Goal: Use online tool/utility: Use online tool/utility

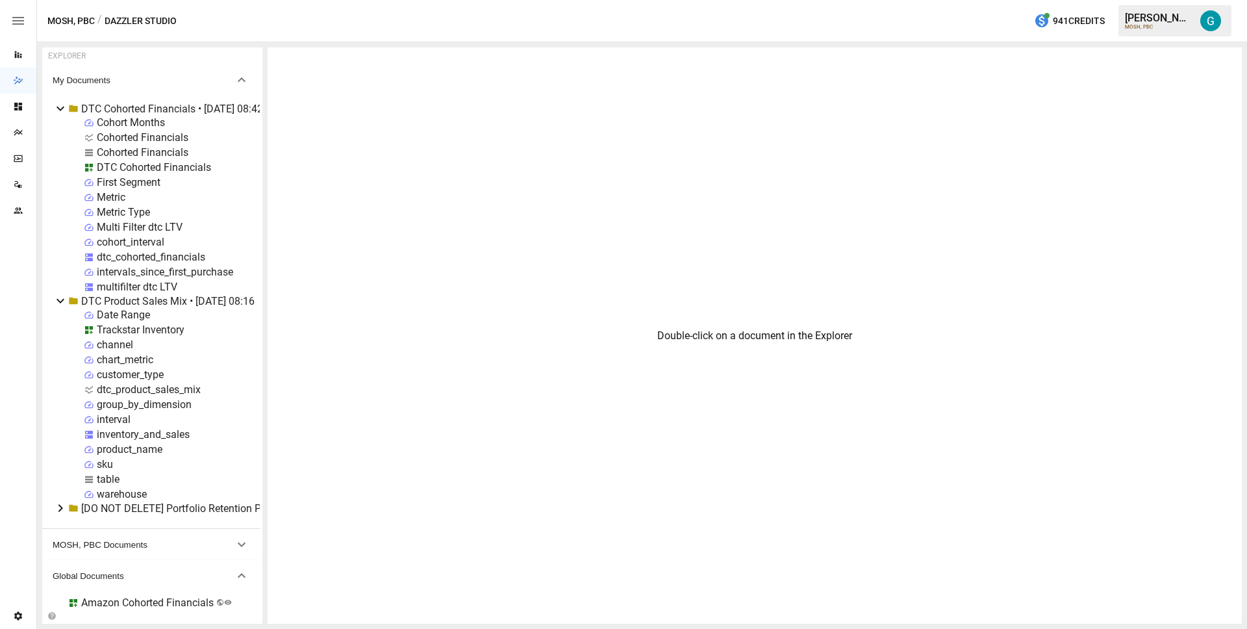
click at [124, 330] on div "Trackstar Inventory" at bounding box center [141, 329] width 88 height 12
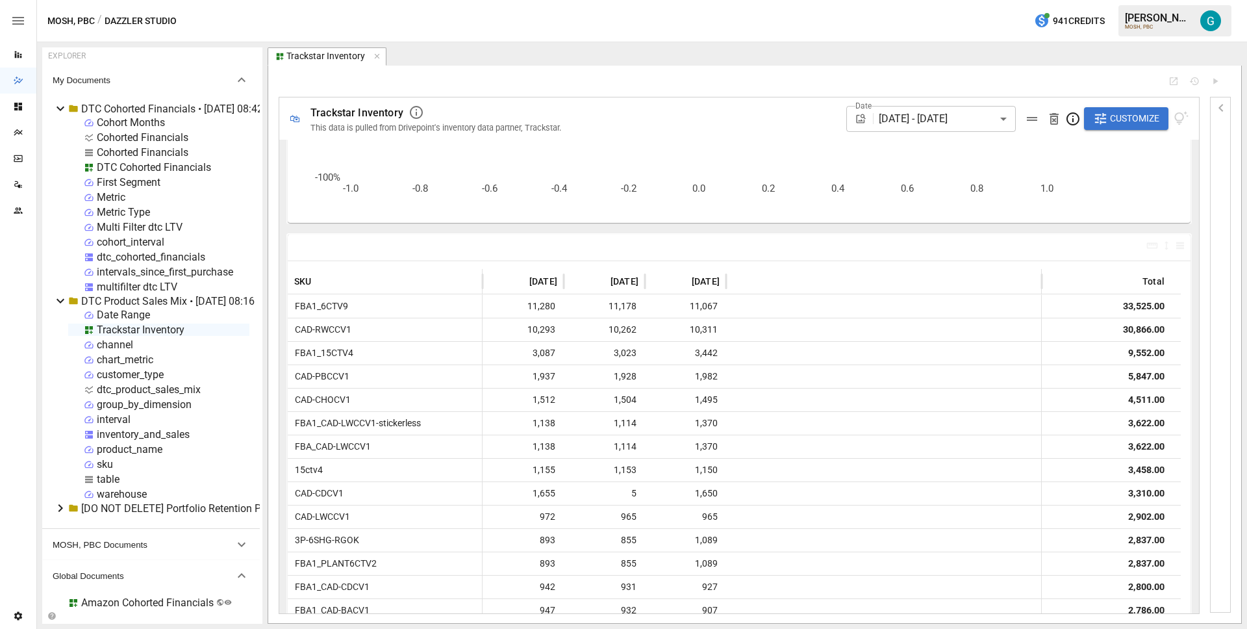
scroll to position [231, 0]
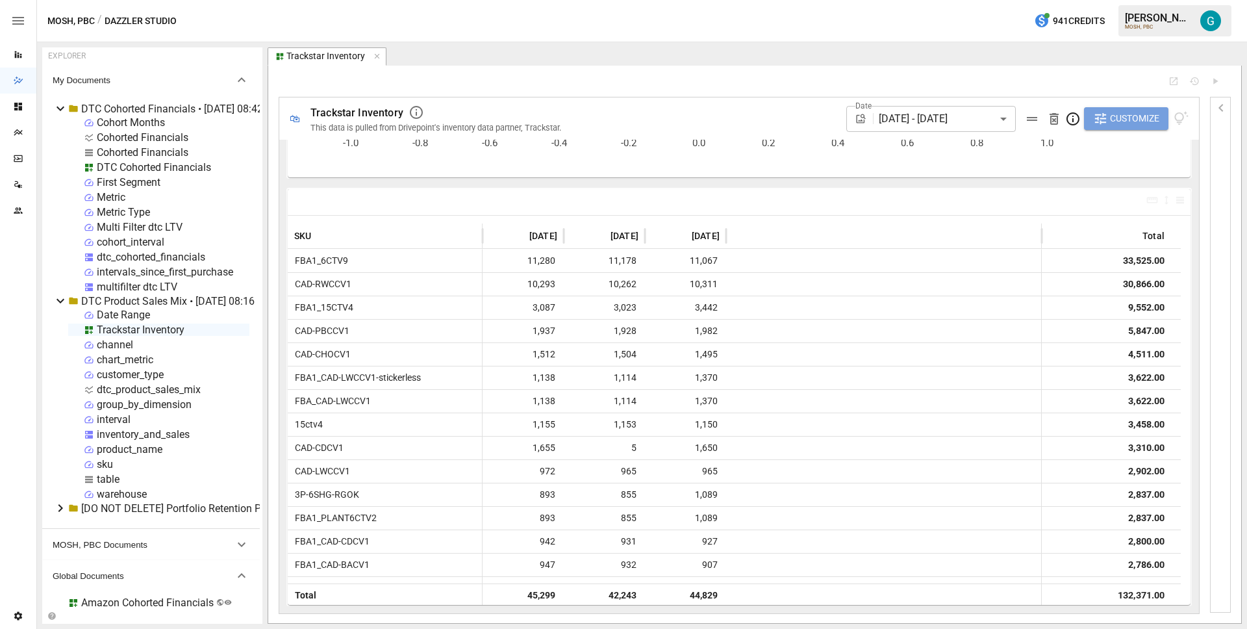
click at [1114, 118] on span "Customize" at bounding box center [1134, 118] width 49 height 16
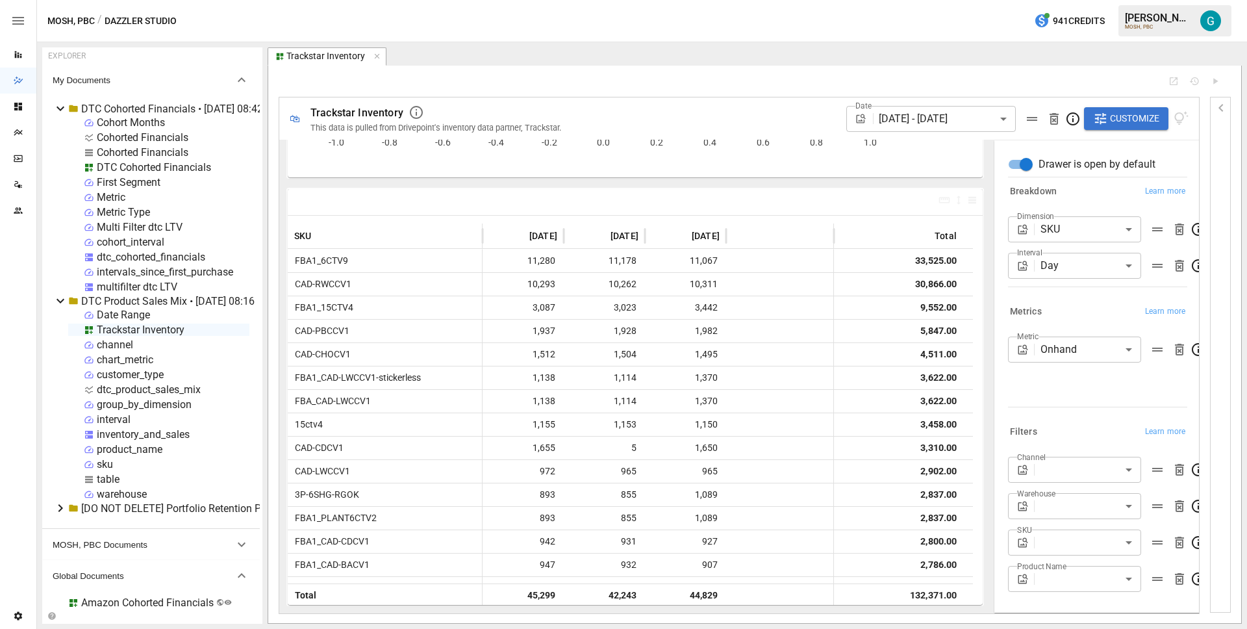
scroll to position [12, 0]
click at [1070, 0] on body "Reports Dazzler Studio Dashboards Plans SmartModel ™ Data Sources Team Settings…" at bounding box center [623, 0] width 1247 height 0
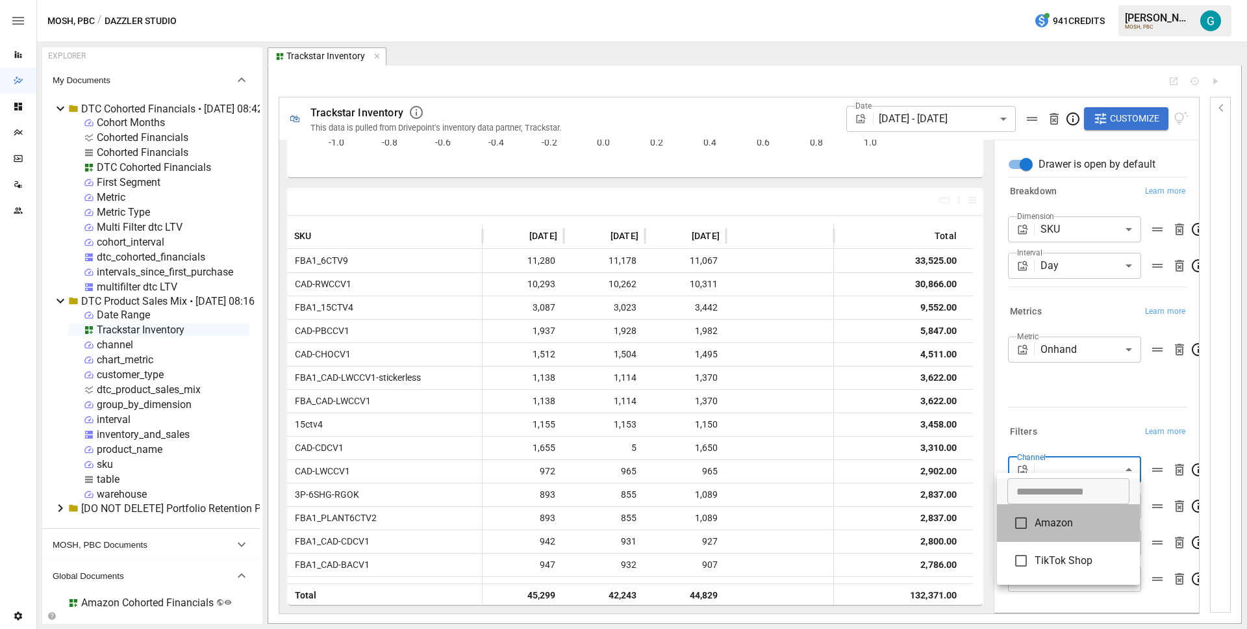
click at [1063, 526] on span "Amazon" at bounding box center [1082, 523] width 95 height 16
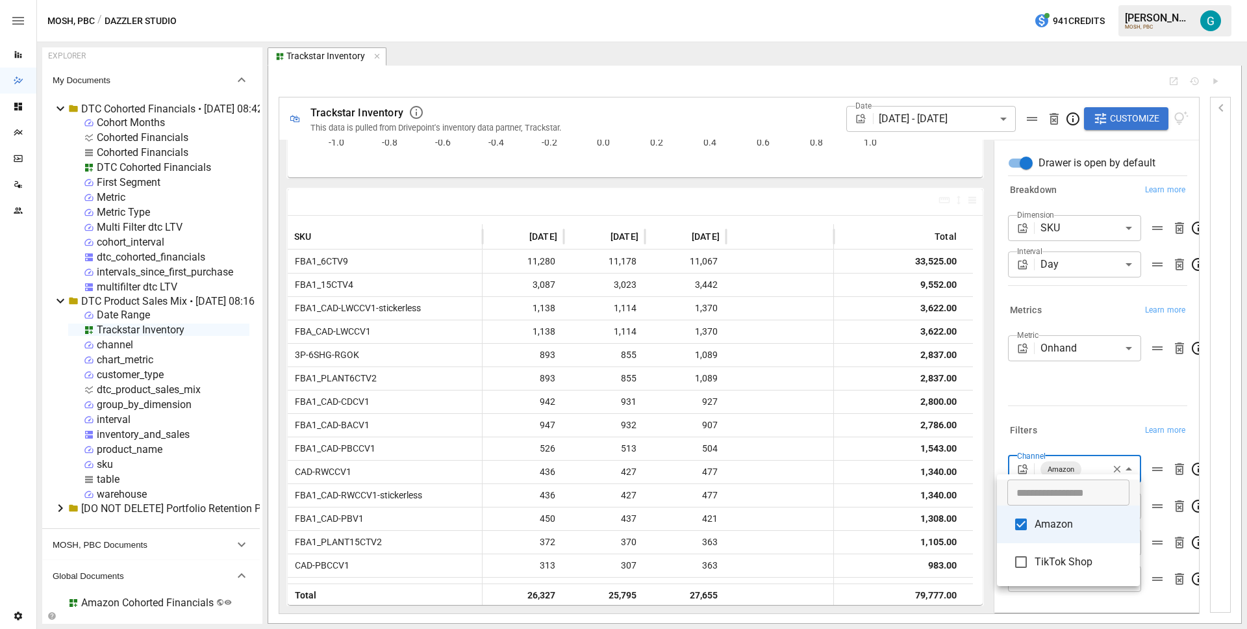
drag, startPoint x: 1081, startPoint y: 561, endPoint x: 1070, endPoint y: 537, distance: 25.9
click at [1081, 561] on span "TikTok Shop" at bounding box center [1082, 562] width 95 height 16
type input "**********"
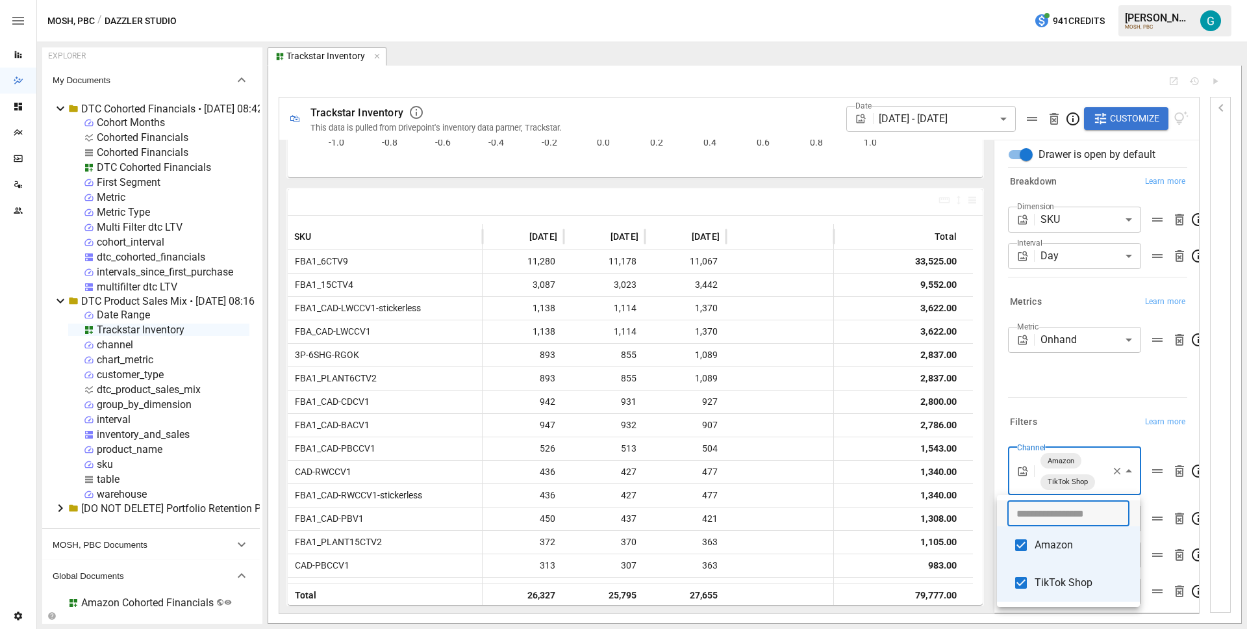
click at [1062, 514] on input "text" at bounding box center [1069, 513] width 122 height 26
type input "*******"
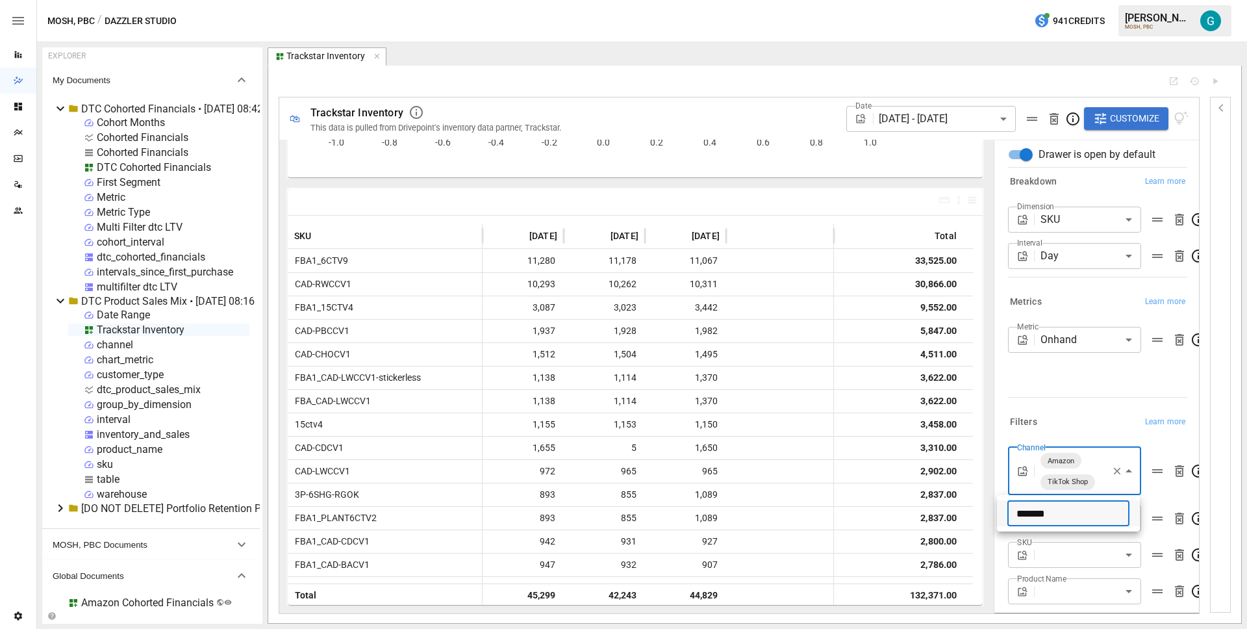
click at [1074, 421] on div at bounding box center [623, 314] width 1247 height 629
click at [1076, 418] on div "Filters Learn more" at bounding box center [1097, 422] width 179 height 18
click at [1086, 0] on body "Reports Dazzler Studio Dashboards Plans SmartModel ™ Data Sources Team Settings…" at bounding box center [623, 0] width 1247 height 0
click at [1074, 514] on input "*******" at bounding box center [1069, 513] width 122 height 26
type input "**********"
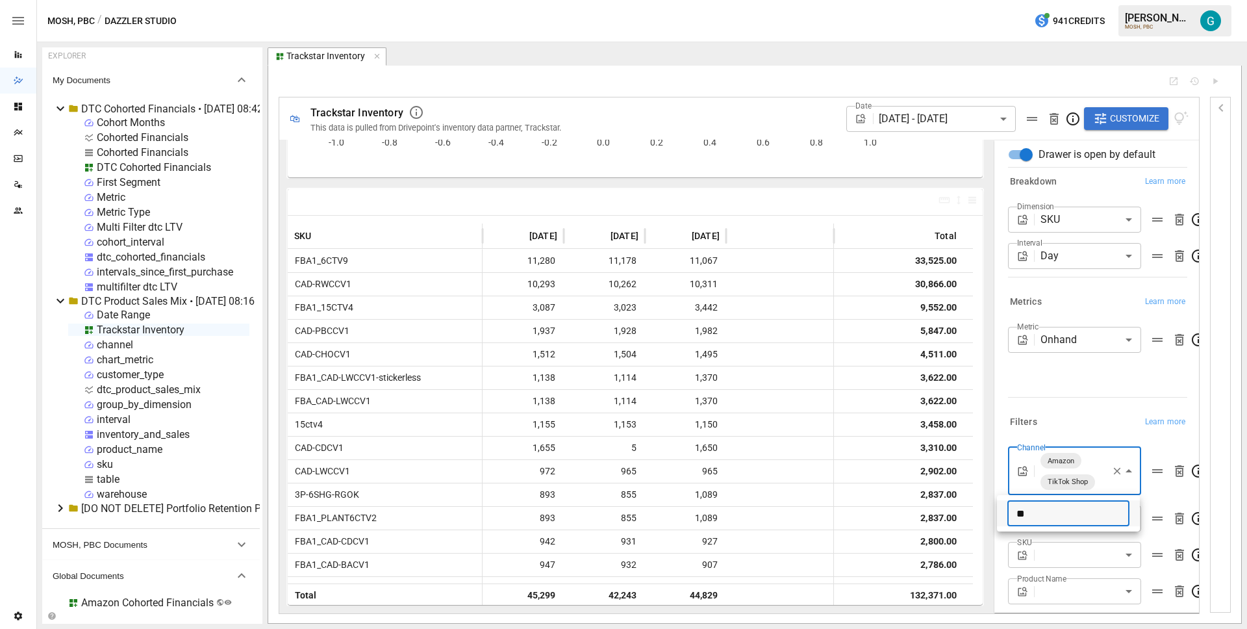
type input "*"
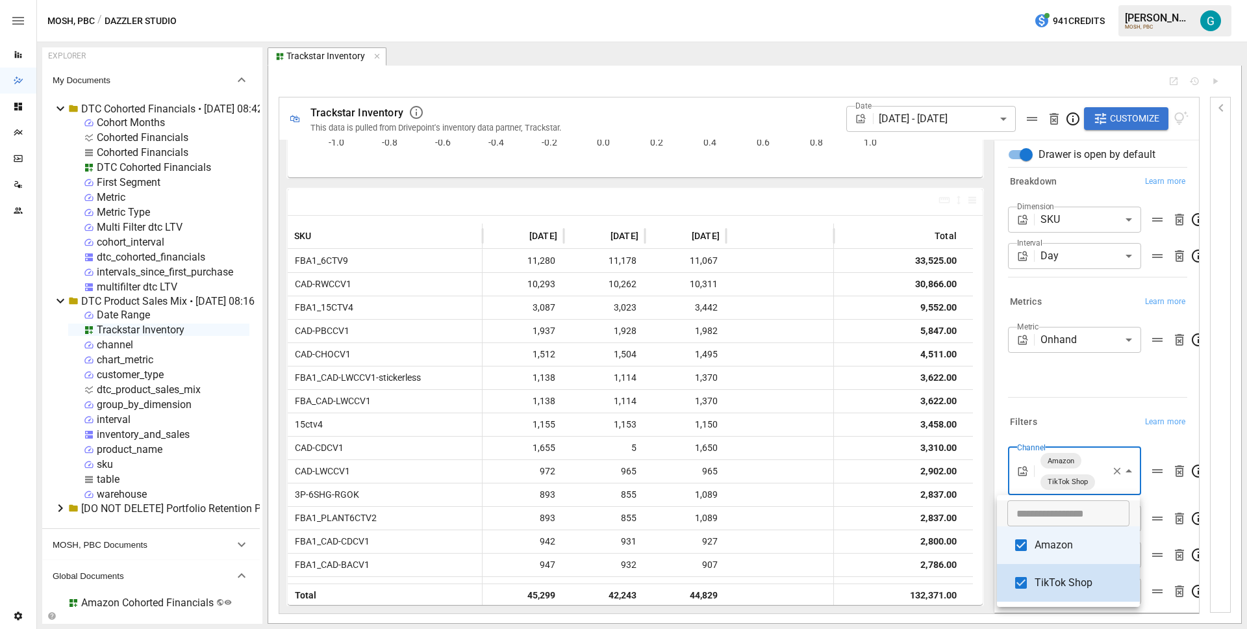
click at [1080, 553] on li "Amazon" at bounding box center [1068, 545] width 143 height 38
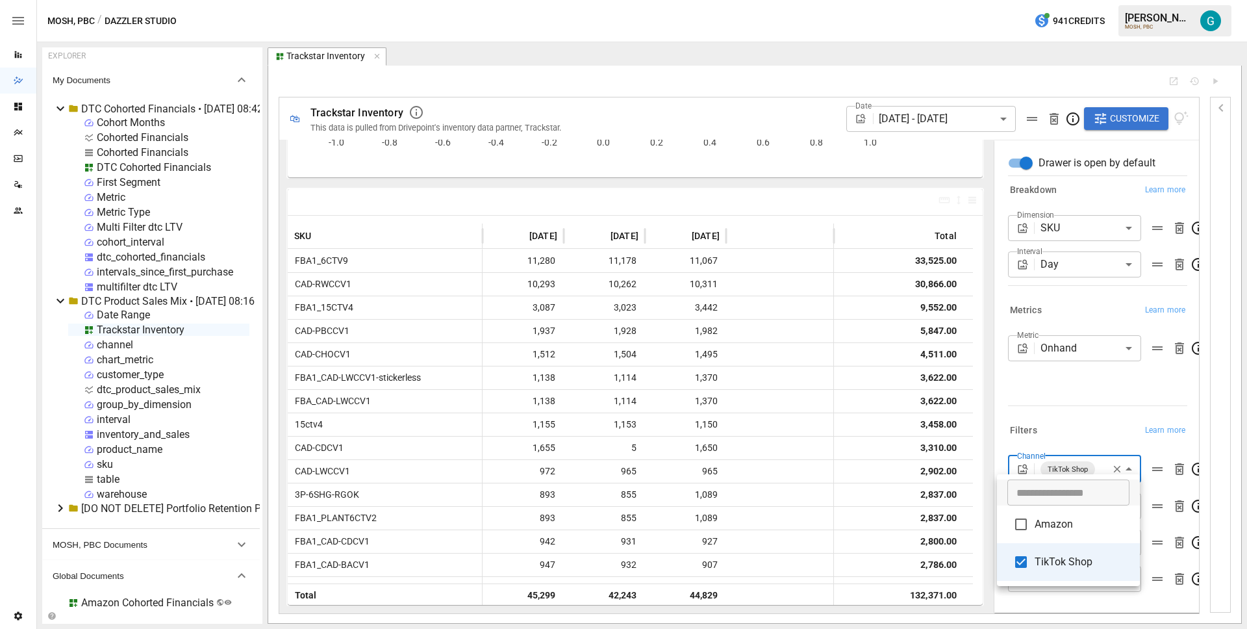
click at [1080, 386] on div at bounding box center [623, 314] width 1247 height 629
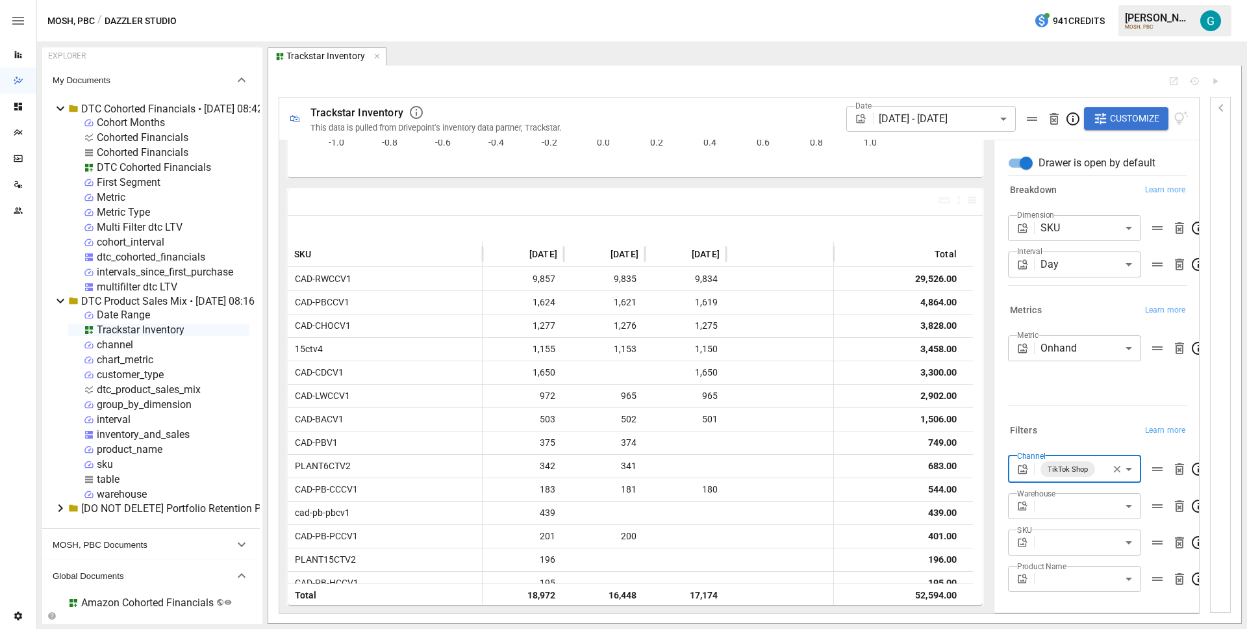
click at [1093, 0] on body "Reports Dazzler Studio Dashboards Plans SmartModel ™ Data Sources Team Settings…" at bounding box center [623, 0] width 1247 height 0
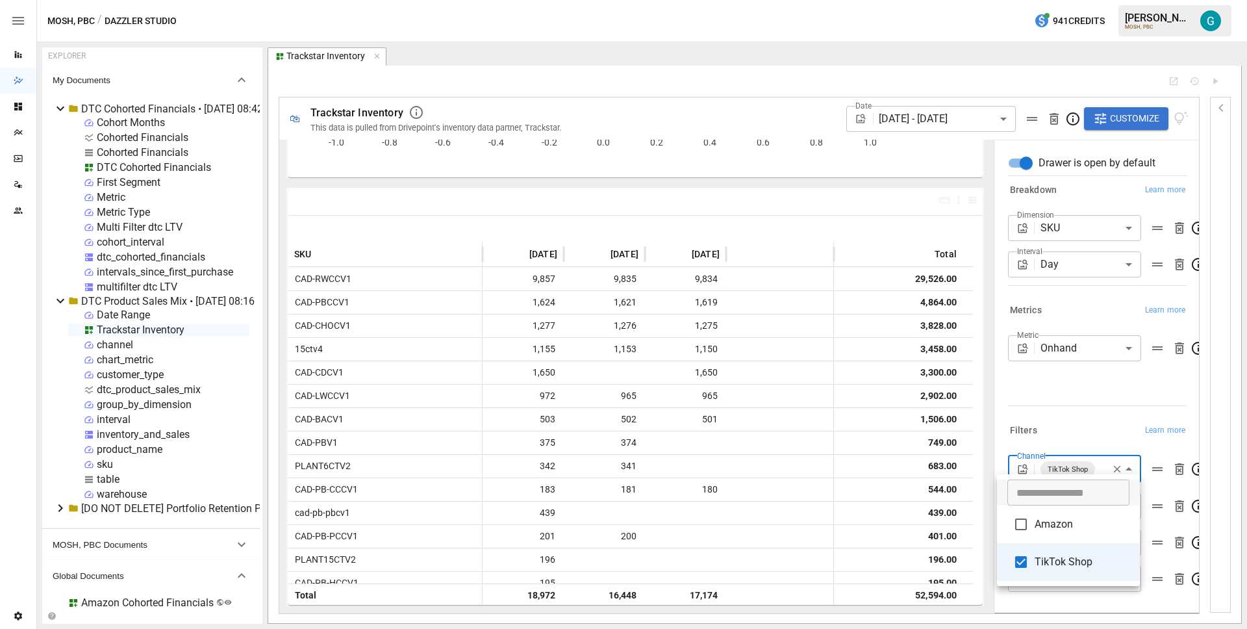
click at [1087, 527] on span "Amazon" at bounding box center [1082, 524] width 95 height 16
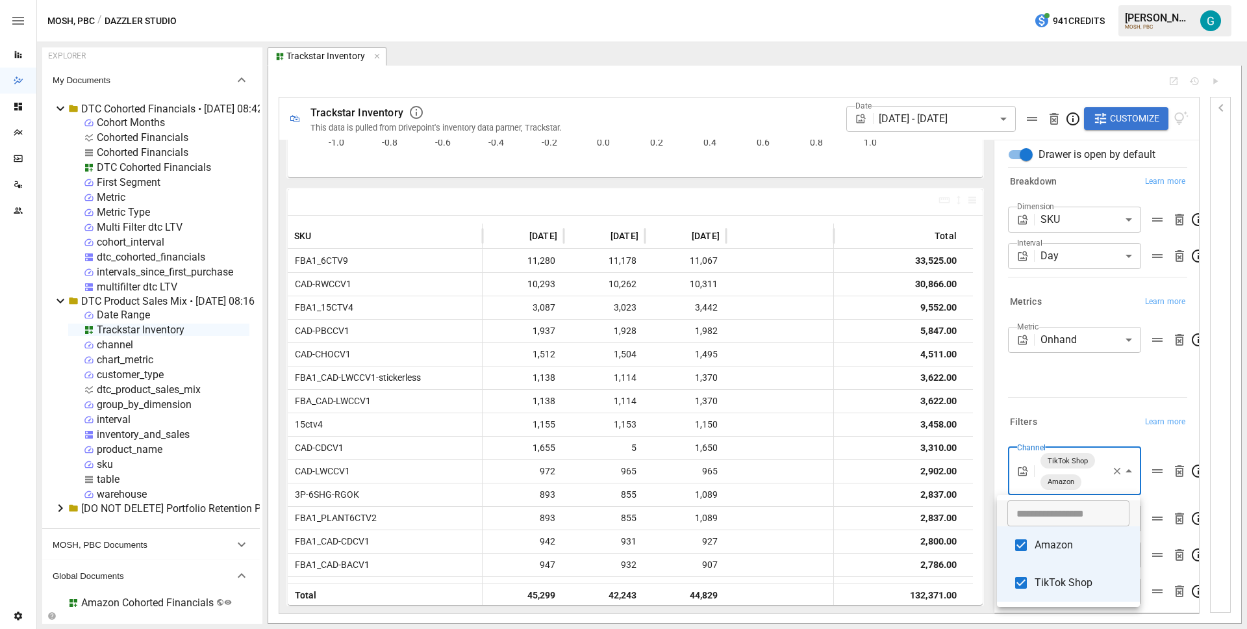
click at [1080, 576] on span "TikTok Shop" at bounding box center [1082, 583] width 95 height 16
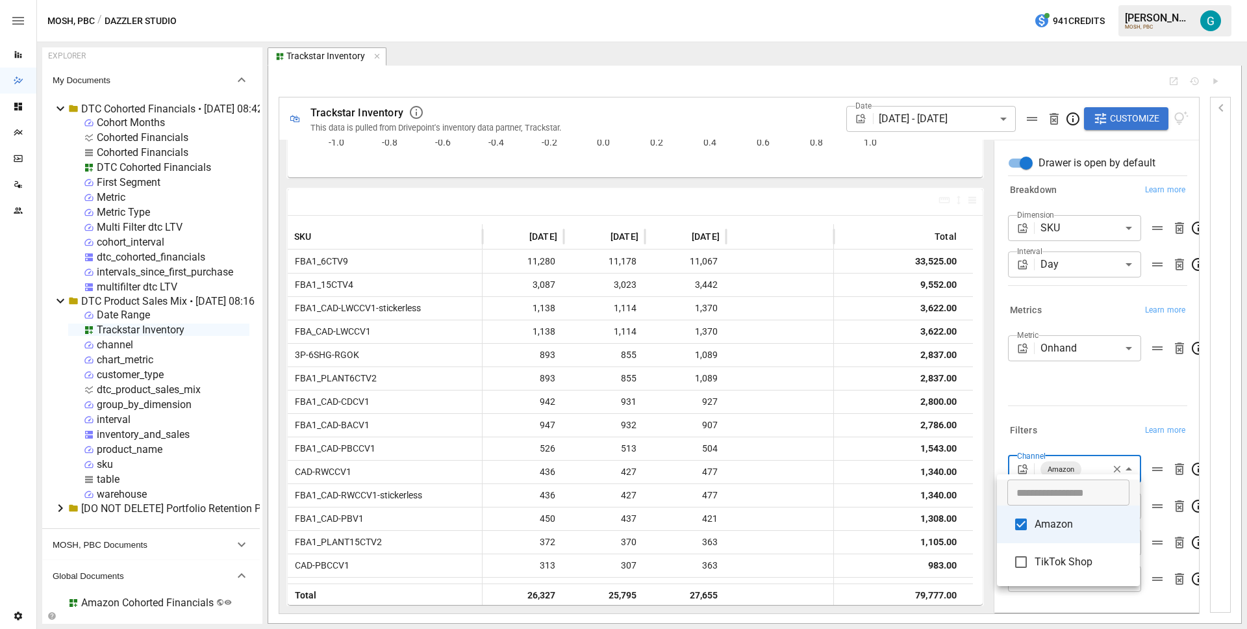
click at [1093, 416] on div at bounding box center [623, 314] width 1247 height 629
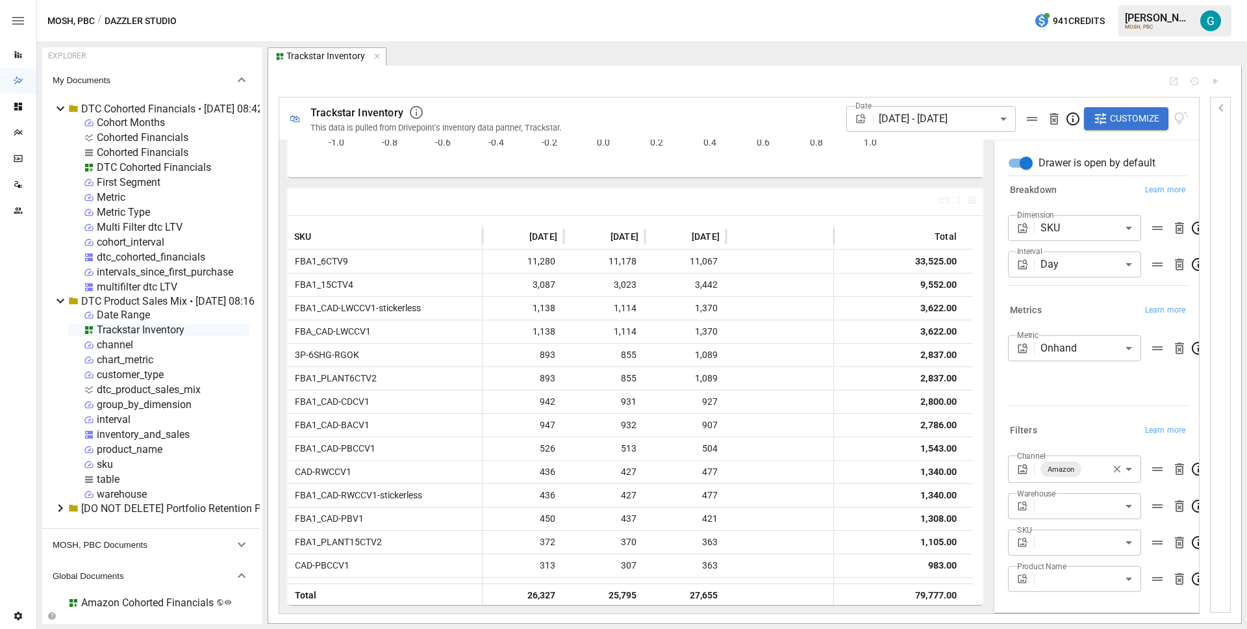
click at [1091, 416] on div "Filters Learn more" at bounding box center [1095, 427] width 184 height 23
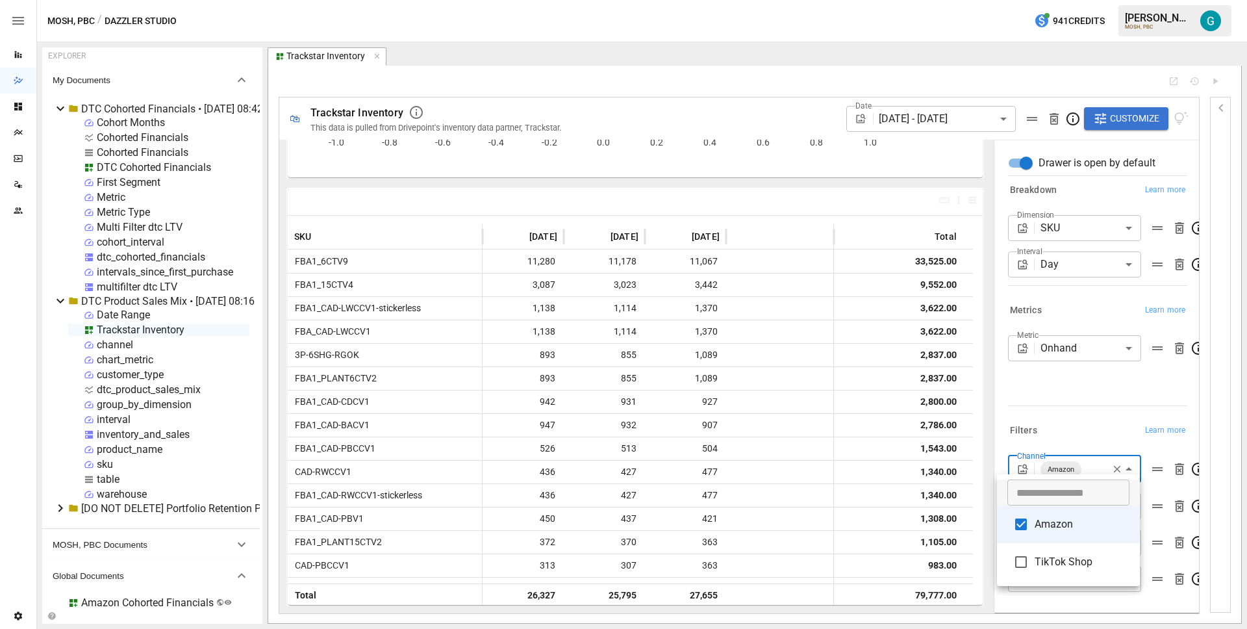
click at [1091, 0] on body "Reports Dazzler Studio Dashboards Plans SmartModel ™ Data Sources Team Settings…" at bounding box center [623, 0] width 1247 height 0
click at [1087, 563] on span "TikTok Shop" at bounding box center [1082, 562] width 95 height 16
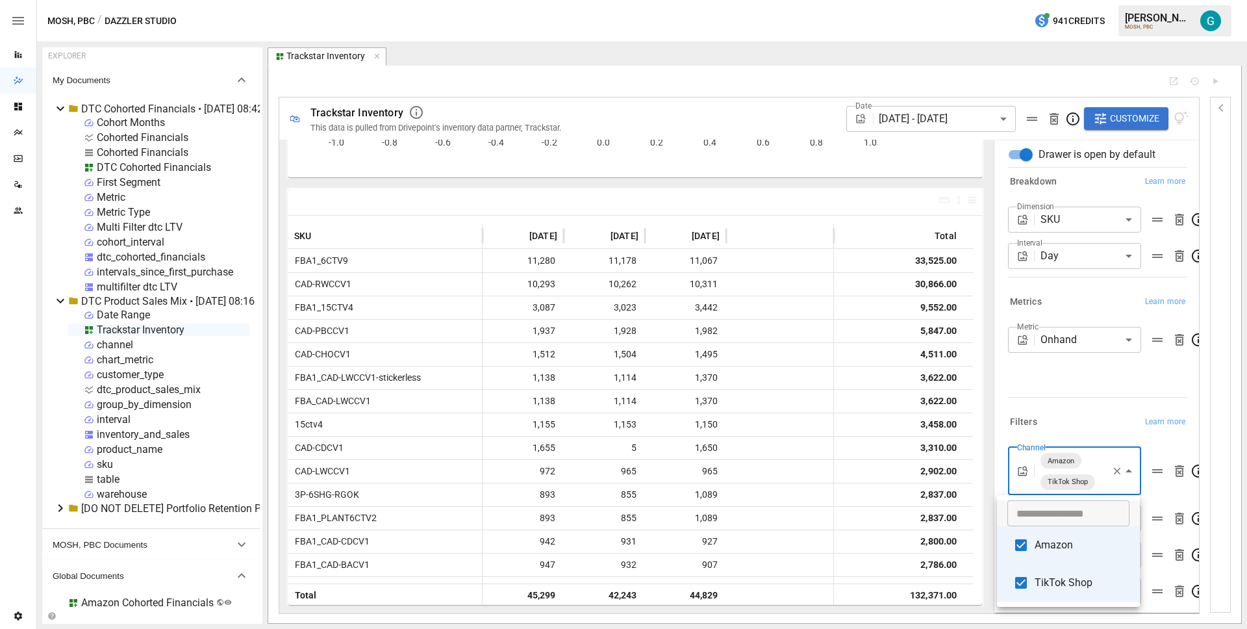
click at [1078, 539] on span "Amazon" at bounding box center [1082, 545] width 95 height 16
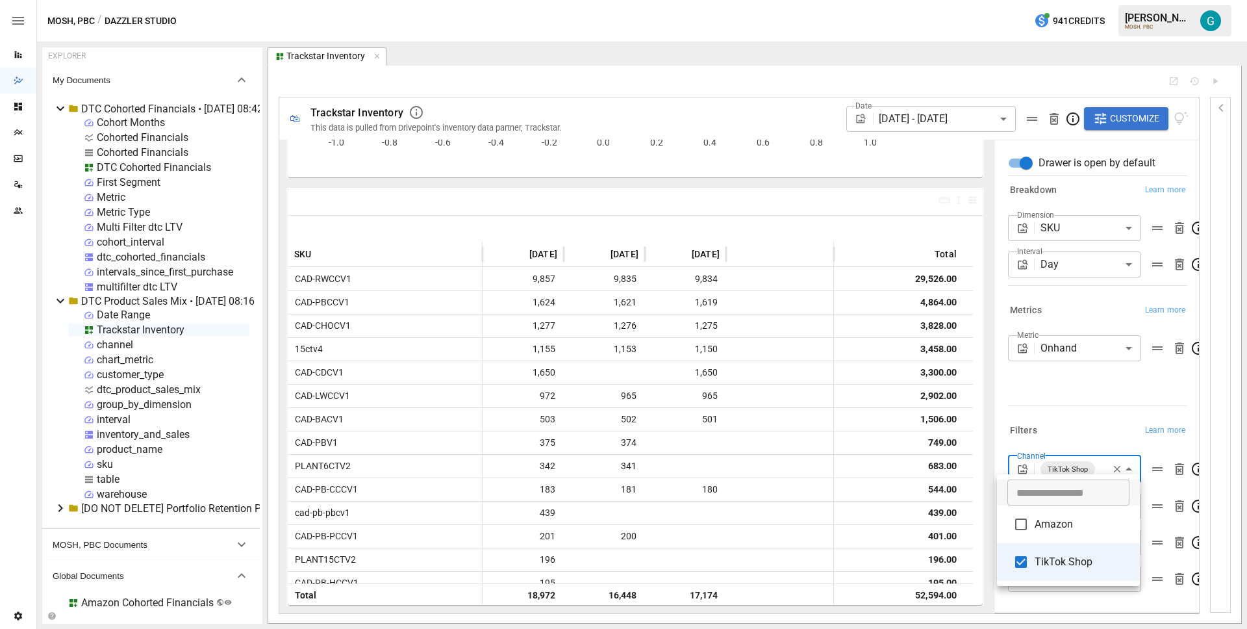
click at [1066, 532] on li "Amazon" at bounding box center [1068, 524] width 143 height 38
type input "**********"
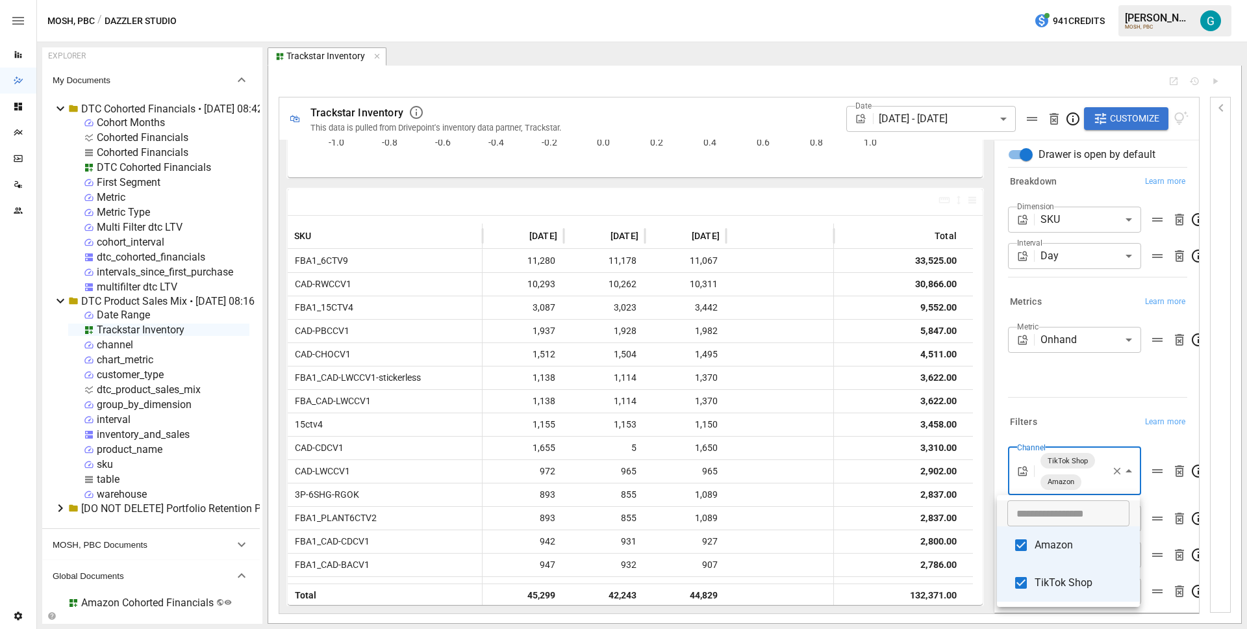
click at [1041, 396] on div at bounding box center [623, 314] width 1247 height 629
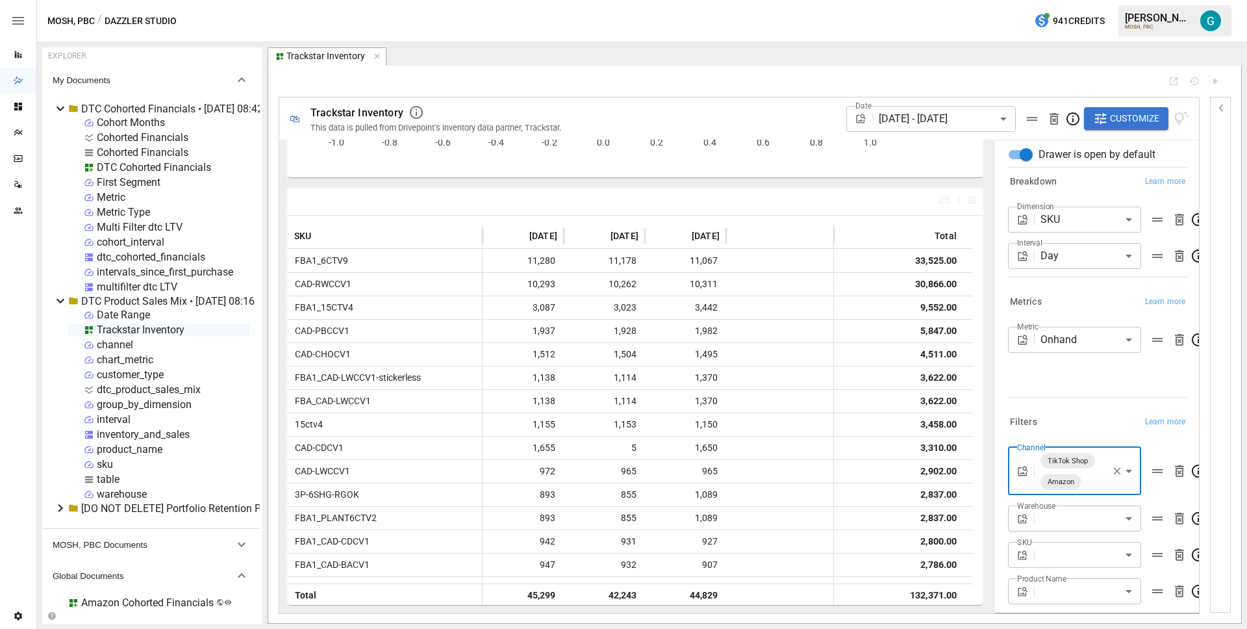
click at [1039, 376] on div "Metric Onhand ****** ​" at bounding box center [1097, 359] width 179 height 65
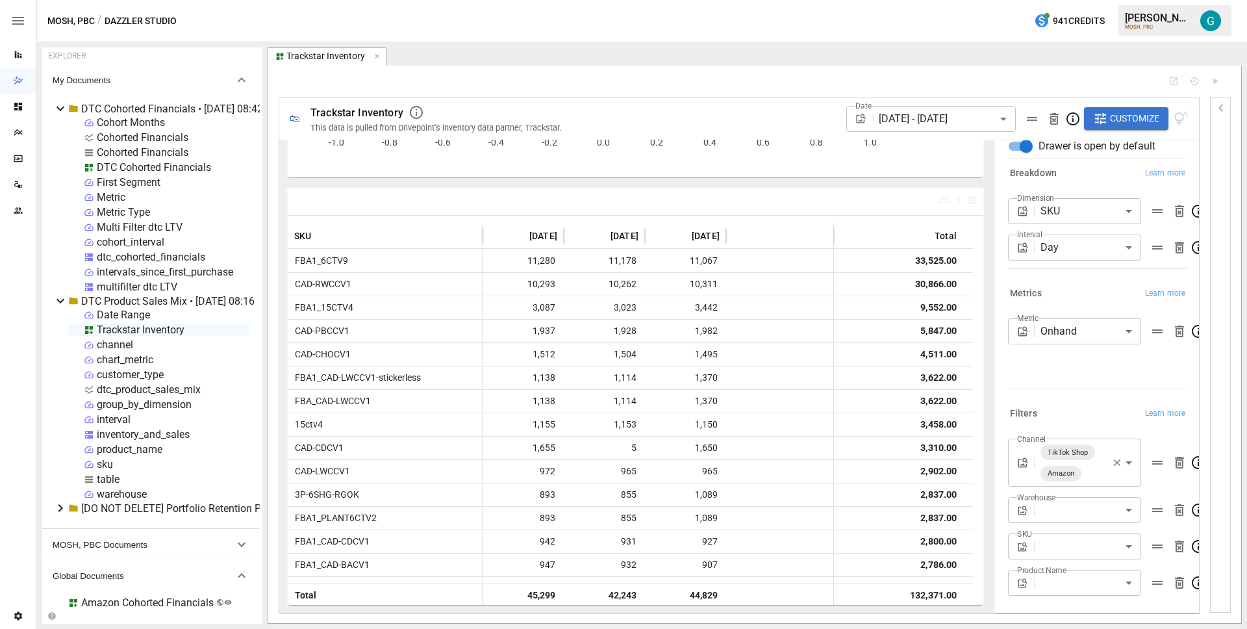
scroll to position [34, 0]
click at [1074, 0] on body "Reports Dazzler Studio Dashboards Plans SmartModel ™ Data Sources Team Settings…" at bounding box center [623, 0] width 1247 height 0
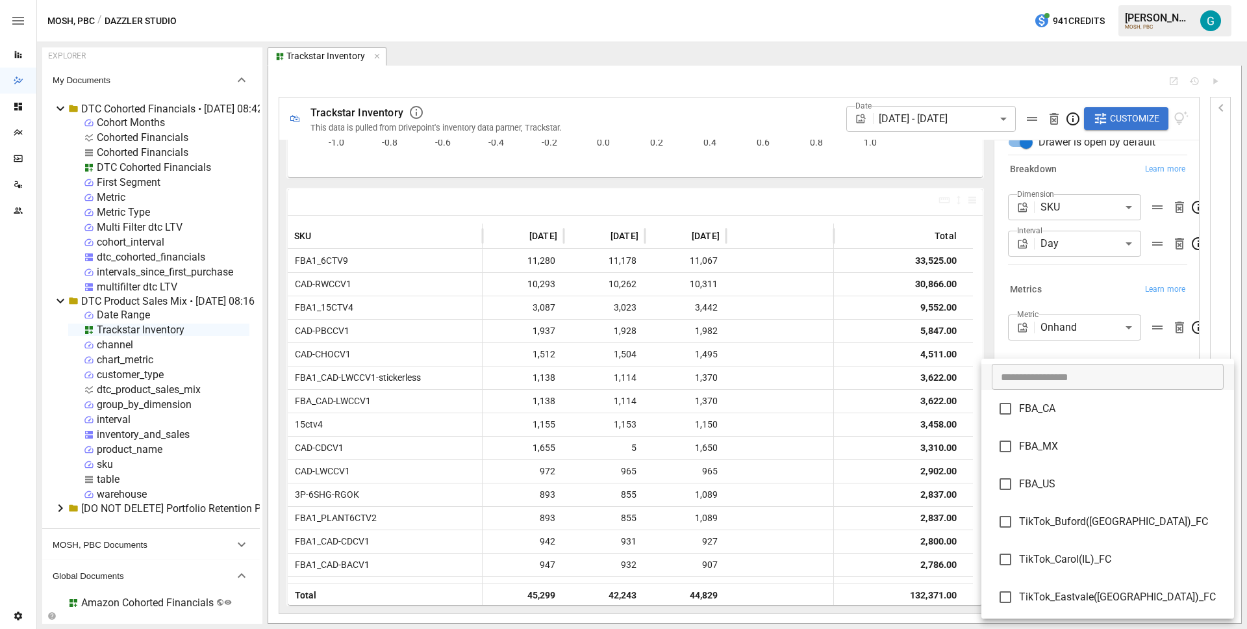
click at [1055, 428] on li "FBA_MX" at bounding box center [1108, 446] width 253 height 38
type input "******"
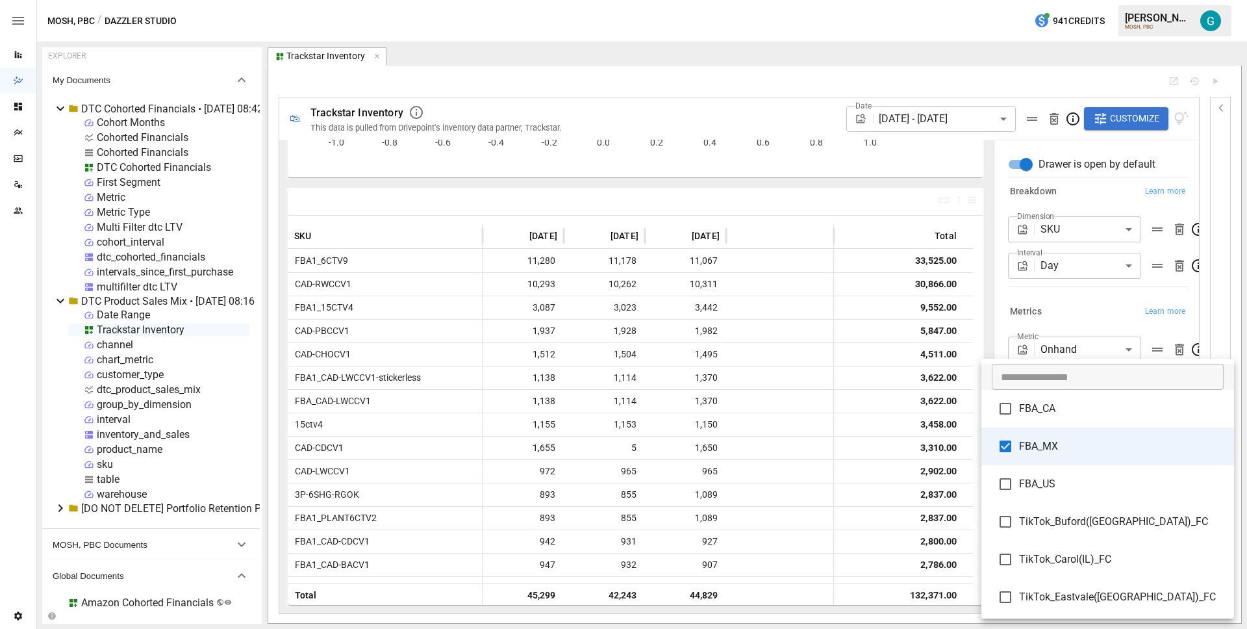
scroll to position [34, 0]
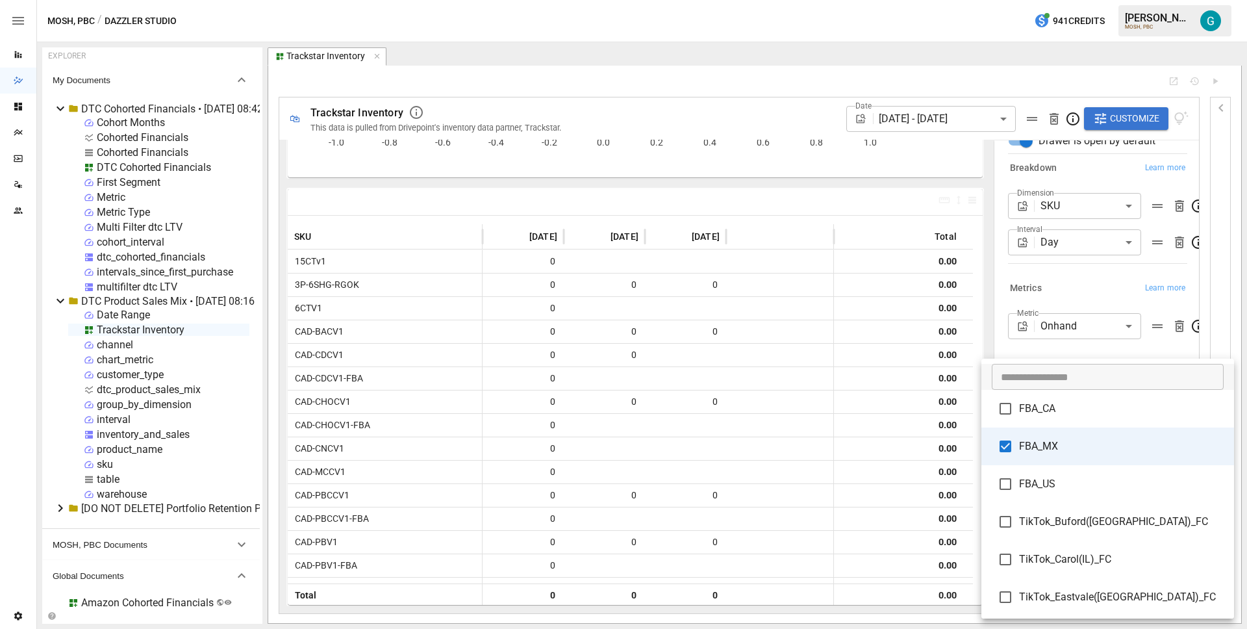
click at [1054, 445] on span "FBA_MX" at bounding box center [1121, 446] width 205 height 16
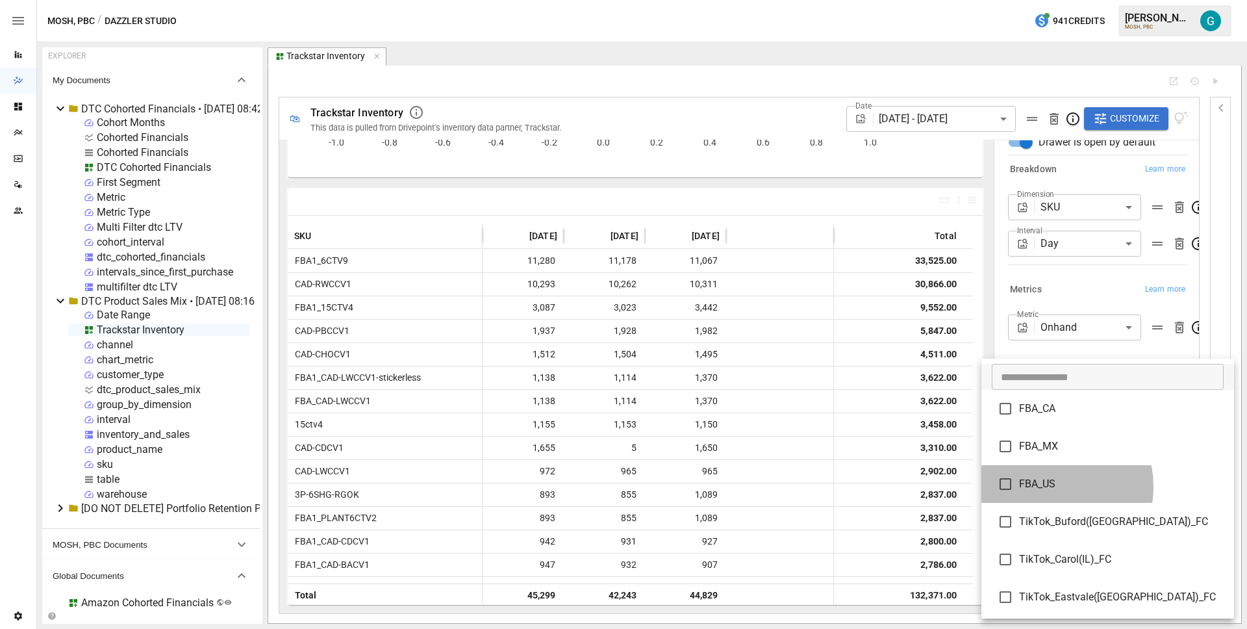
click at [1046, 487] on span "FBA_US" at bounding box center [1121, 484] width 205 height 16
type input "******"
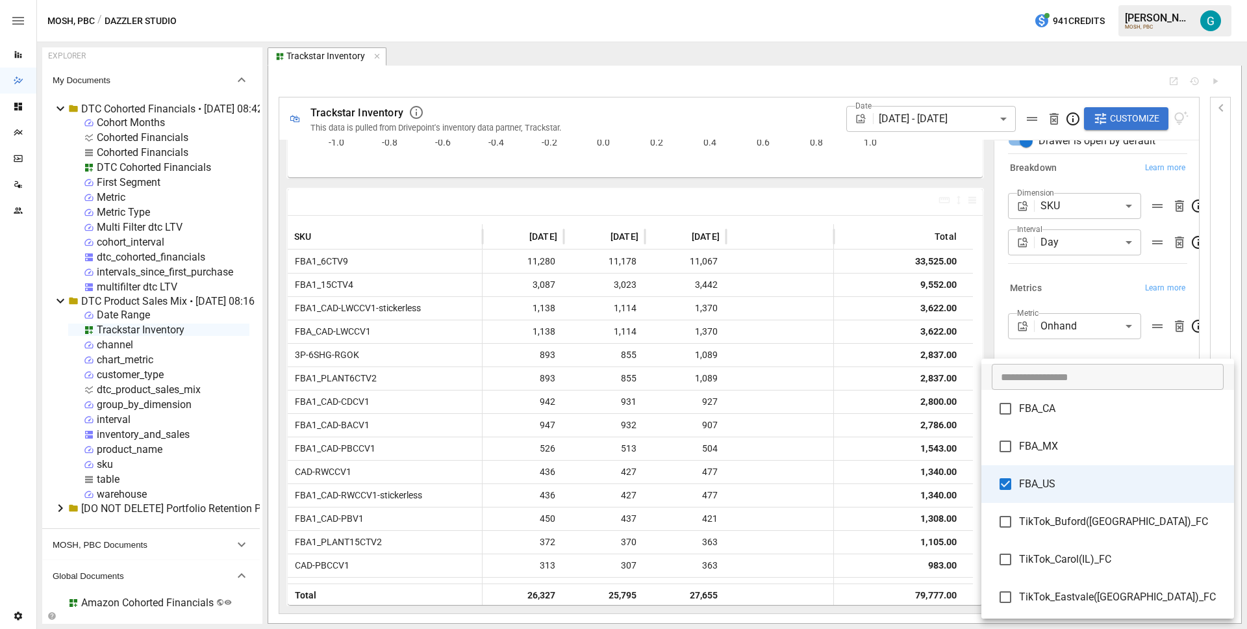
click at [1052, 346] on div at bounding box center [623, 314] width 1247 height 629
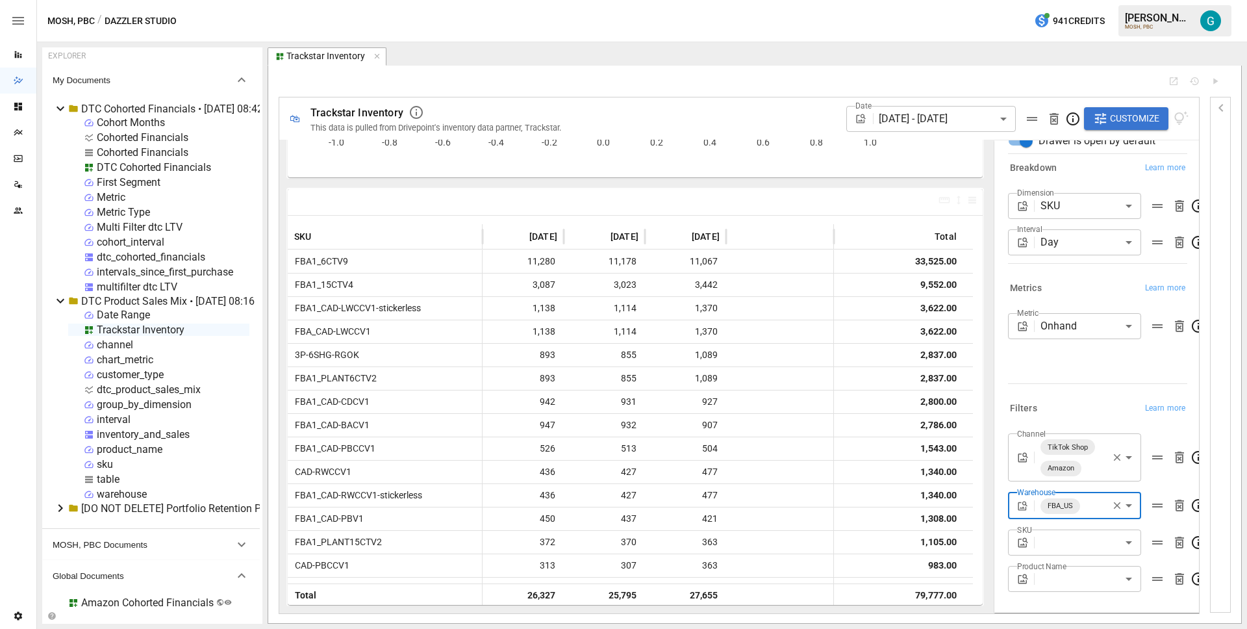
click at [62, 107] on icon at bounding box center [61, 109] width 16 height 16
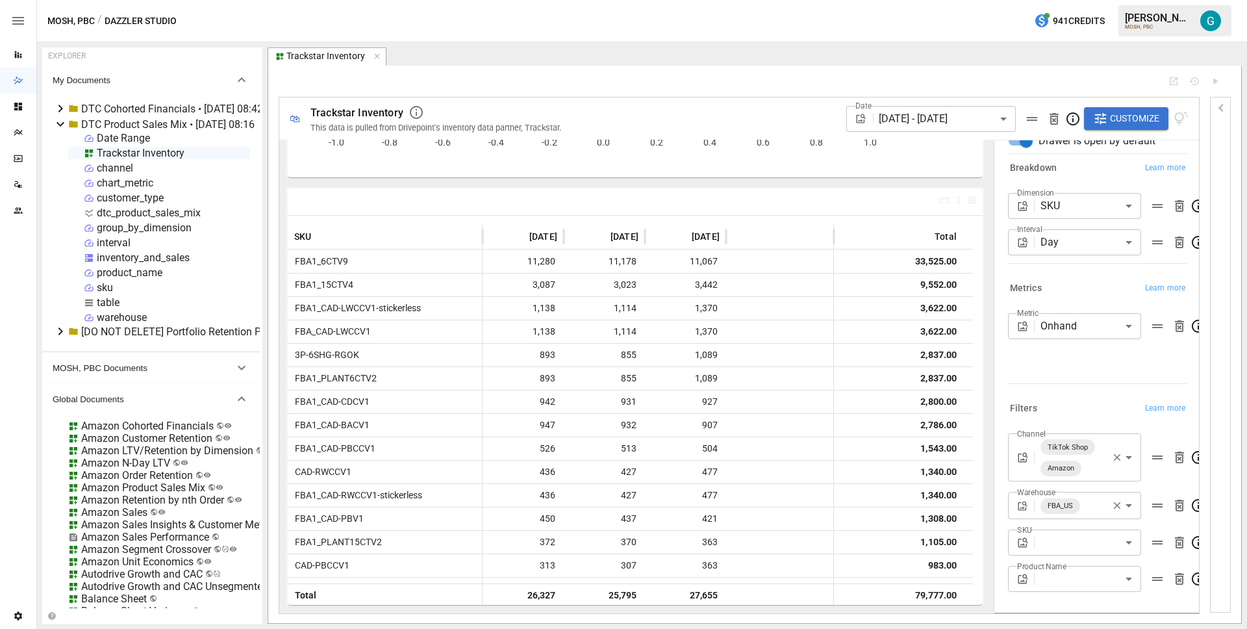
scroll to position [12, 0]
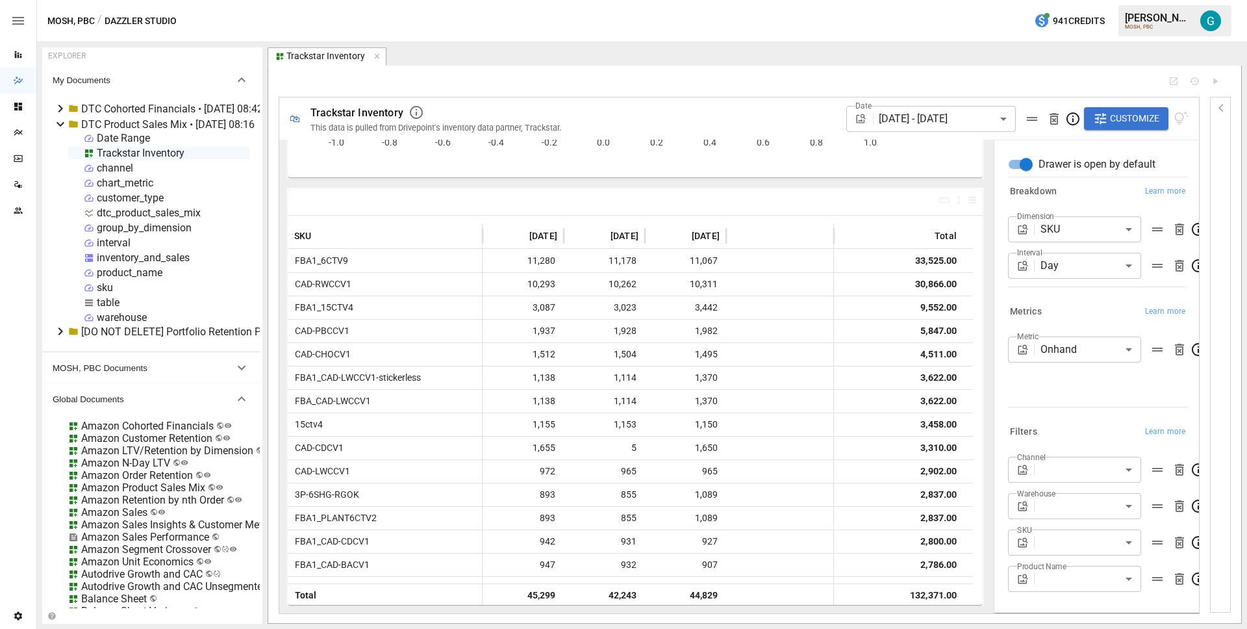
click at [113, 314] on div "warehouse" at bounding box center [122, 317] width 50 height 12
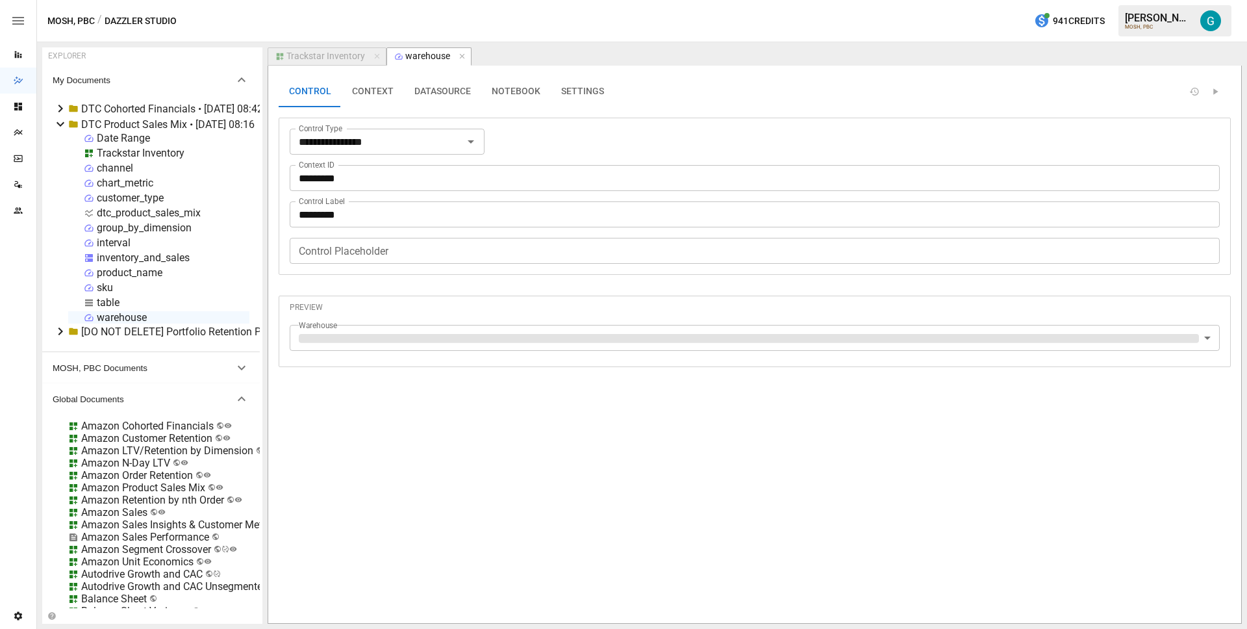
click at [507, 95] on button "NOTEBOOK" at bounding box center [516, 91] width 70 height 31
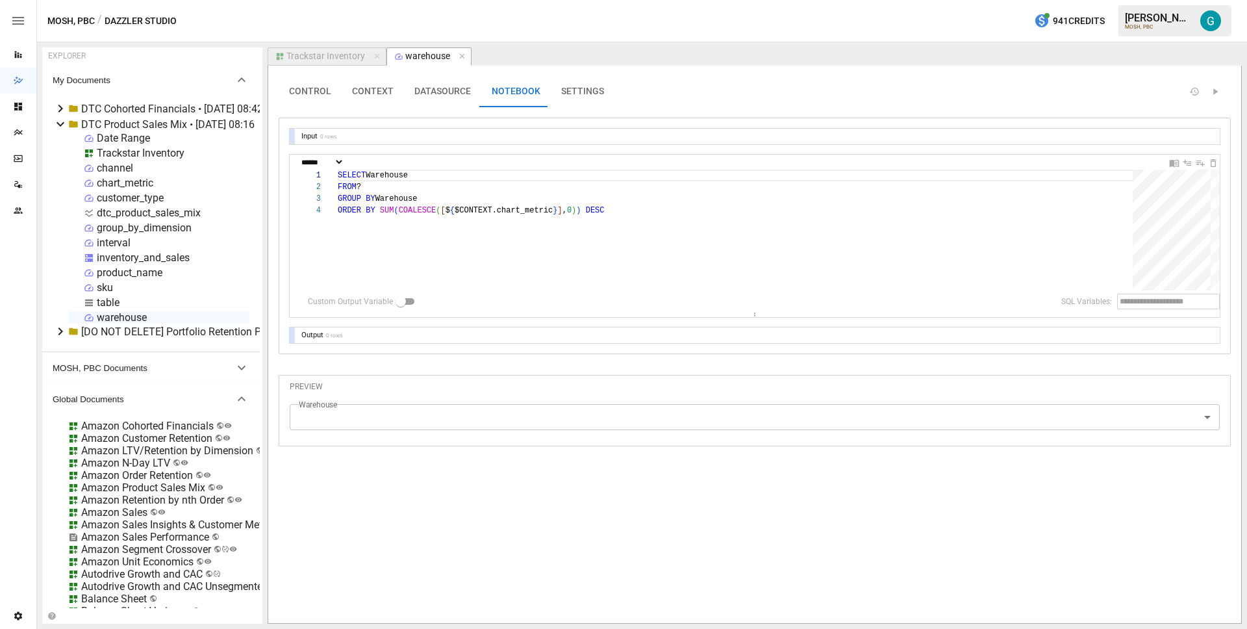
click at [299, 0] on body "Reports Dazzler Studio Dashboards Plans SmartModel ™ Data Sources Team Settings…" at bounding box center [623, 0] width 1247 height 0
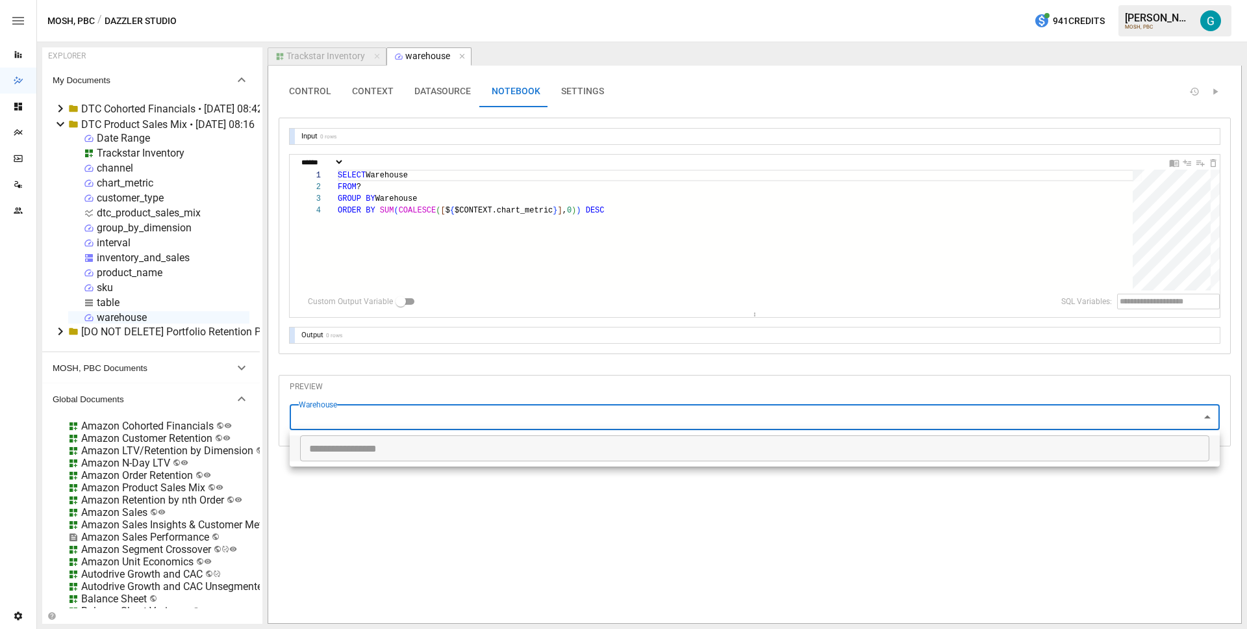
click at [471, 202] on div at bounding box center [623, 314] width 1247 height 629
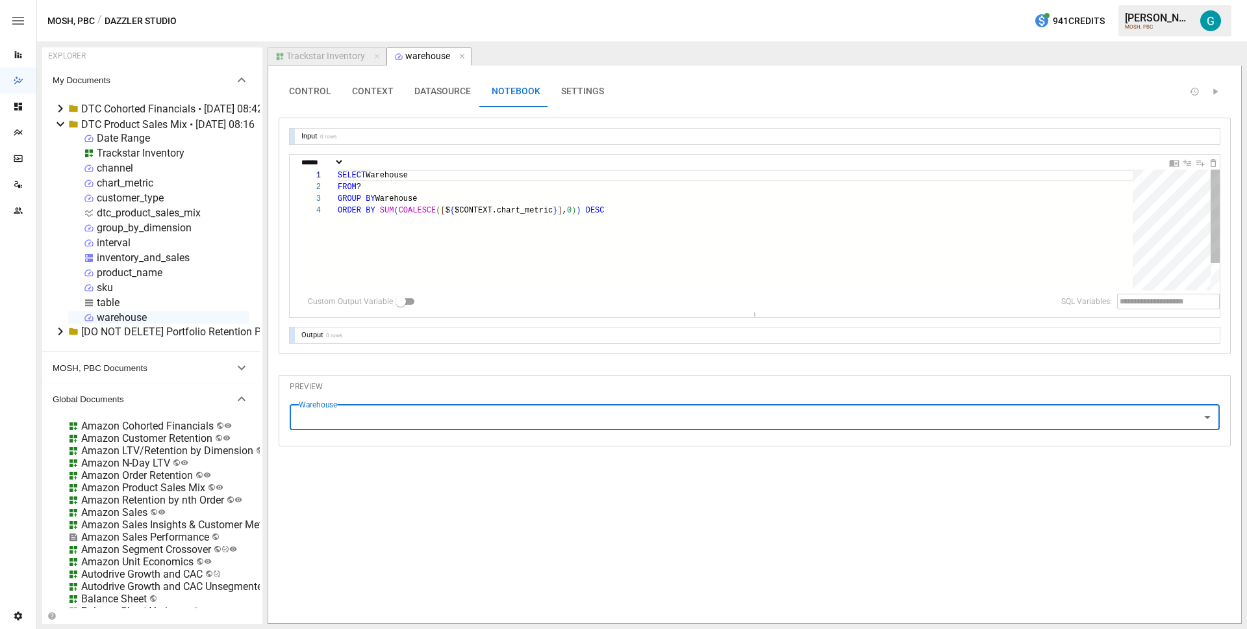
type textarea "**********"
click at [405, 190] on div "SELECT Warehouse FROM ? GROUP BY Warehouse ORDER BY SUM ( COALESCE ( [ $ { $CON…" at bounding box center [740, 248] width 804 height 156
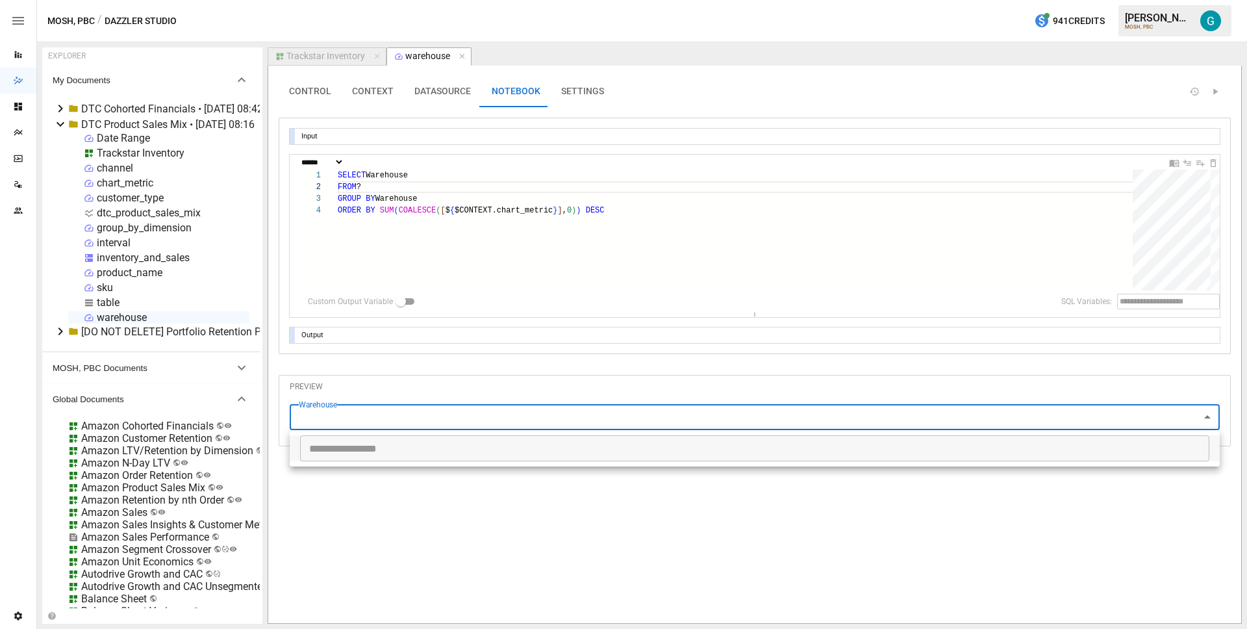
click at [424, 0] on body "Reports Dazzler Studio Dashboards Plans SmartModel ™ Data Sources Team Settings…" at bounding box center [623, 0] width 1247 height 0
click at [407, 372] on div at bounding box center [623, 314] width 1247 height 629
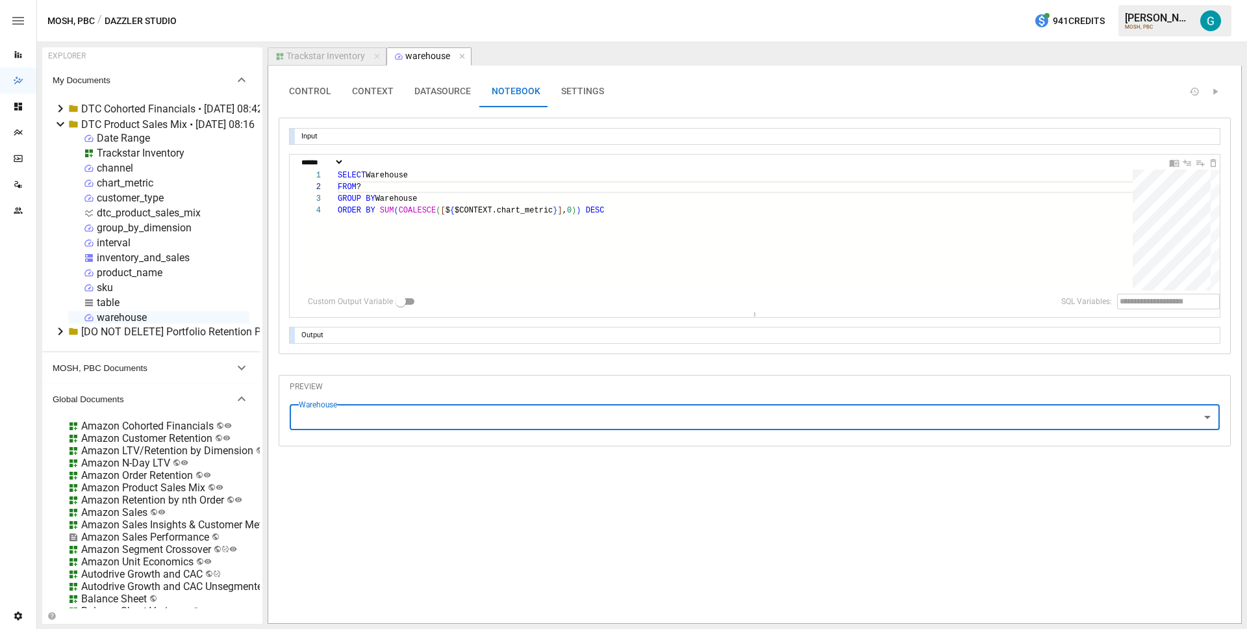
click at [455, 92] on button "DATASOURCE" at bounding box center [442, 91] width 77 height 31
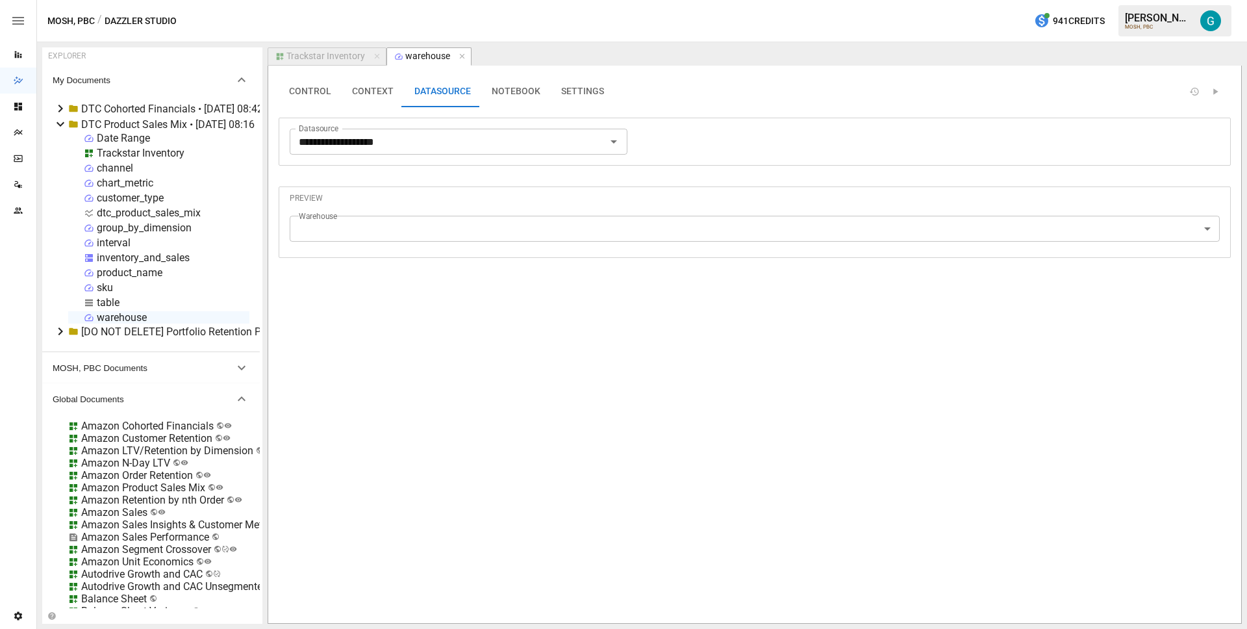
click at [365, 89] on button "CONTEXT" at bounding box center [373, 91] width 62 height 31
click at [318, 96] on button "CONTROL" at bounding box center [310, 91] width 63 height 31
click at [460, 57] on icon "button" at bounding box center [461, 56] width 5 height 5
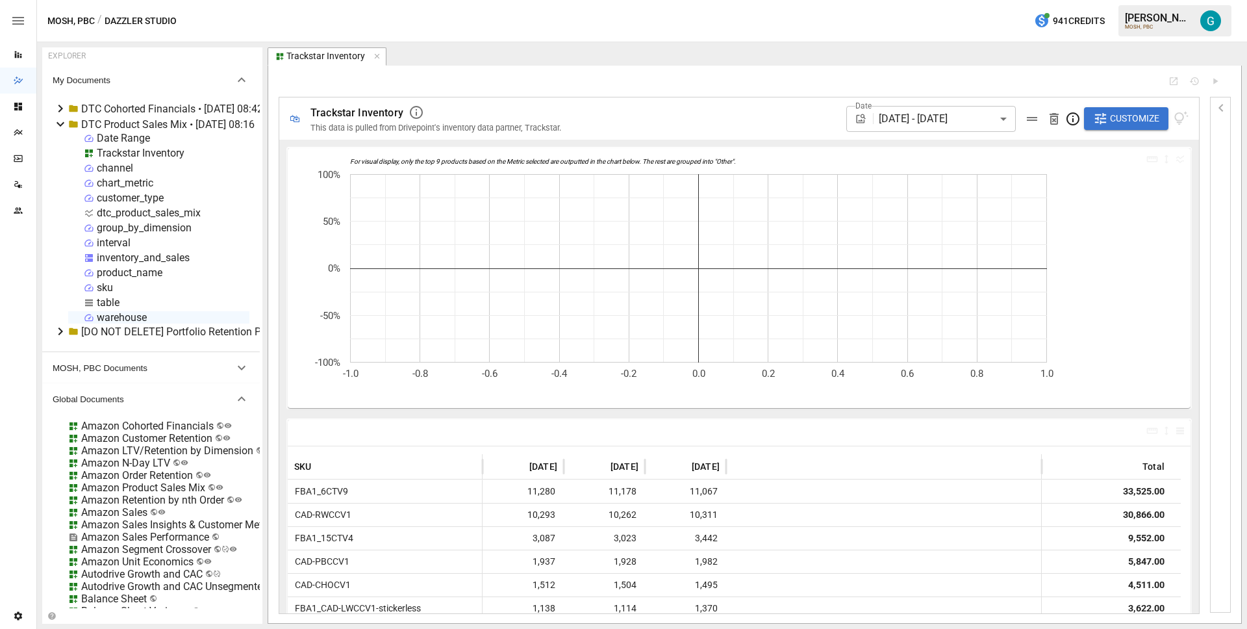
click at [125, 318] on div "warehouse" at bounding box center [122, 317] width 50 height 12
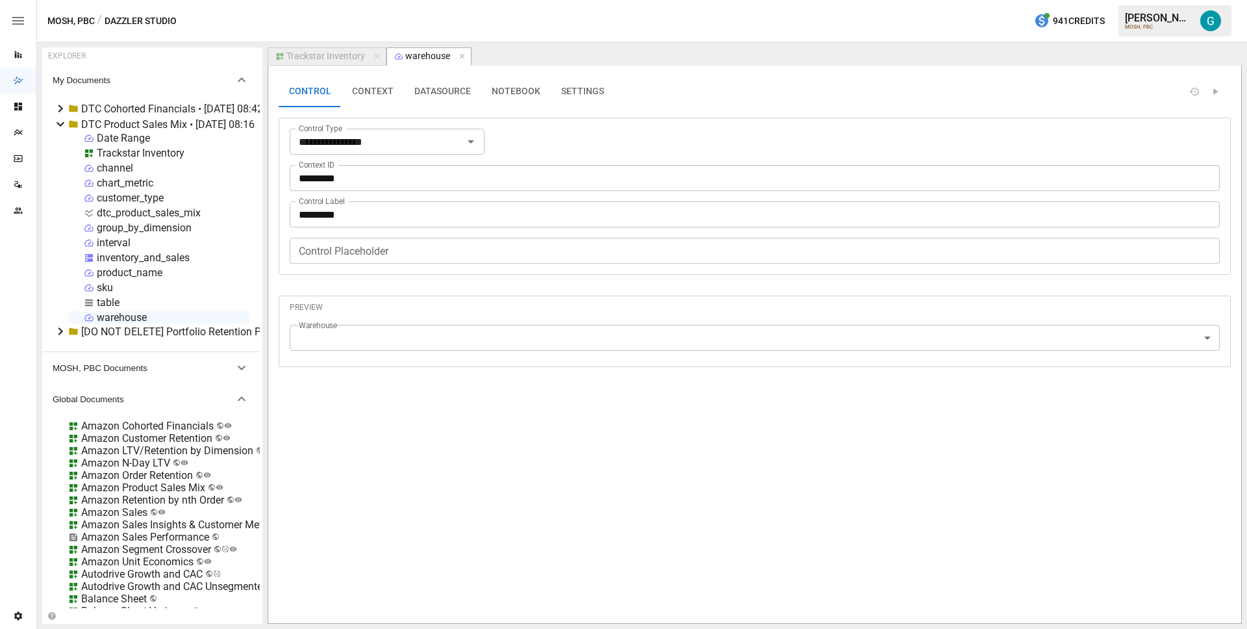
click at [395, 0] on body "Reports Dazzler Studio Dashboards Plans SmartModel ™ Data Sources Team Settings…" at bounding box center [623, 0] width 1247 height 0
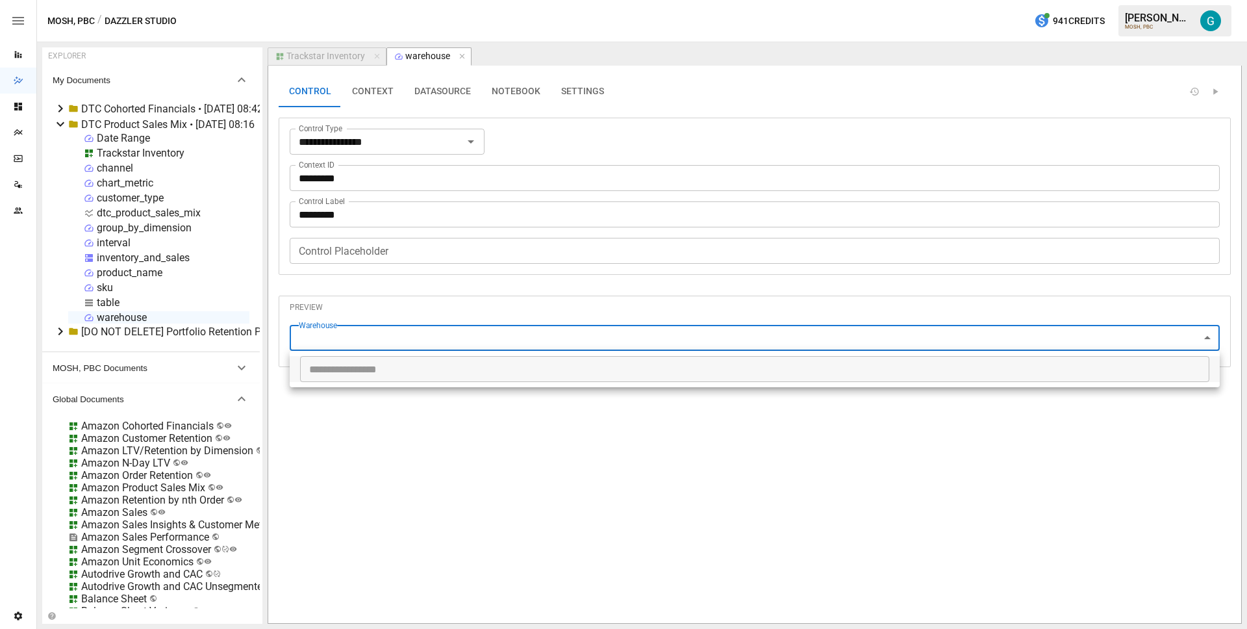
click at [405, 278] on div at bounding box center [623, 314] width 1247 height 629
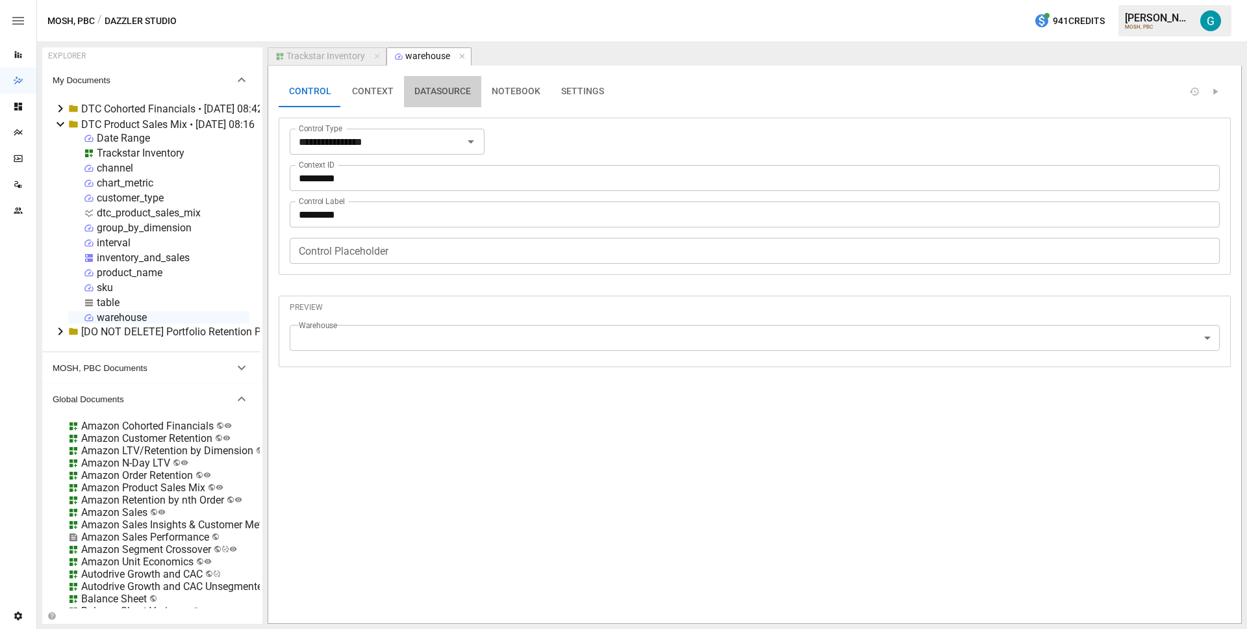
click at [464, 84] on button "DATASOURCE" at bounding box center [442, 91] width 77 height 31
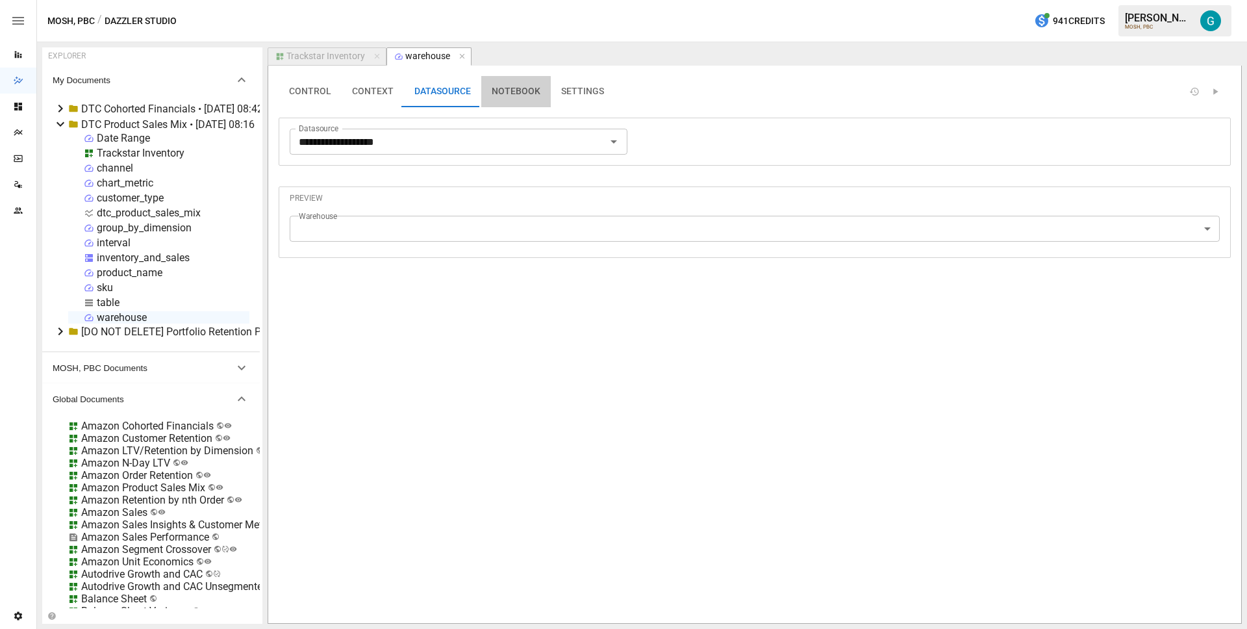
click at [497, 99] on button "NOTEBOOK" at bounding box center [516, 91] width 70 height 31
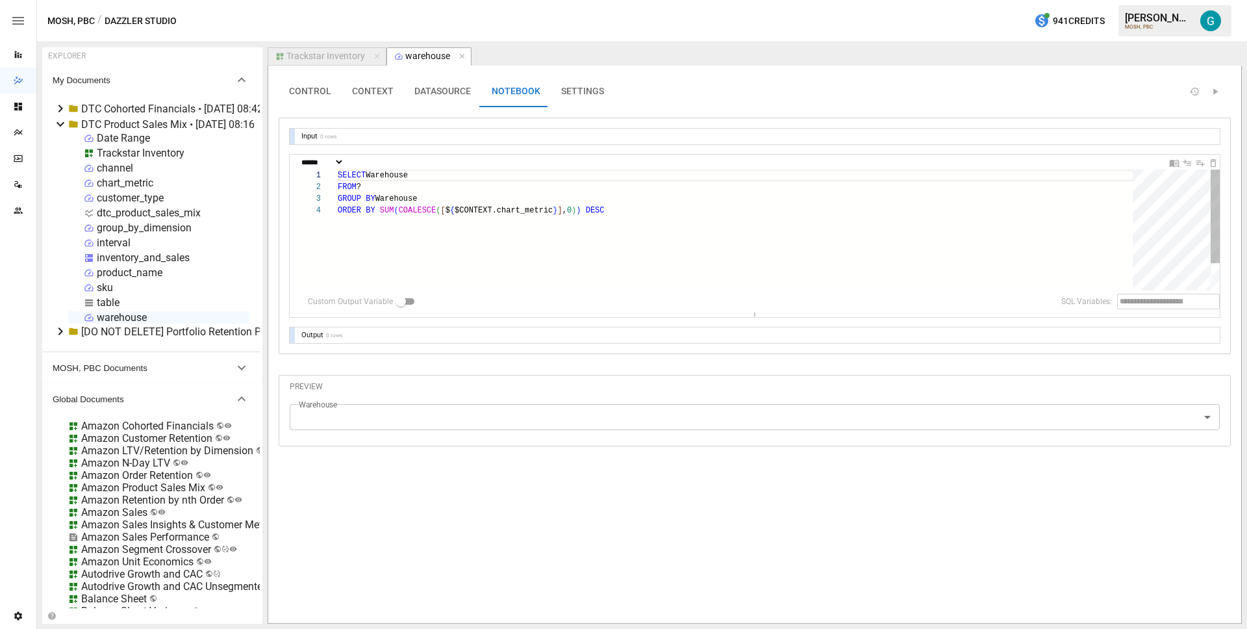
type textarea "**********"
click at [456, 232] on div "SELECT Warehouse FROM ? GROUP BY Warehouse ORDER BY SUM ( COALESCE ( [ $ { $CON…" at bounding box center [740, 248] width 804 height 156
click at [455, 182] on div "SELECT Warehouse FROM ? GROUP BY Warehouse ORDER BY SUM ( COALESCE ( [ $ { $CON…" at bounding box center [740, 248] width 804 height 156
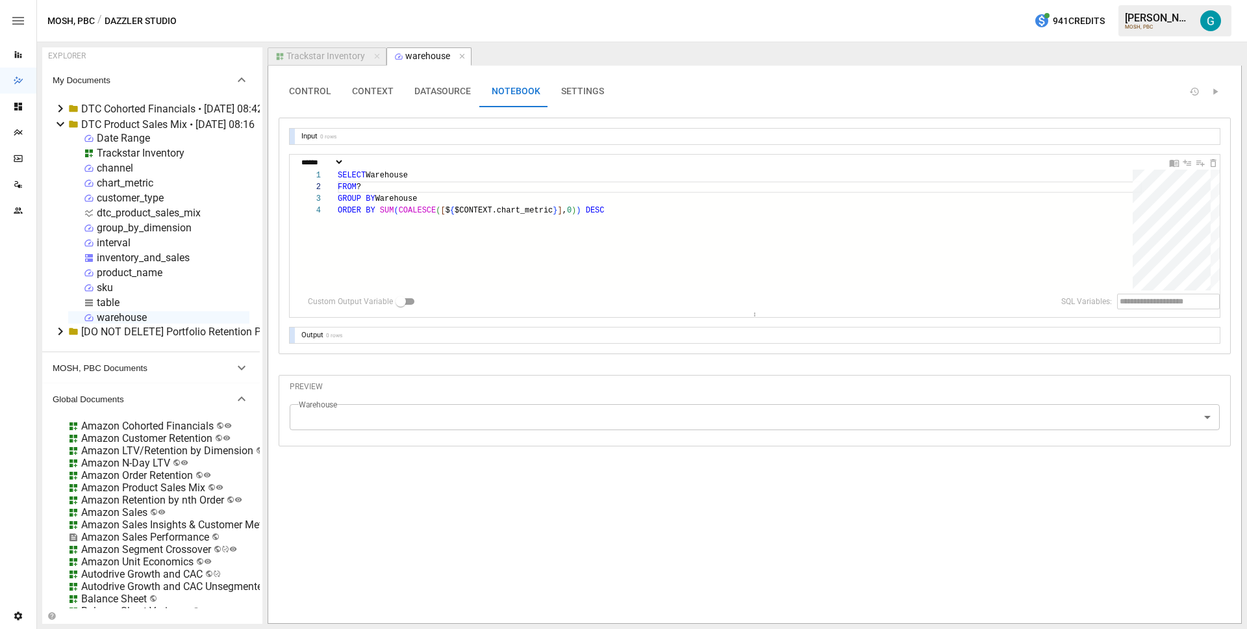
click at [118, 257] on div "inventory_and_sales" at bounding box center [143, 257] width 93 height 12
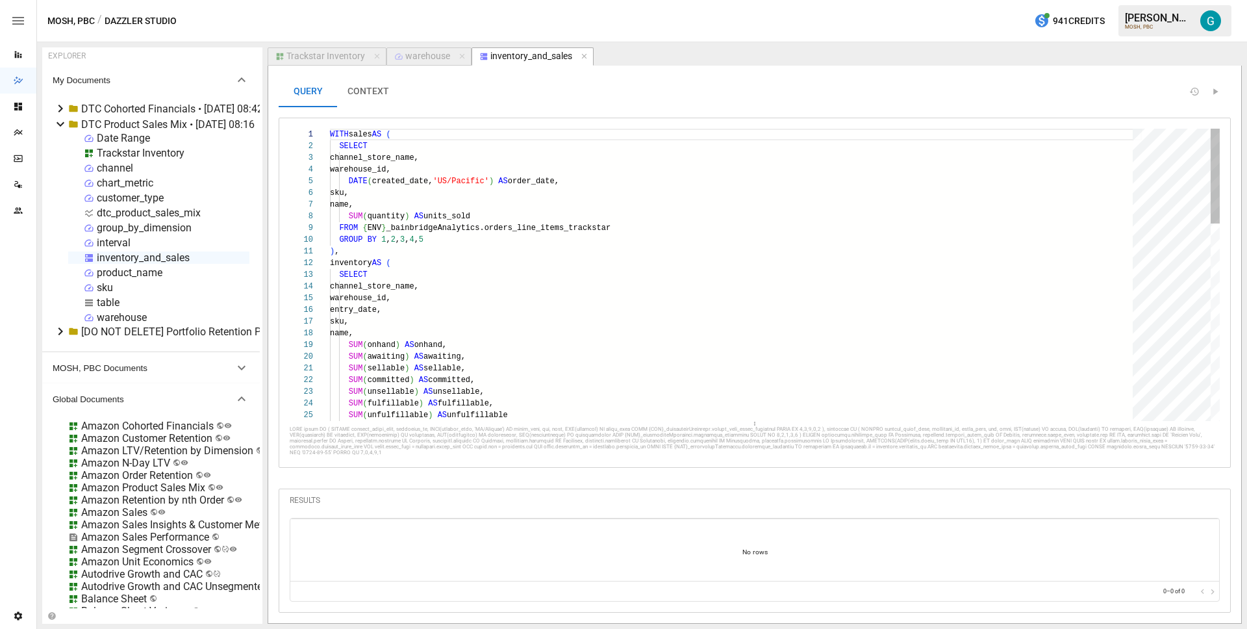
type textarea "**********"
click at [610, 292] on div "WITH sales AS ( SELECT channel_store_name, warehouse_id, DATE ( created_date, '…" at bounding box center [736, 579] width 812 height 900
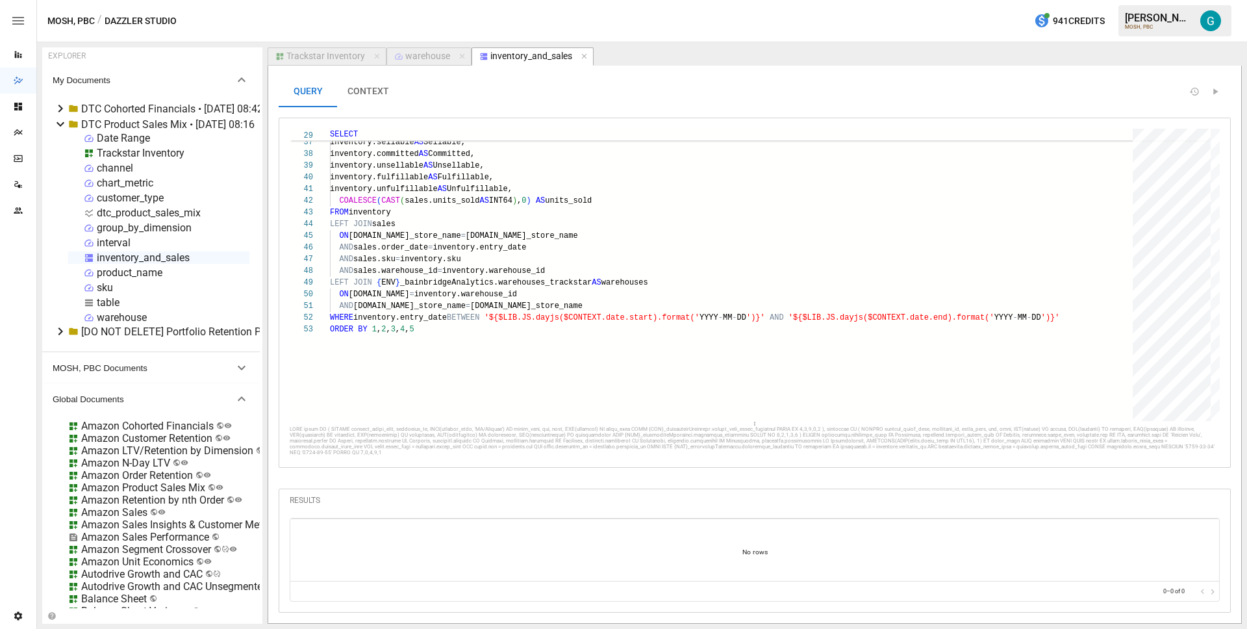
click at [367, 100] on button "CONTEXT" at bounding box center [368, 91] width 62 height 31
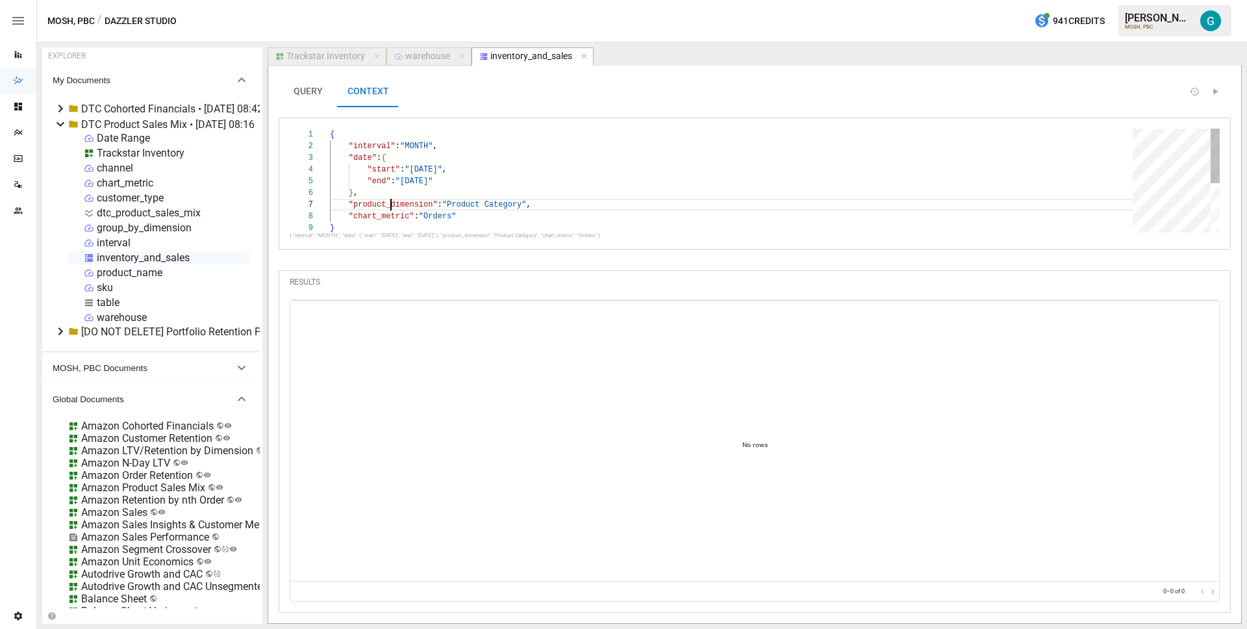
drag, startPoint x: 392, startPoint y: 207, endPoint x: 574, endPoint y: 212, distance: 181.9
click at [392, 207] on div "{ "interval" : "MONTH" , "date" : { "start" : "[DATE]" , "end" : "[DATE]" } , "…" at bounding box center [736, 227] width 812 height 197
click at [440, 179] on div ""date" : { "start" : "[DATE]" , "end" : "[DATE]" } , "chart_metric" : "Units So…" at bounding box center [736, 222] width 812 height 186
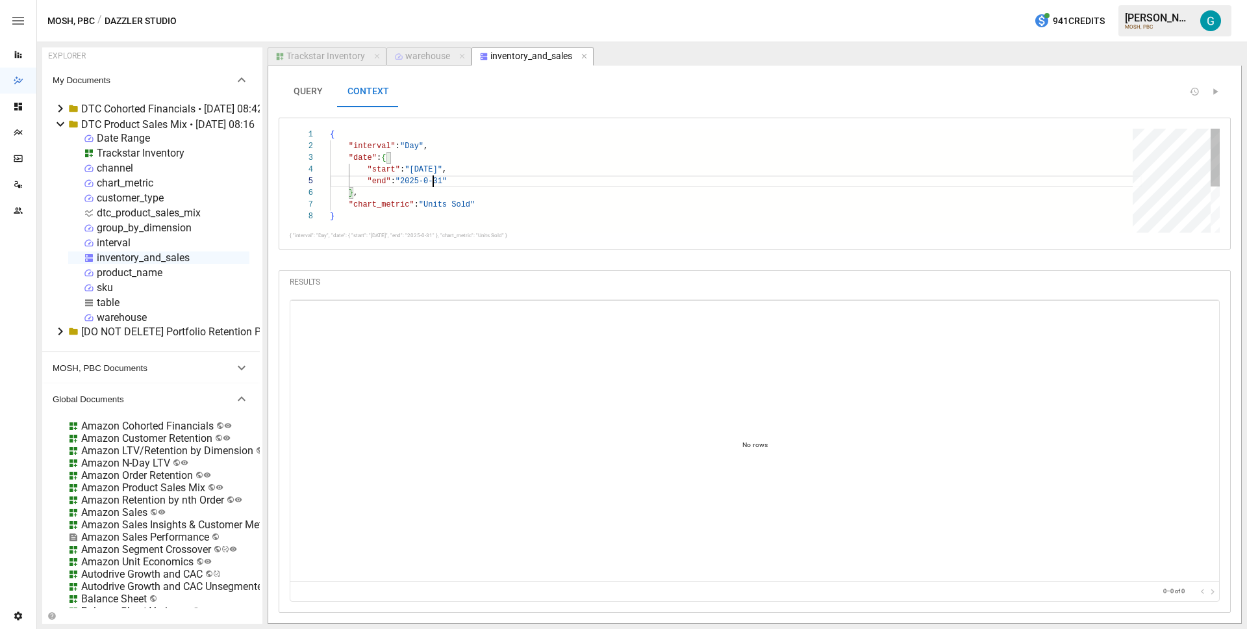
type textarea "**********"
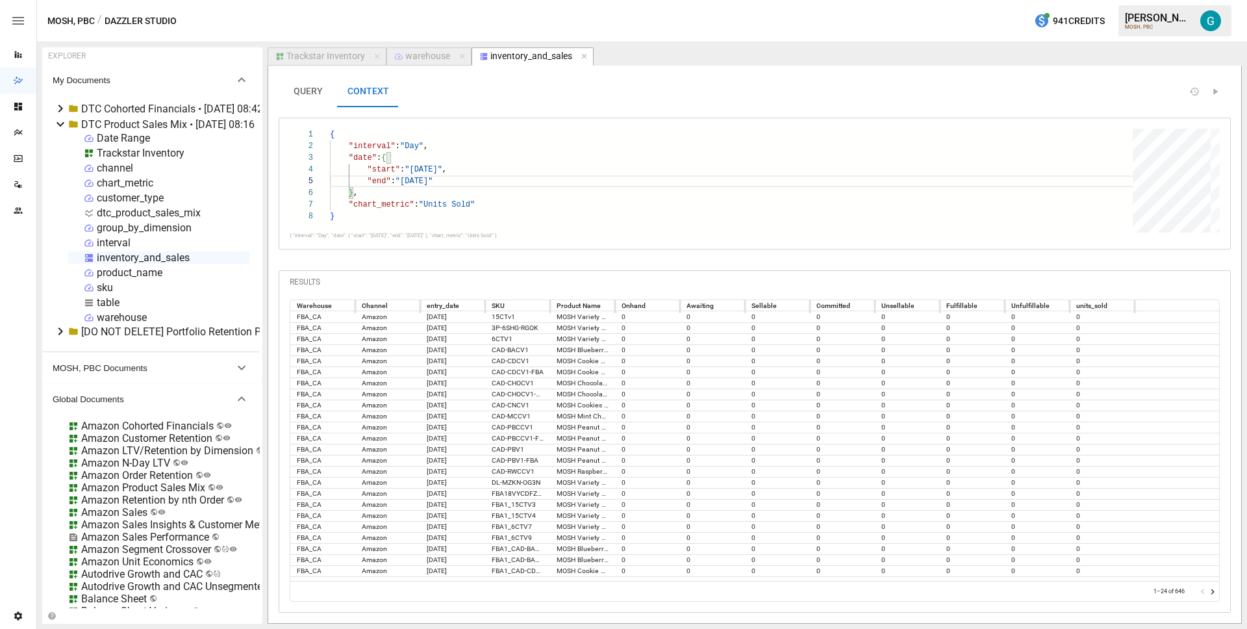
click at [417, 57] on div "warehouse" at bounding box center [427, 57] width 45 height 12
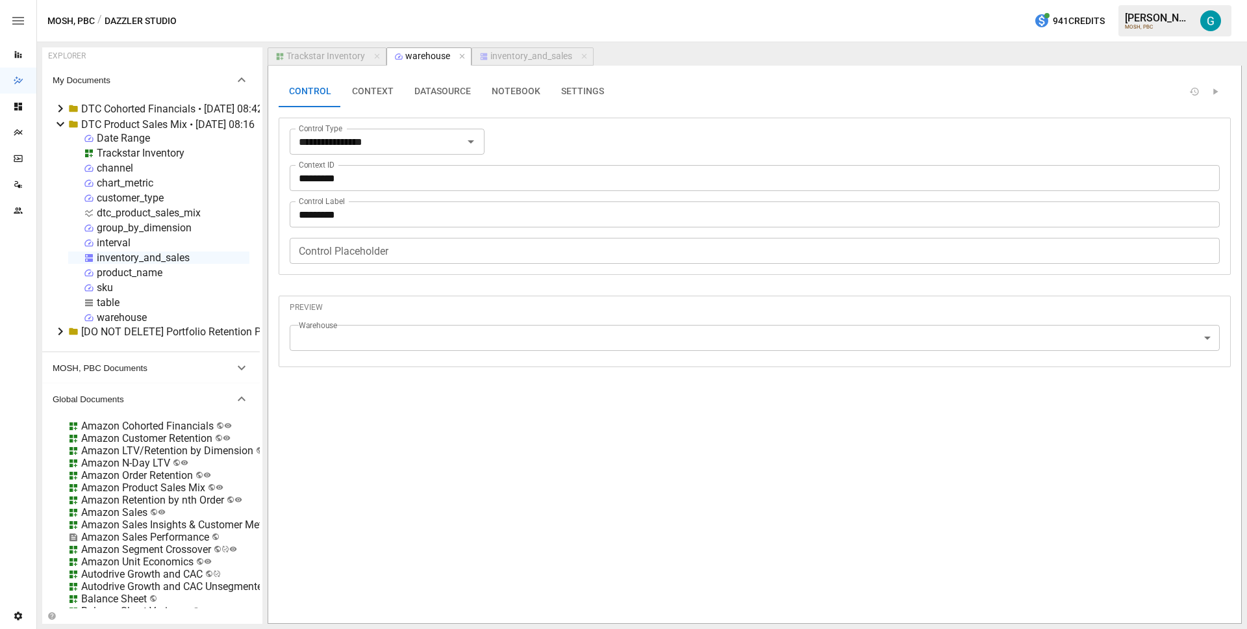
click at [492, 93] on button "NOTEBOOK" at bounding box center [516, 91] width 70 height 31
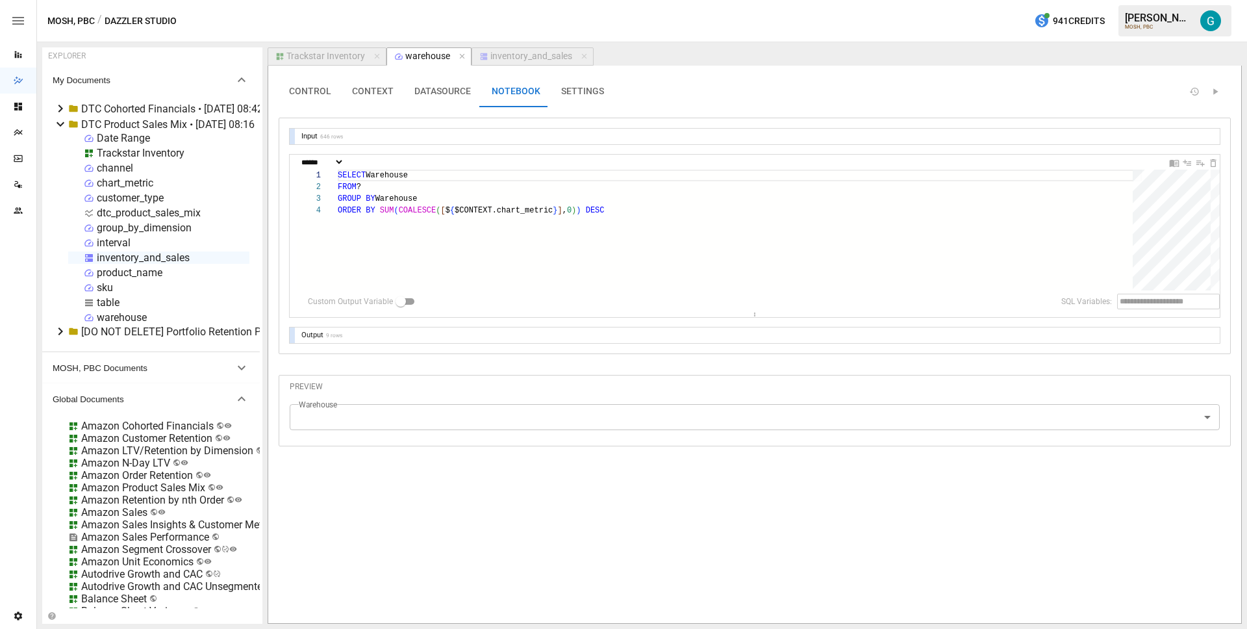
click at [293, 336] on div at bounding box center [292, 335] width 5 height 16
click at [293, 336] on div at bounding box center [292, 405] width 5 height 157
click at [448, 240] on div "SELECT Warehouse FROM ? GROUP BY Warehouse ORDER BY SUM ( COALESCE ( [ $ { $CON…" at bounding box center [740, 248] width 804 height 156
click at [312, 401] on label "Warehouse" at bounding box center [318, 404] width 38 height 11
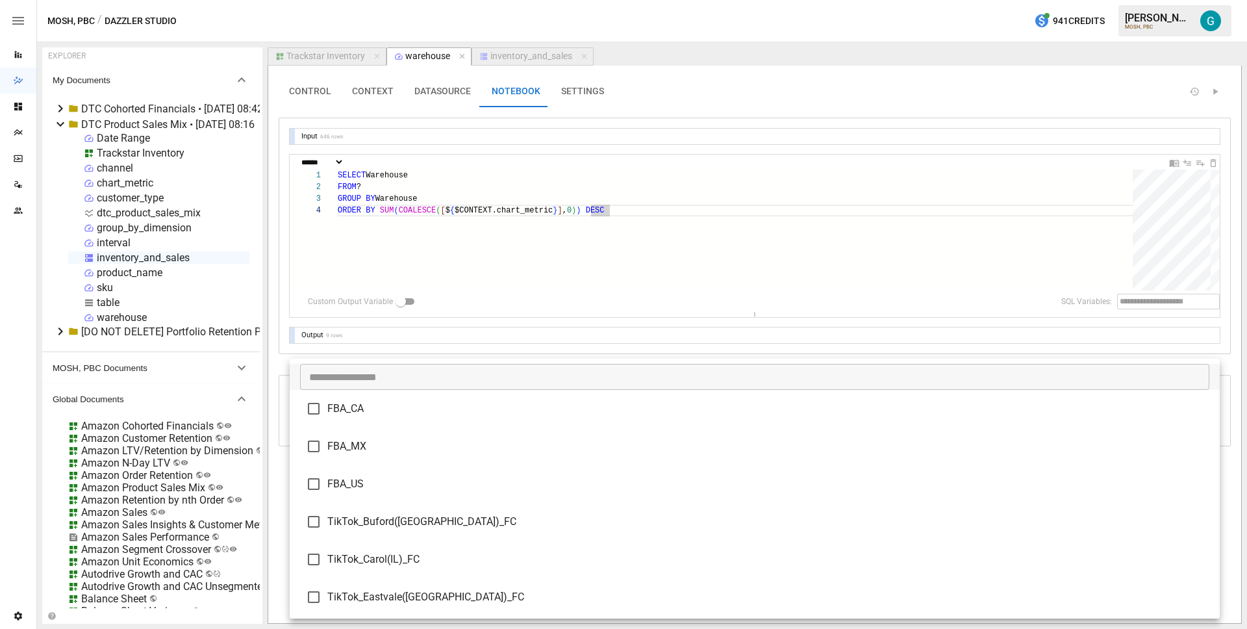
click at [312, 0] on body "Reports Dazzler Studio Dashboards Plans SmartModel ™ Data Sources Team Settings…" at bounding box center [623, 0] width 1247 height 0
click at [275, 362] on div at bounding box center [623, 314] width 1247 height 629
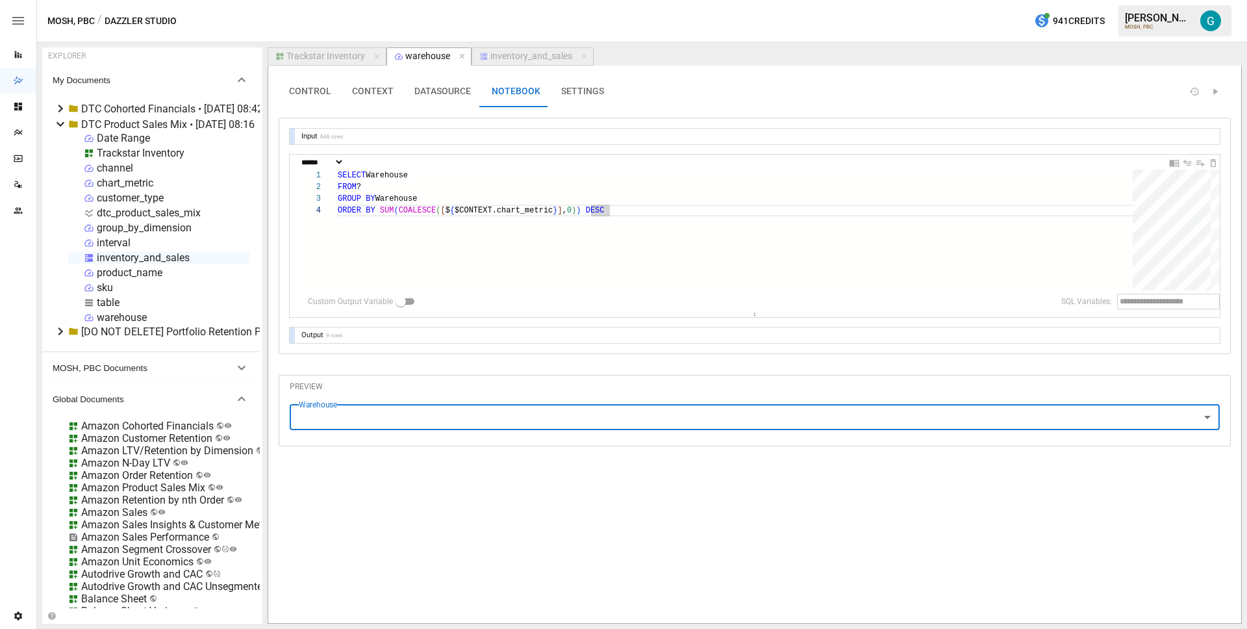
click at [283, 363] on div "**********" at bounding box center [755, 220] width 952 height 288
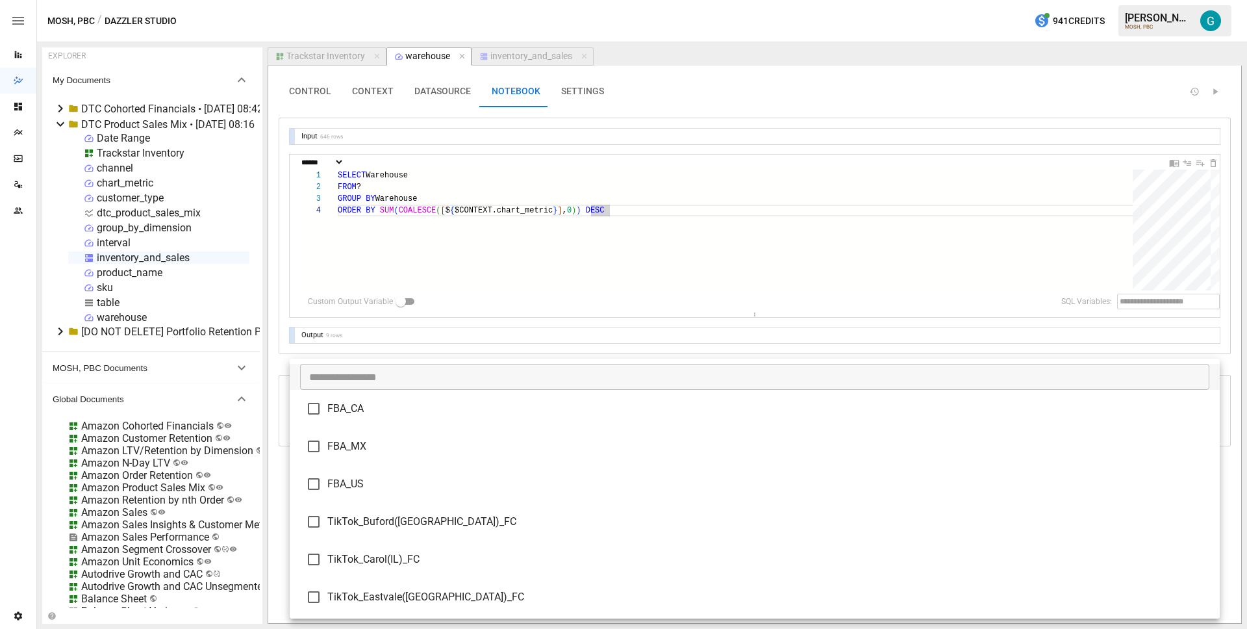
click at [344, 0] on body "Reports Dazzler Studio Dashboards Plans SmartModel ™ Data Sources Team Settings…" at bounding box center [623, 0] width 1247 height 0
click at [450, 251] on div at bounding box center [623, 314] width 1247 height 629
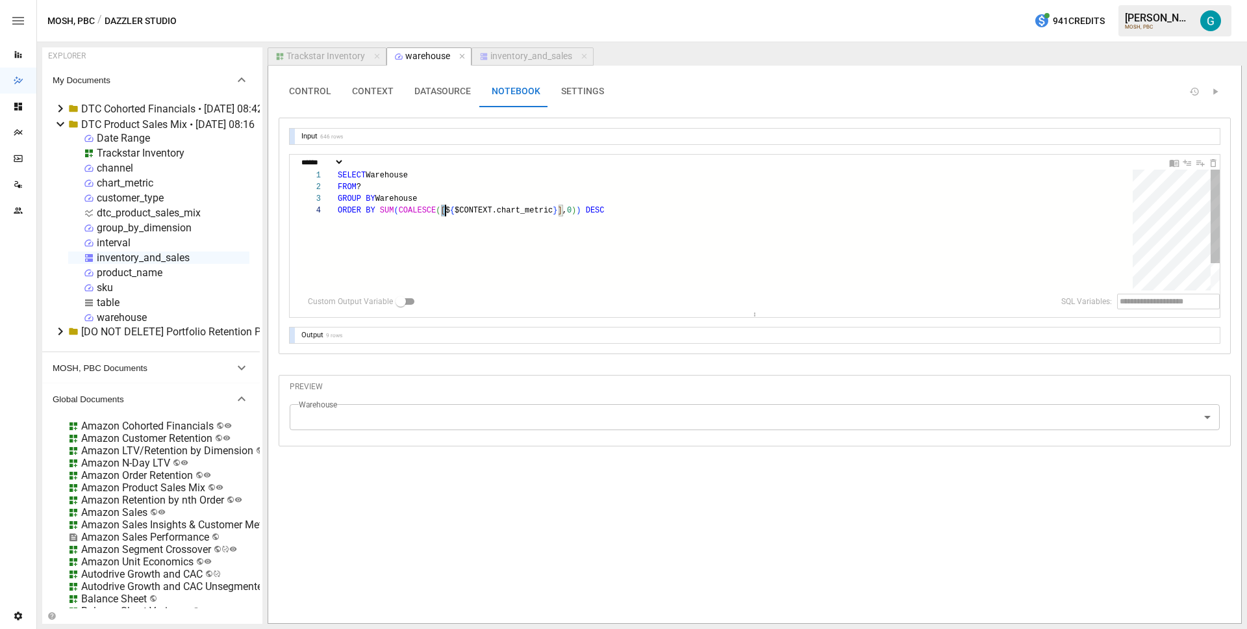
click at [444, 207] on div "SELECT Warehouse FROM ? GROUP BY Warehouse ORDER BY SUM ( COALESCE ( [ $ { $CON…" at bounding box center [740, 248] width 804 height 156
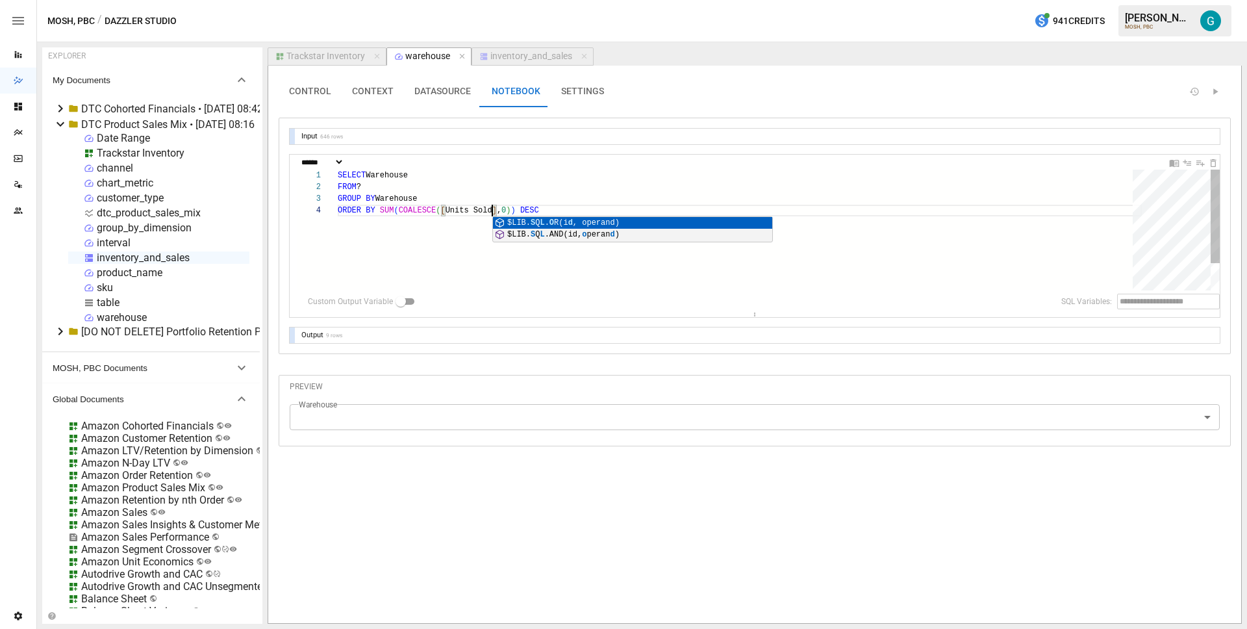
scroll to position [35, 155]
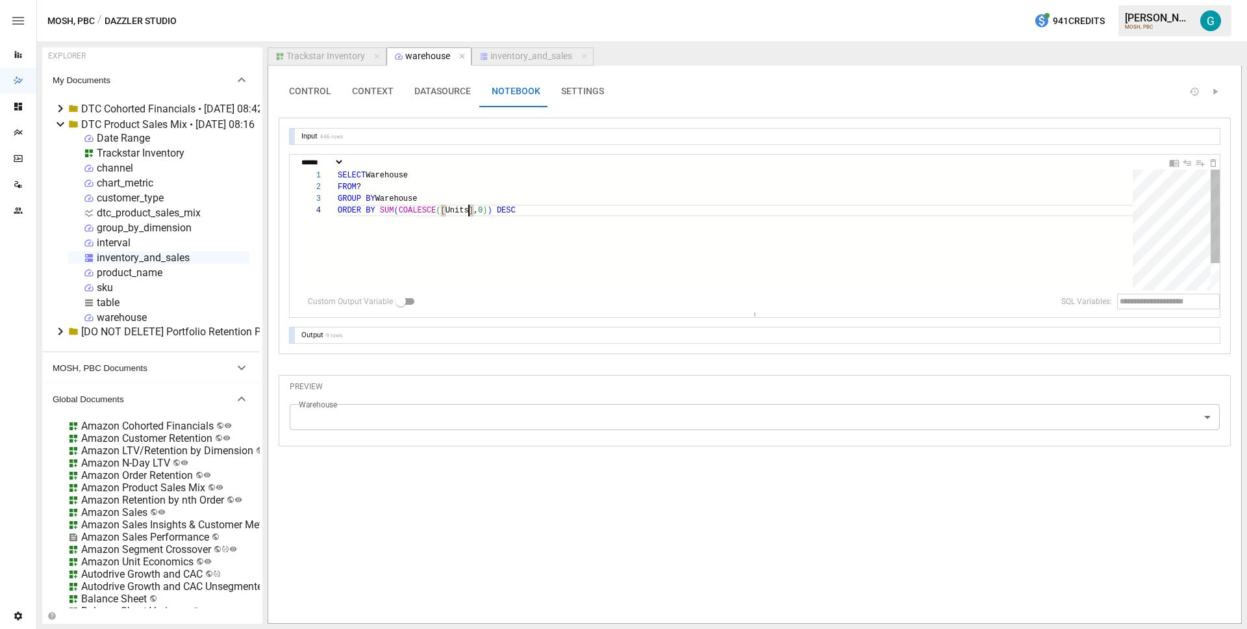
type textarea "**********"
click at [491, 236] on div "SELECT Warehouse FROM ? GROUP BY Warehouse ORDER BY SUM ( COALESCE ( [ $ { $CON…" at bounding box center [740, 248] width 804 height 156
click at [333, 0] on body "Reports Dazzler Studio Dashboards Plans SmartModel ™ Data Sources Team Settings…" at bounding box center [623, 0] width 1247 height 0
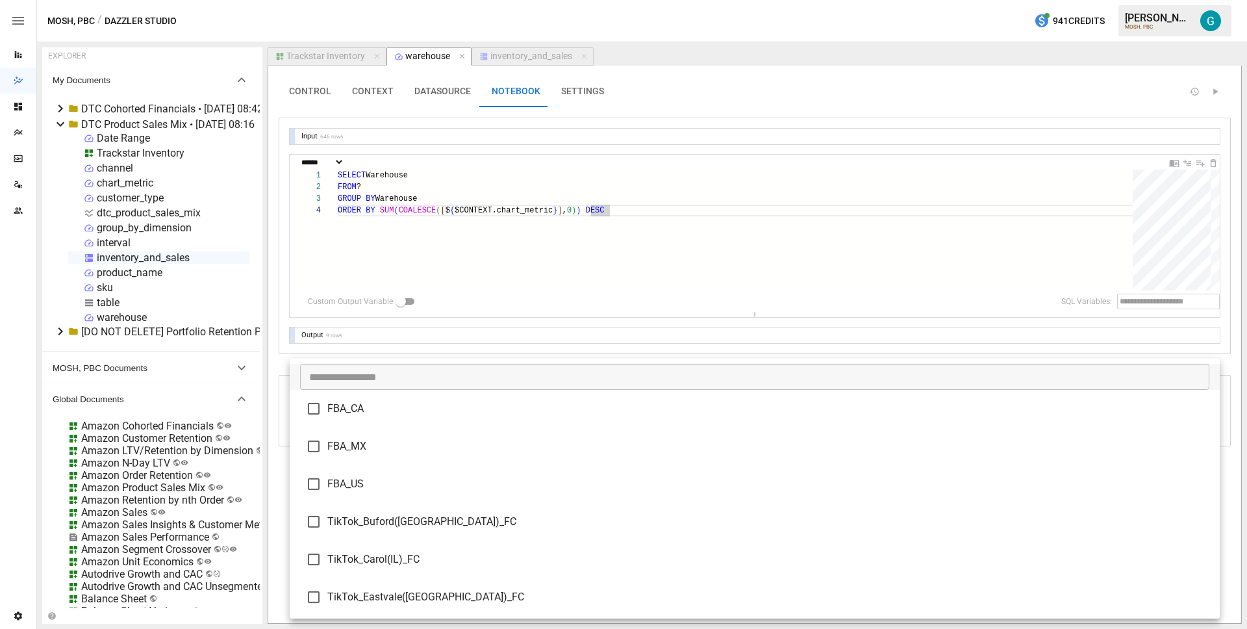
click at [365, 265] on div at bounding box center [623, 314] width 1247 height 629
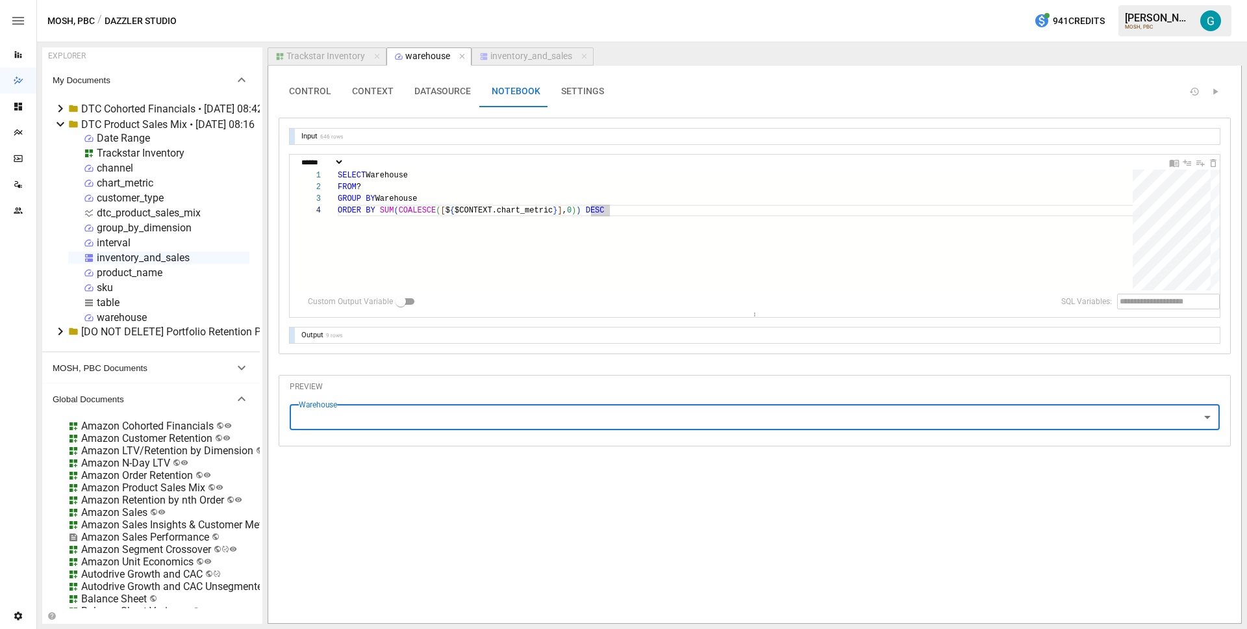
click at [507, 59] on div "inventory_and_sales" at bounding box center [531, 57] width 82 height 12
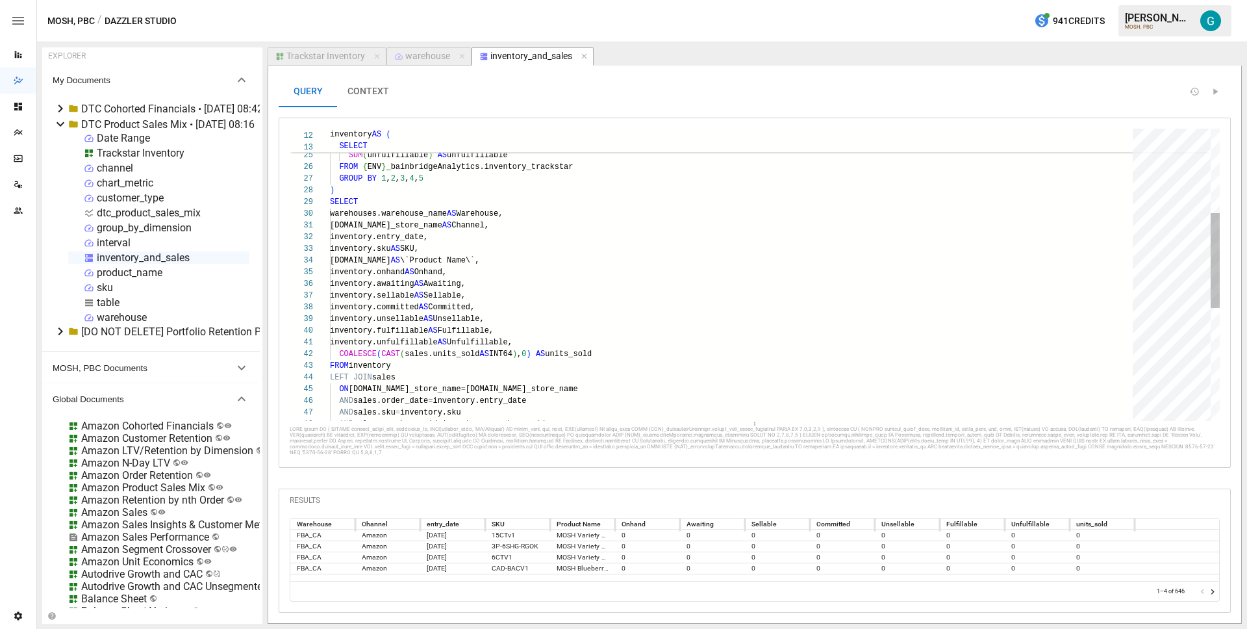
click at [581, 355] on div "SUM ( unsellable ) AS unsellable, SUM ( fulfillable ) AS fulfillable, SUM ( unf…" at bounding box center [736, 319] width 812 height 900
type textarea "**********"
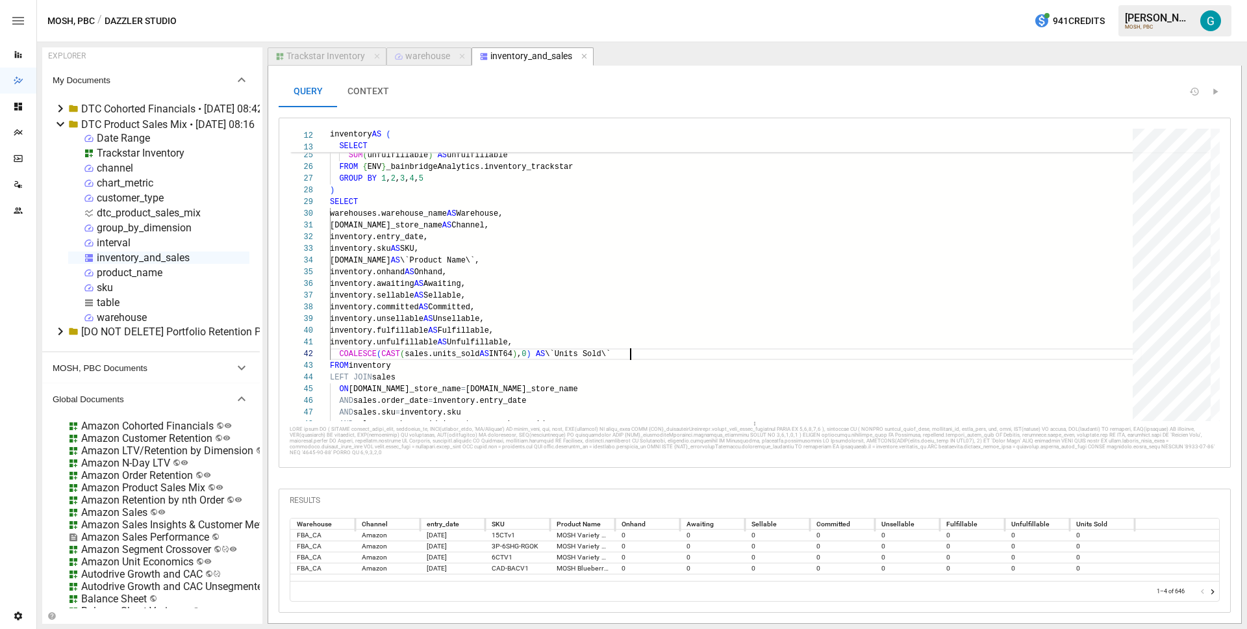
click at [416, 58] on div "warehouse" at bounding box center [427, 57] width 45 height 12
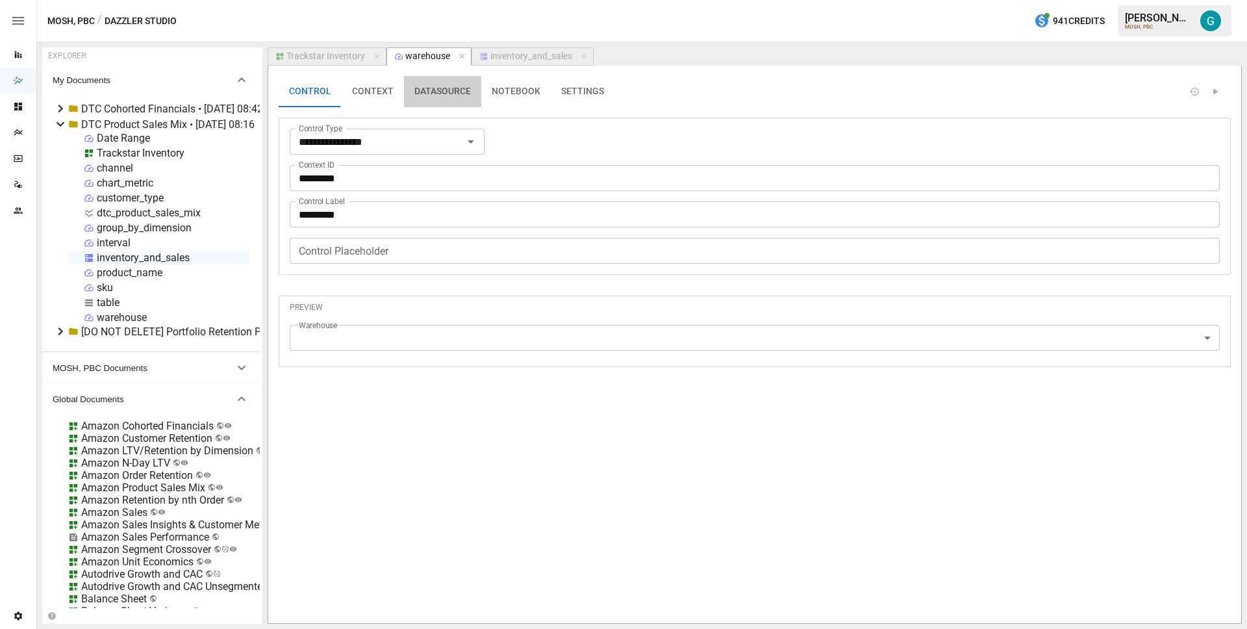
click at [441, 93] on button "DATASOURCE" at bounding box center [442, 91] width 77 height 31
click at [509, 94] on button "NOTEBOOK" at bounding box center [516, 91] width 70 height 31
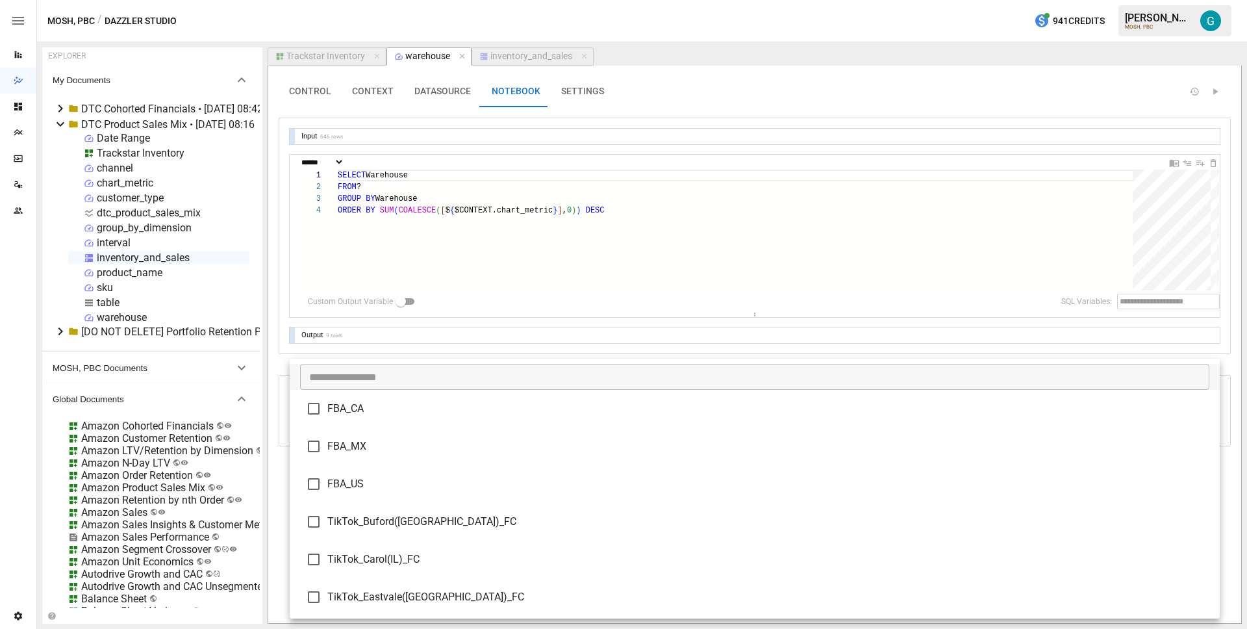
click at [311, 0] on body "Reports Dazzler Studio Dashboards Plans SmartModel ™ Data Sources Team Settings…" at bounding box center [623, 0] width 1247 height 0
click at [281, 363] on div at bounding box center [623, 314] width 1247 height 629
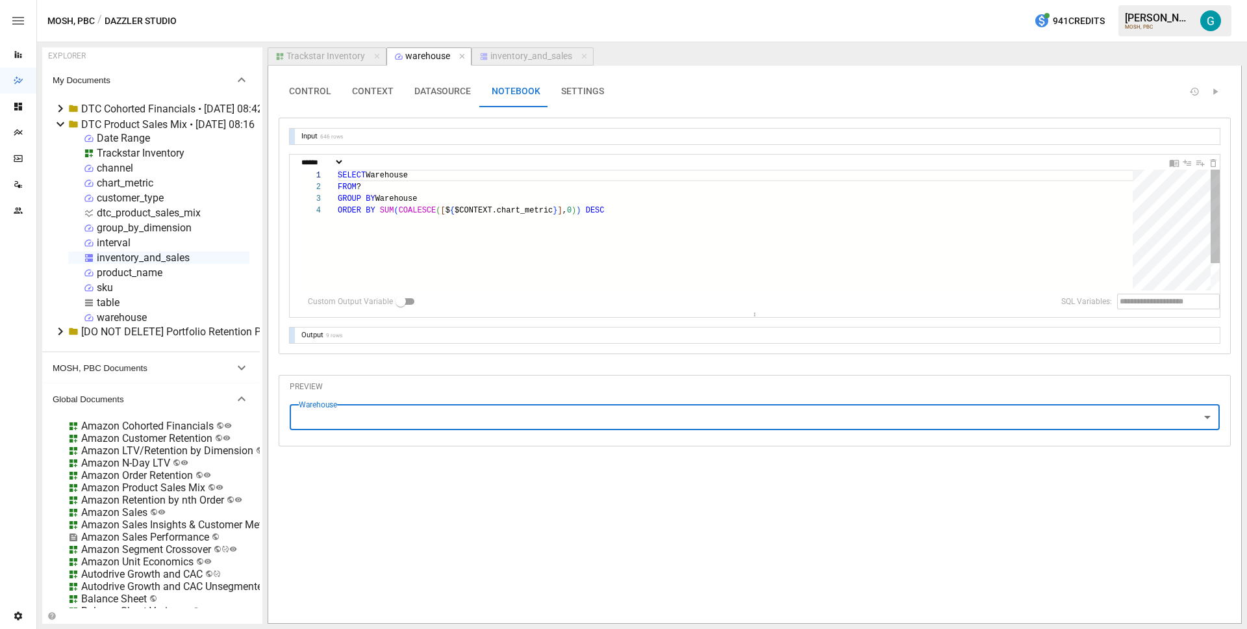
type textarea "**********"
click at [390, 253] on div "SELECT Warehouse FROM ? GROUP BY Warehouse ORDER BY SUM ( COALESCE ( [ $ { $CON…" at bounding box center [740, 248] width 804 height 156
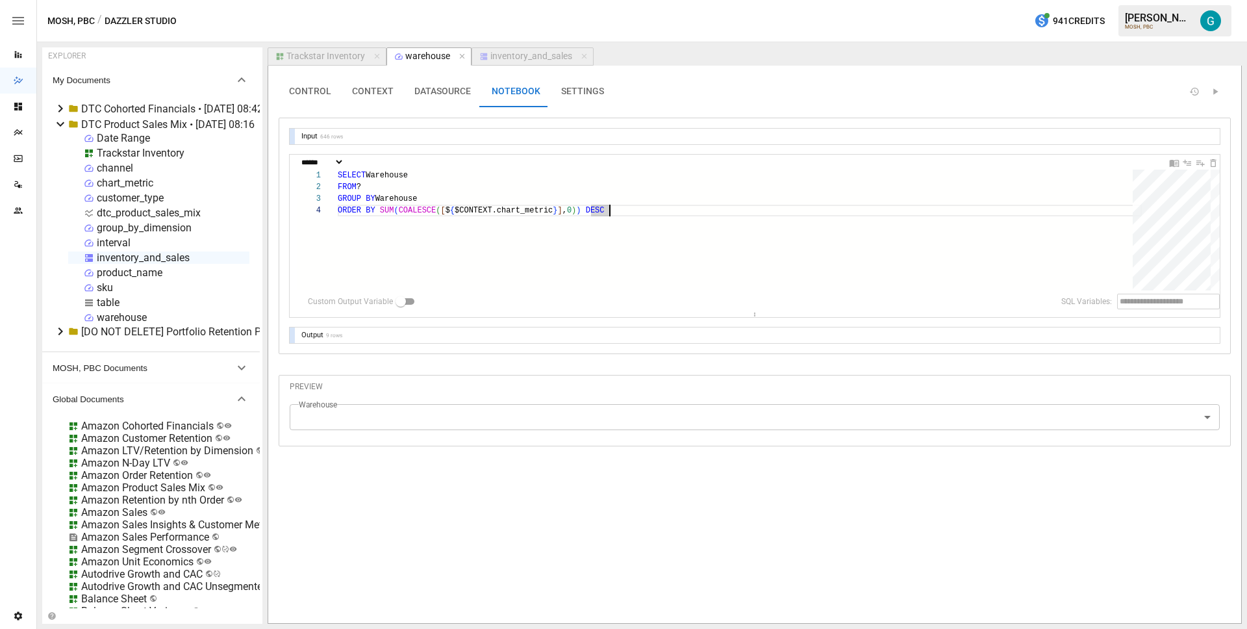
click at [99, 298] on div "table" at bounding box center [108, 302] width 23 height 12
select select "**********"
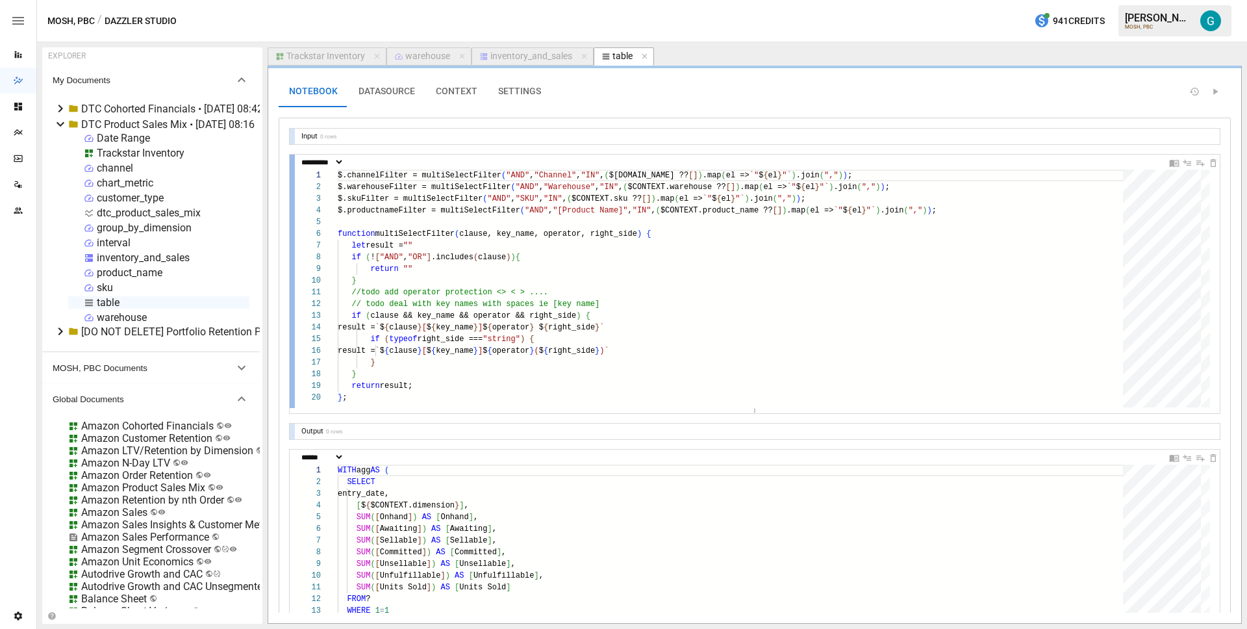
click at [292, 282] on div at bounding box center [292, 281] width 5 height 253
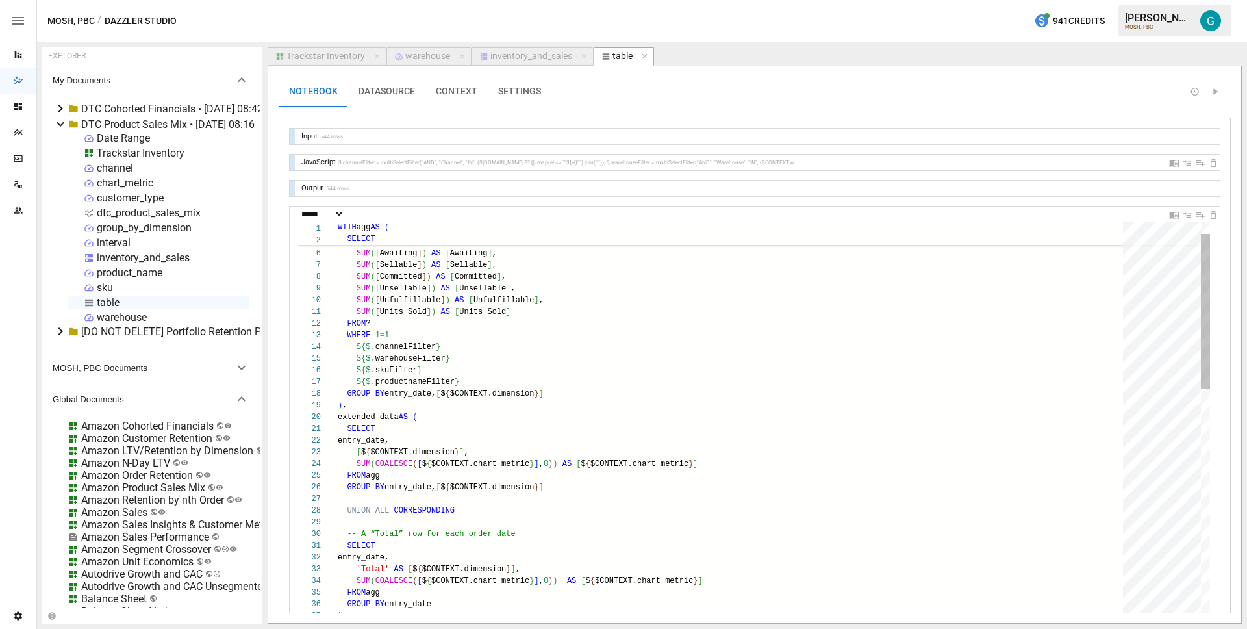
scroll to position [12, 38]
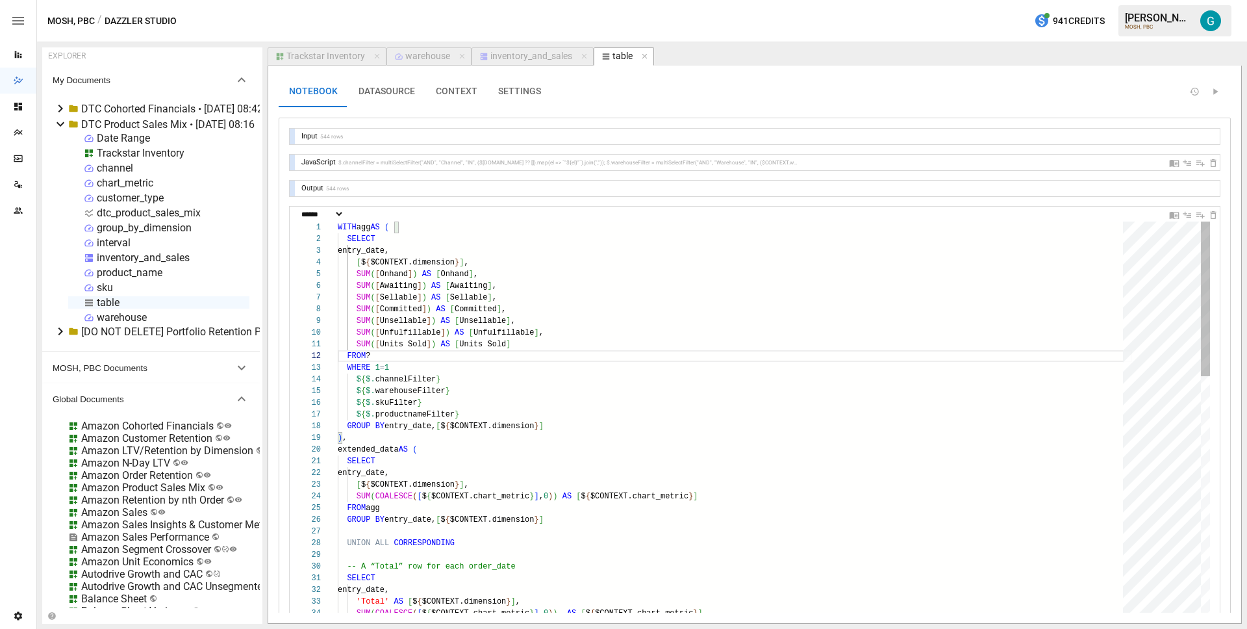
type textarea "**********"
click at [333, 58] on div "Trackstar Inventory" at bounding box center [325, 57] width 79 height 12
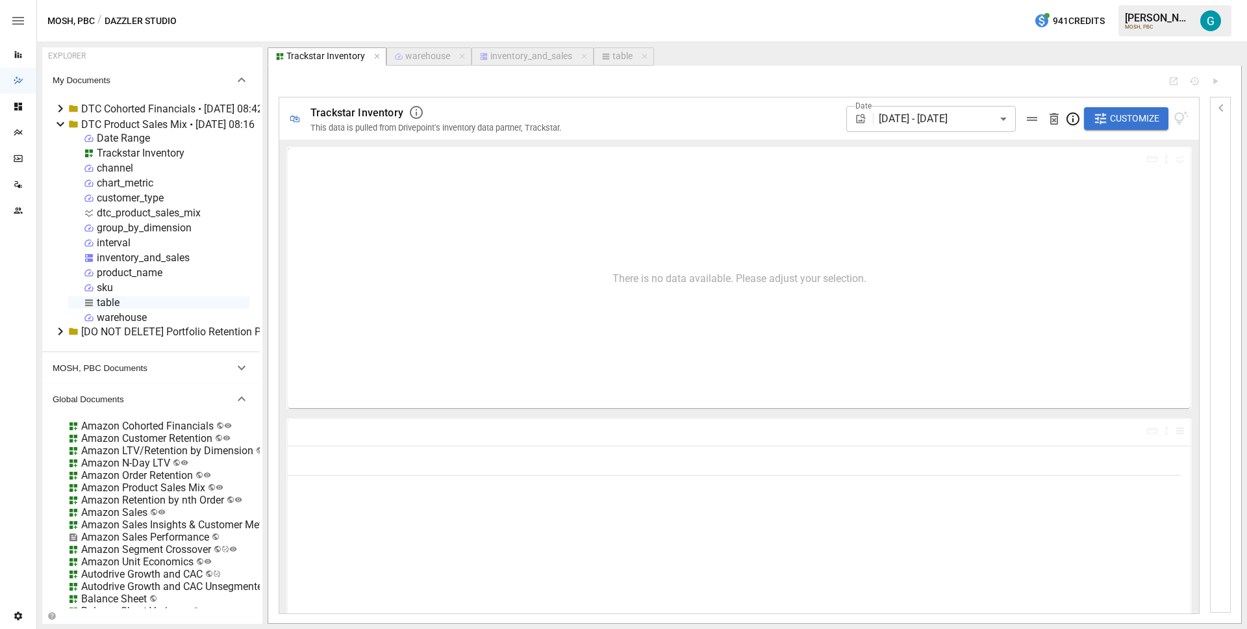
click at [1112, 113] on span "Customize" at bounding box center [1134, 118] width 49 height 16
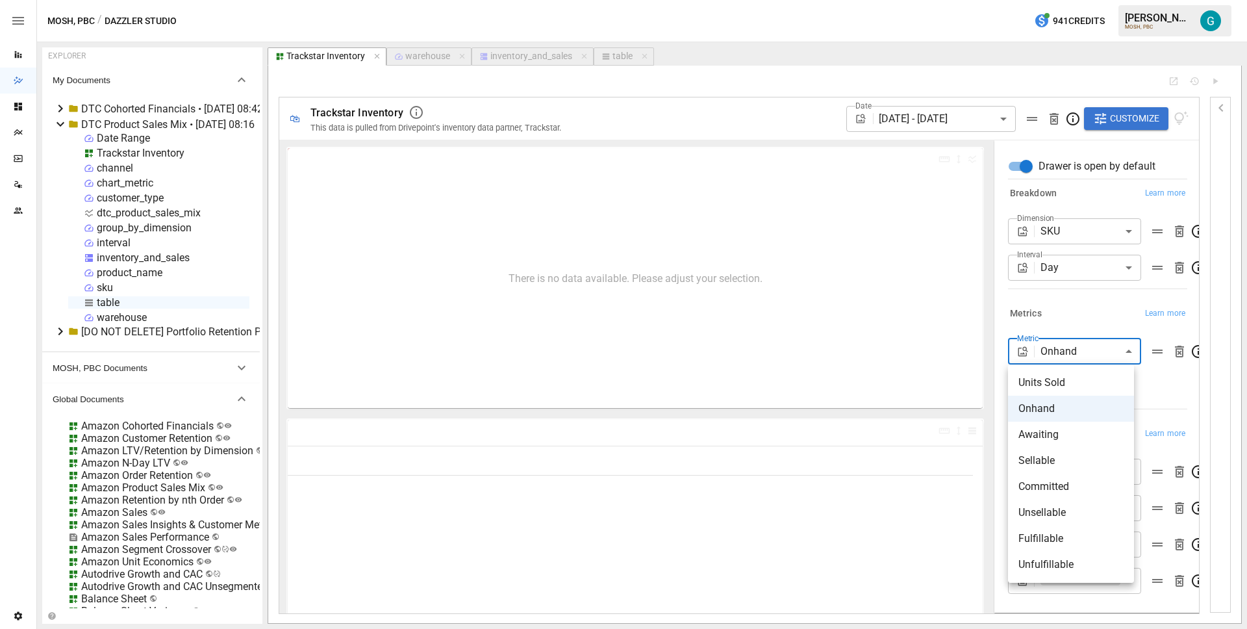
click at [1055, 0] on body "Reports Dazzler Studio Dashboards Plans SmartModel ™ Data Sources Team Settings…" at bounding box center [623, 0] width 1247 height 0
click at [1067, 307] on div at bounding box center [623, 314] width 1247 height 629
click at [1065, 0] on body "Reports Dazzler Studio Dashboards Plans SmartModel ™ Data Sources Team Settings…" at bounding box center [623, 0] width 1247 height 0
click at [1064, 386] on span "Units Sold" at bounding box center [1071, 383] width 105 height 16
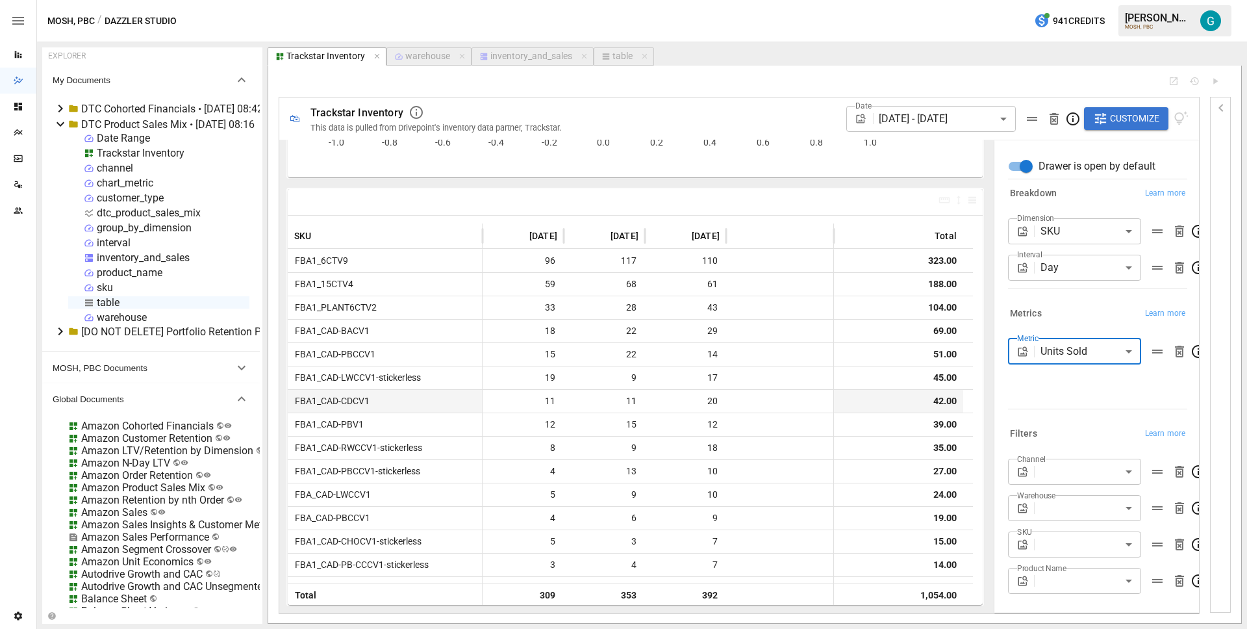
scroll to position [205, 0]
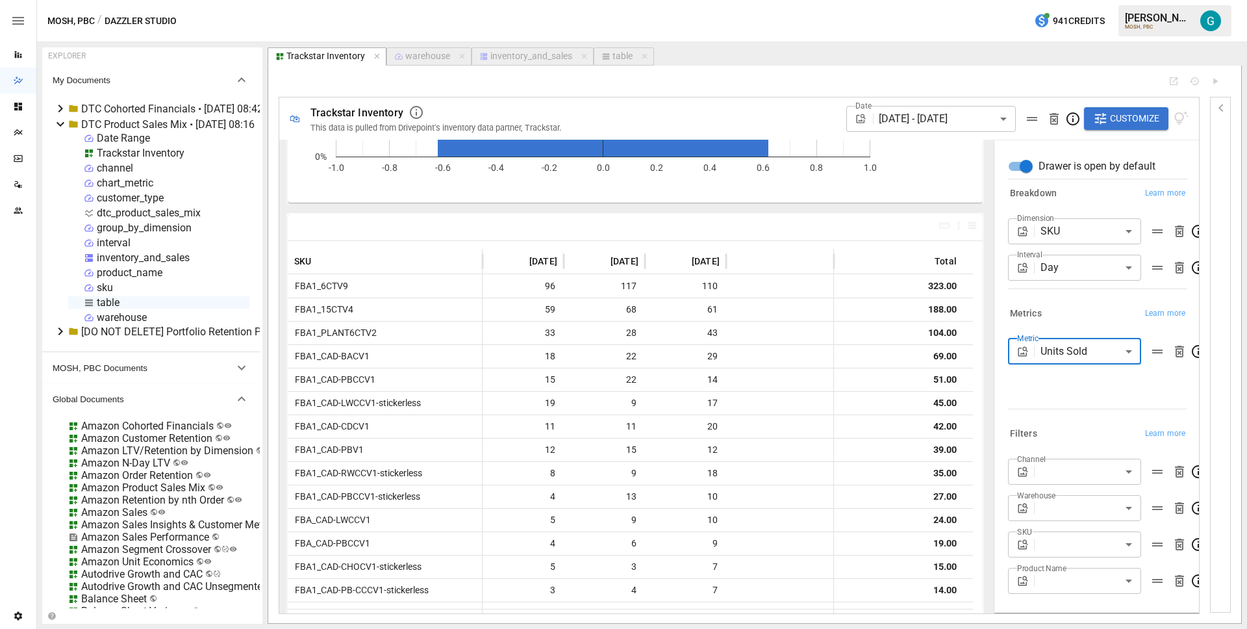
click at [1050, 0] on body "Reports Dazzler Studio Dashboards Plans SmartModel ™ Data Sources Team Settings…" at bounding box center [623, 0] width 1247 height 0
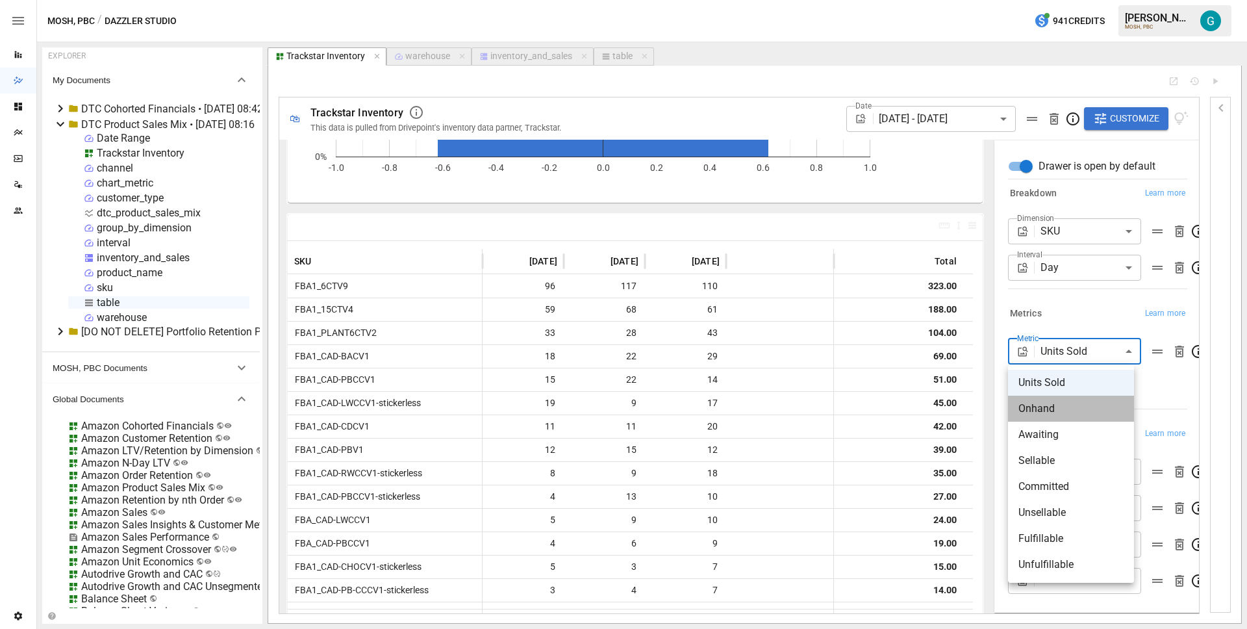
click at [1052, 414] on span "Onhand" at bounding box center [1071, 409] width 105 height 16
type input "******"
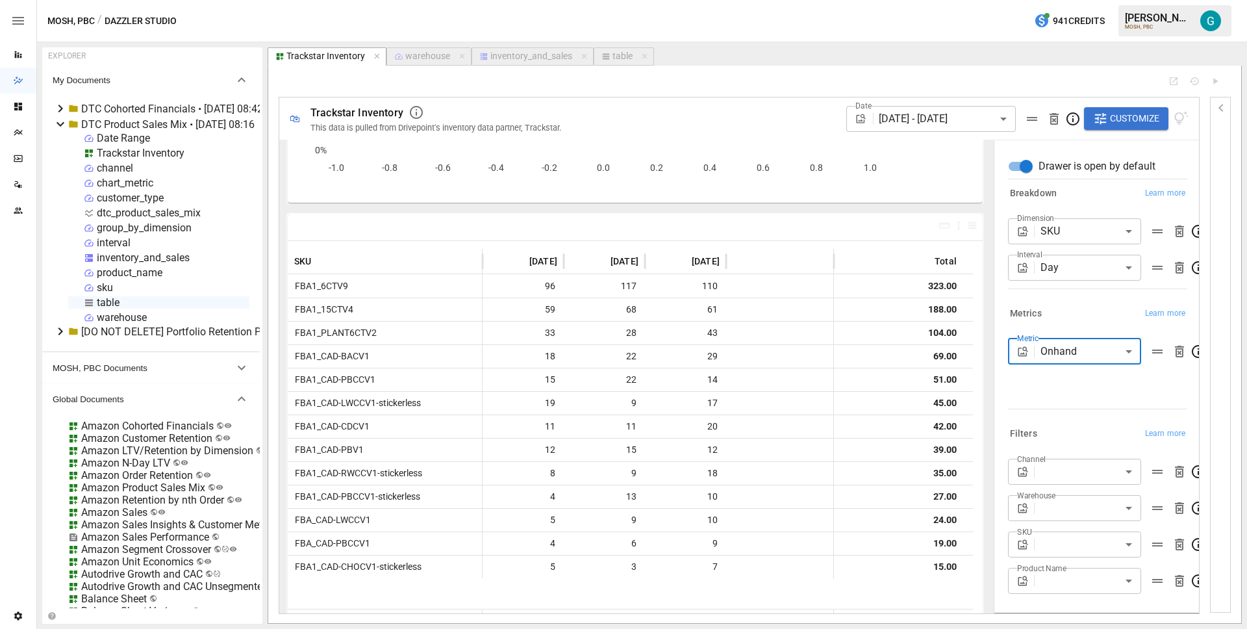
scroll to position [205, 0]
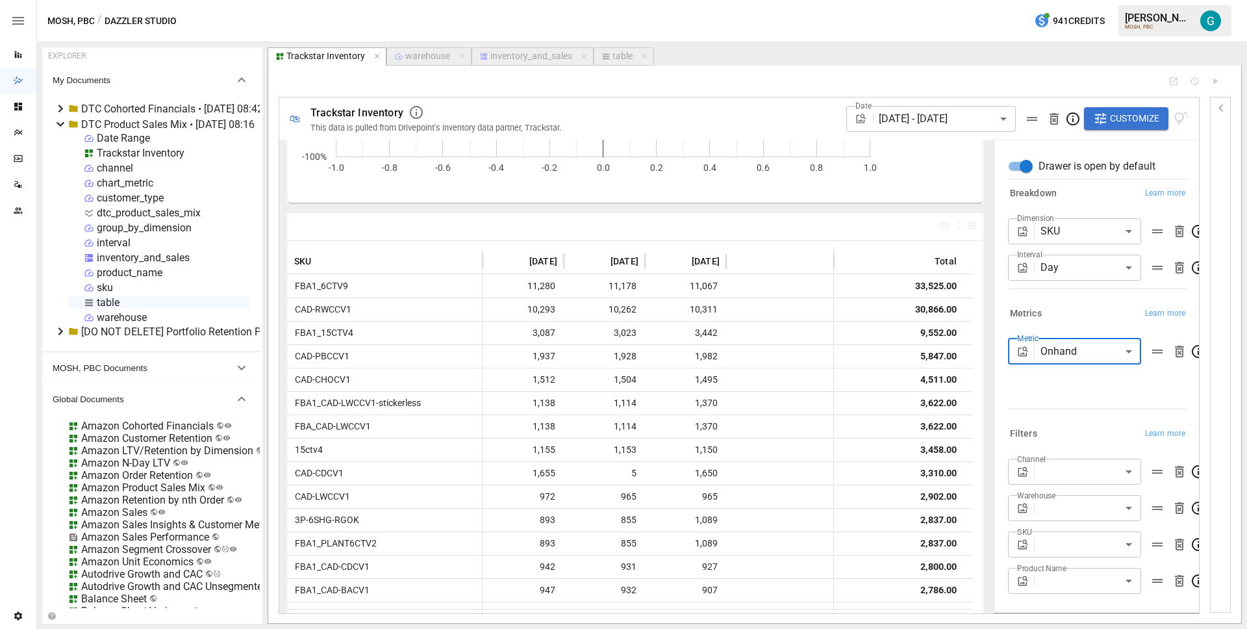
click at [1065, 0] on body "Reports Dazzler Studio Dashboards Plans SmartModel ™ Data Sources Team Settings…" at bounding box center [623, 0] width 1247 height 0
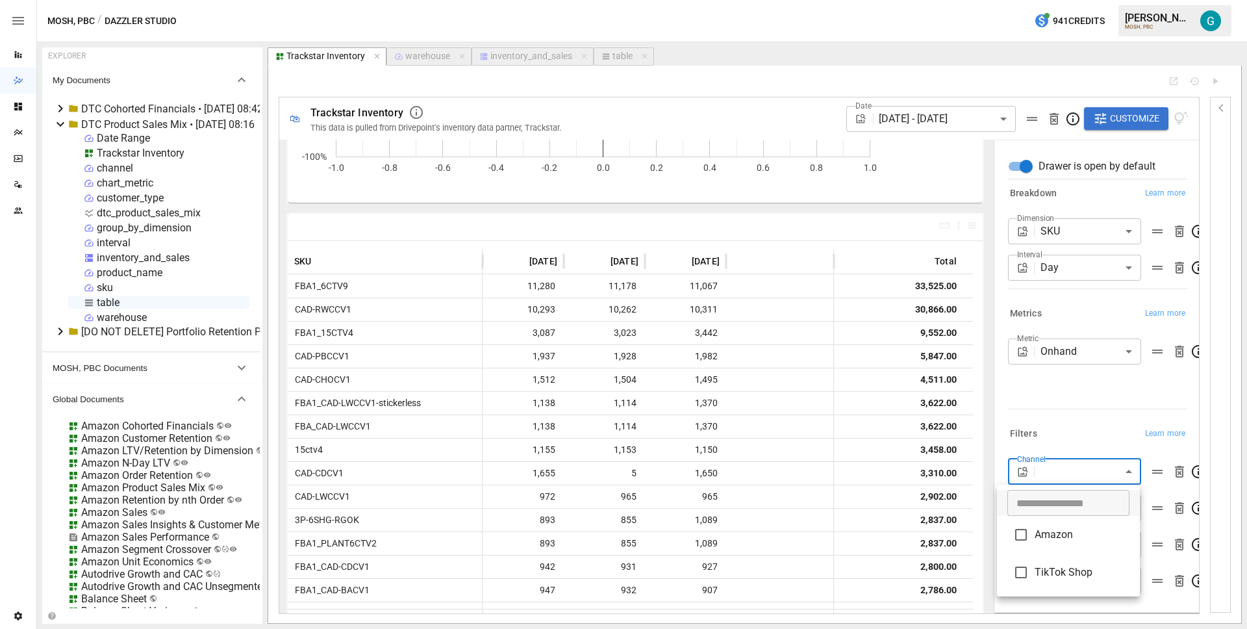
click at [1061, 581] on li "TikTok Shop" at bounding box center [1068, 572] width 143 height 38
type input "**********"
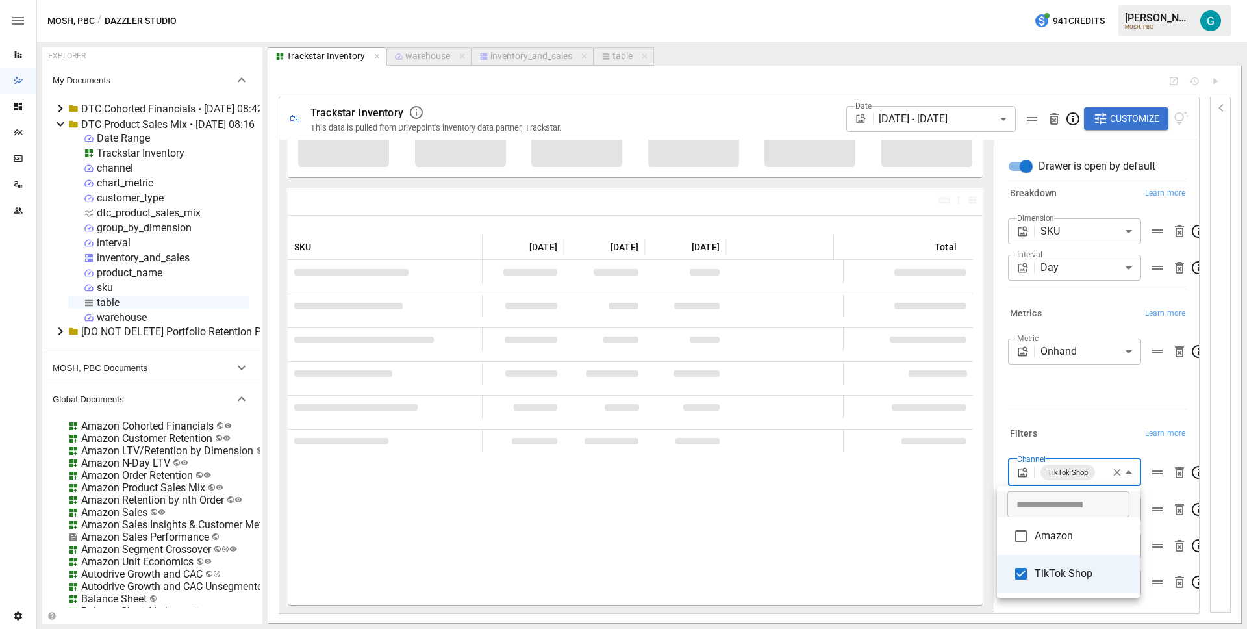
scroll to position [205, 0]
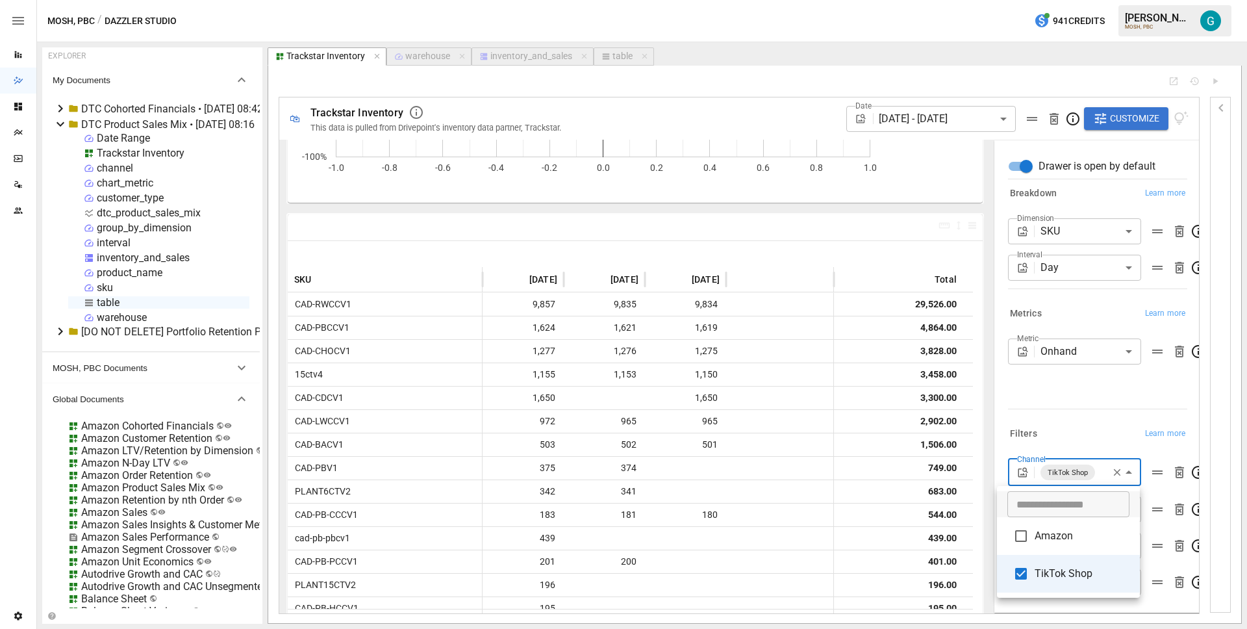
click at [1045, 381] on div at bounding box center [623, 314] width 1247 height 629
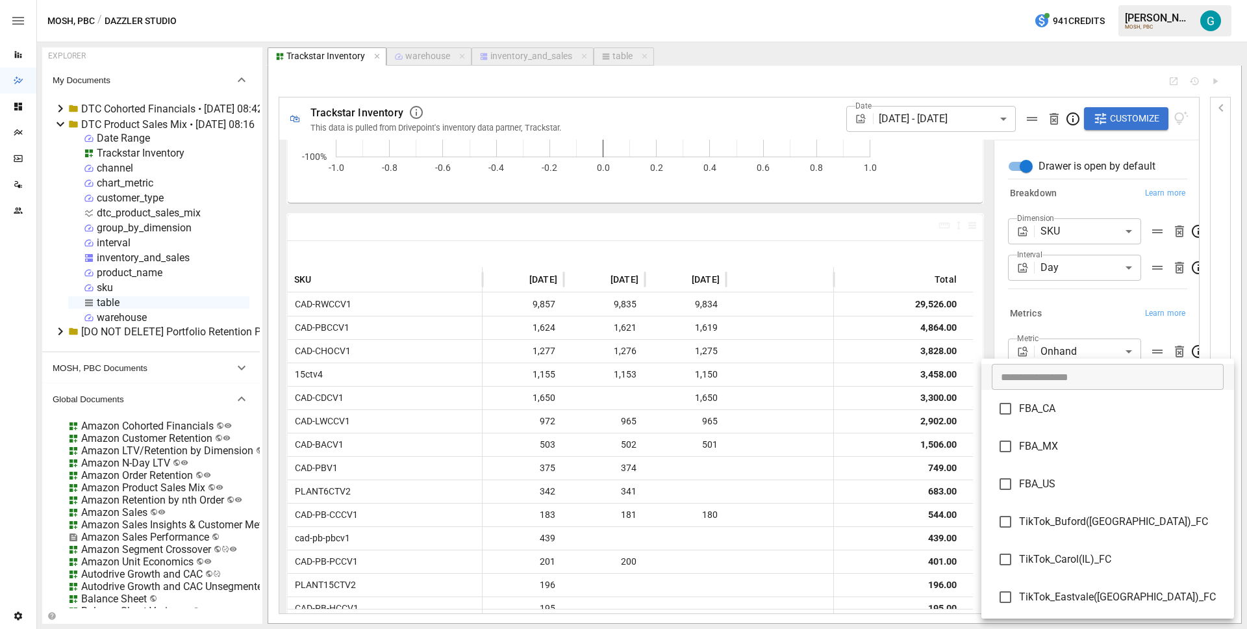
click at [1067, 0] on body "Reports Dazzler Studio Dashboards Plans SmartModel ™ Data Sources Team Settings…" at bounding box center [623, 0] width 1247 height 0
click at [1049, 485] on span "FBA_US" at bounding box center [1121, 484] width 205 height 16
type input "******"
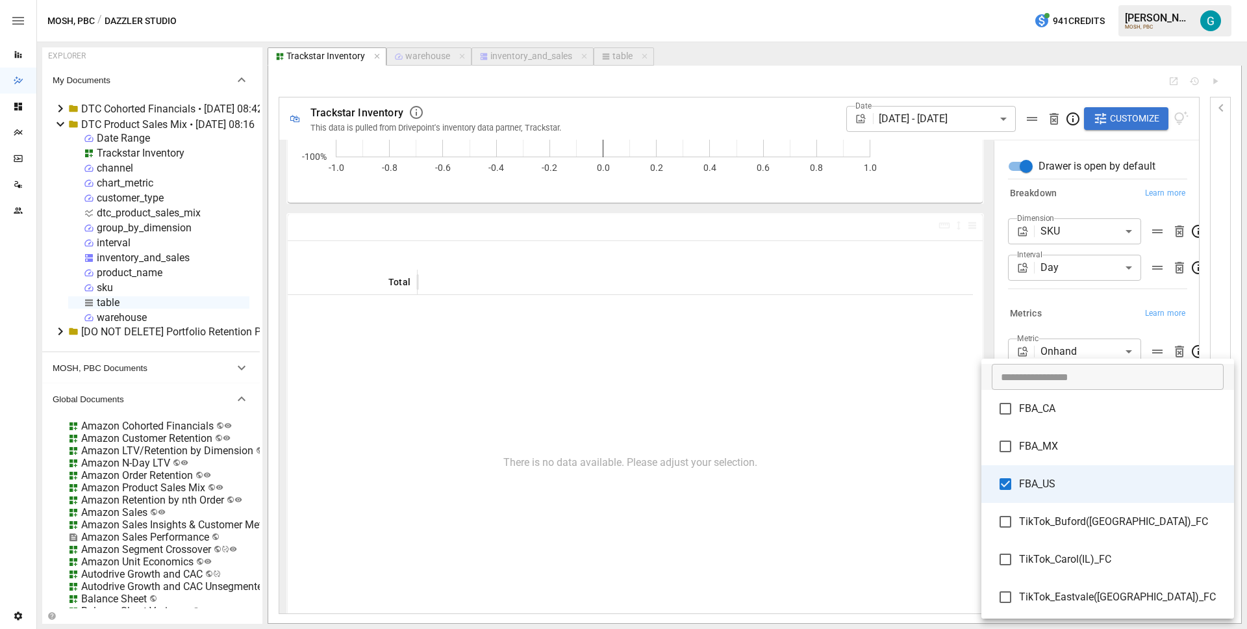
click at [1178, 395] on div at bounding box center [623, 314] width 1247 height 629
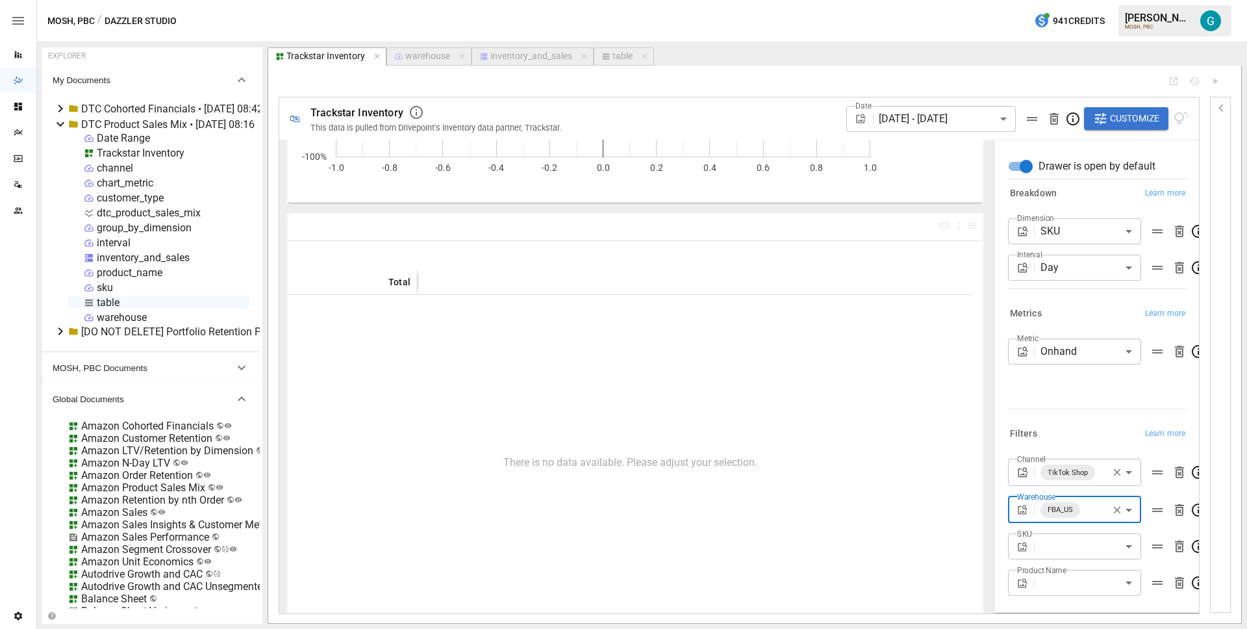
click at [1067, 0] on body "Reports Dazzler Studio Dashboards Plans SmartModel ™ Data Sources Team Settings…" at bounding box center [623, 0] width 1247 height 0
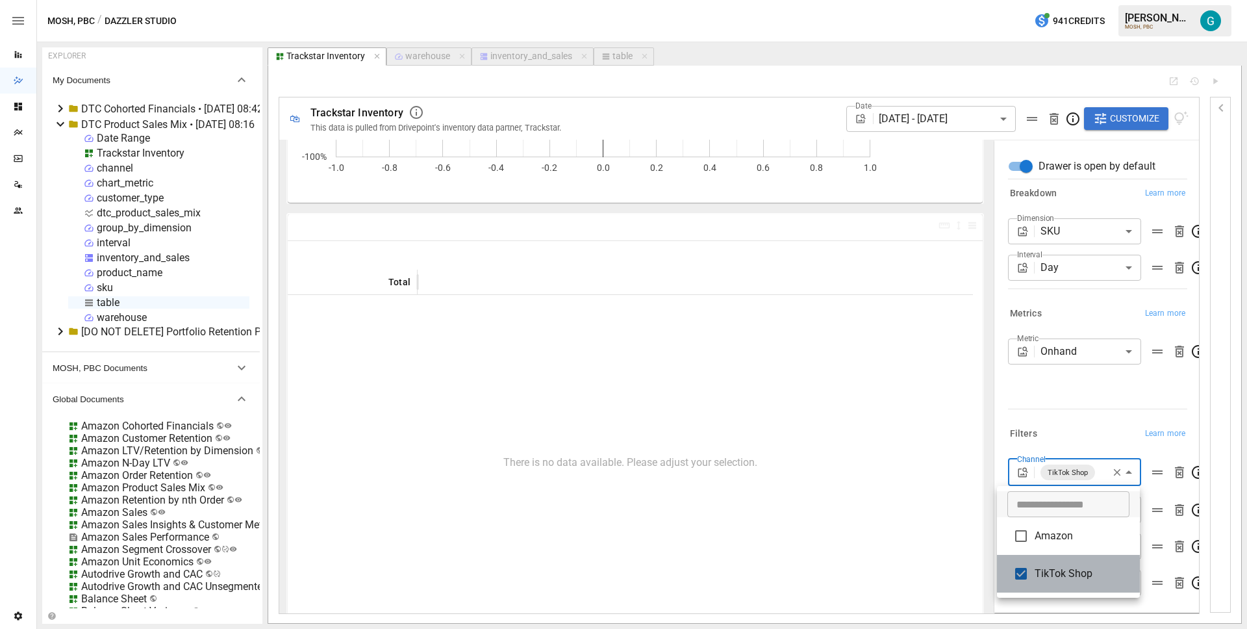
drag, startPoint x: 1071, startPoint y: 581, endPoint x: 1069, endPoint y: 570, distance: 10.6
click at [1071, 577] on span "TikTok Shop" at bounding box center [1082, 574] width 95 height 16
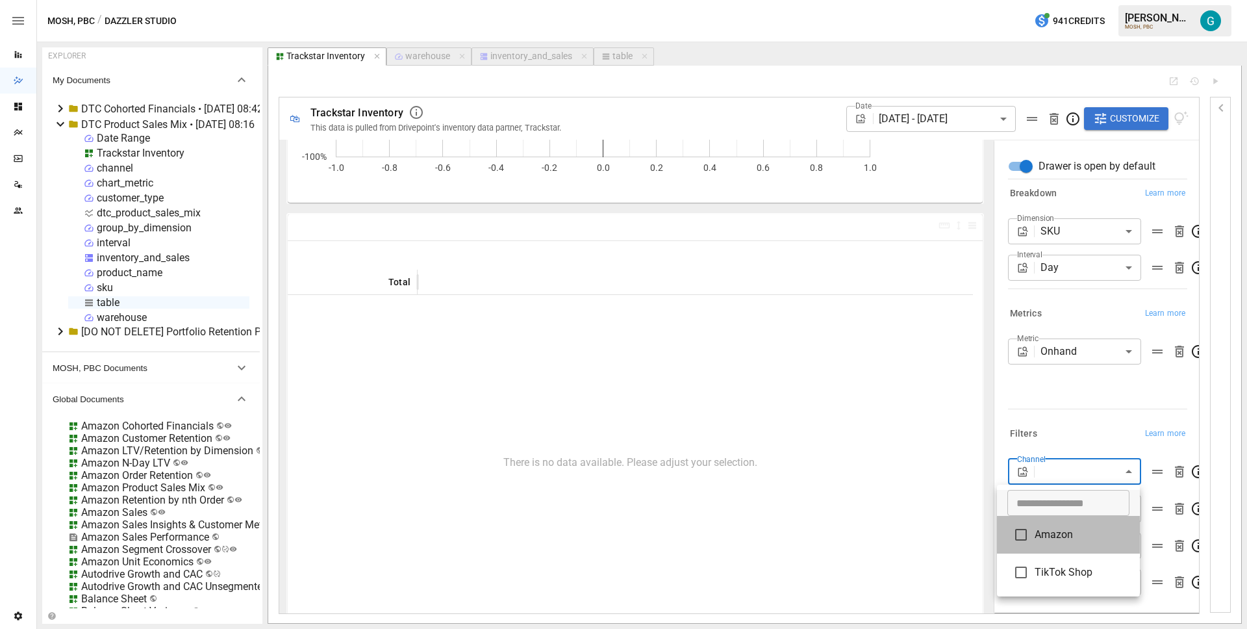
click at [1061, 539] on span "Amazon" at bounding box center [1082, 535] width 95 height 16
type input "******"
click at [1061, 400] on div at bounding box center [623, 314] width 1247 height 629
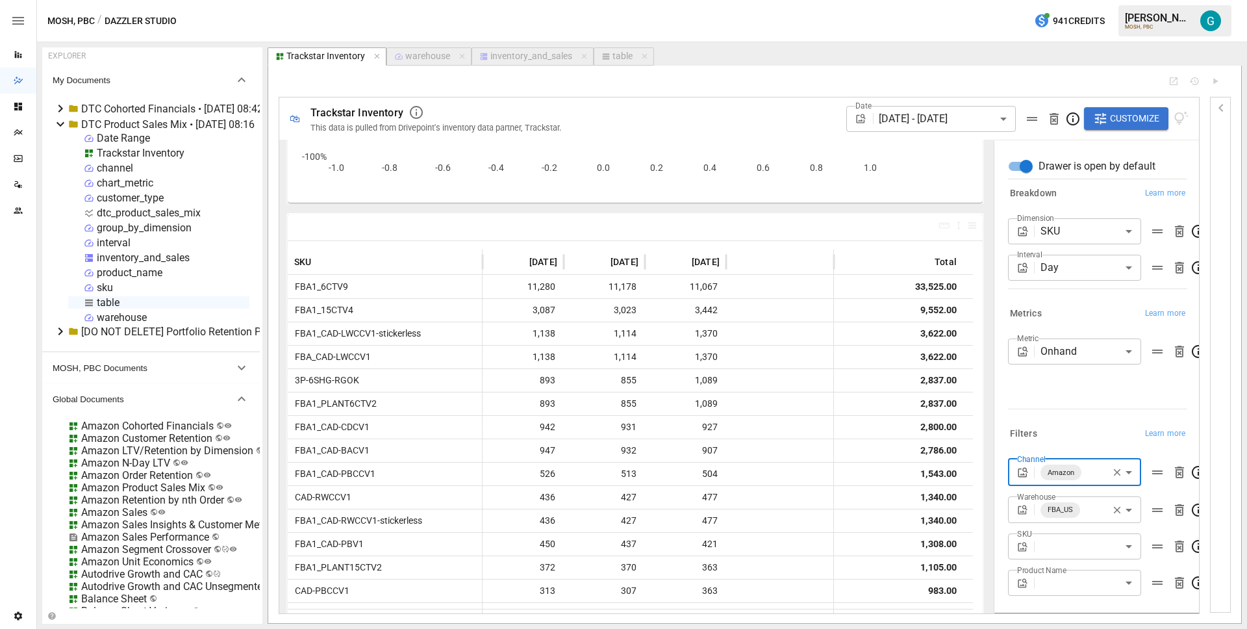
click at [1089, 0] on body "Reports Dazzler Studio Dashboards Plans SmartModel ™ Data Sources Team Settings…" at bounding box center [623, 0] width 1247 height 0
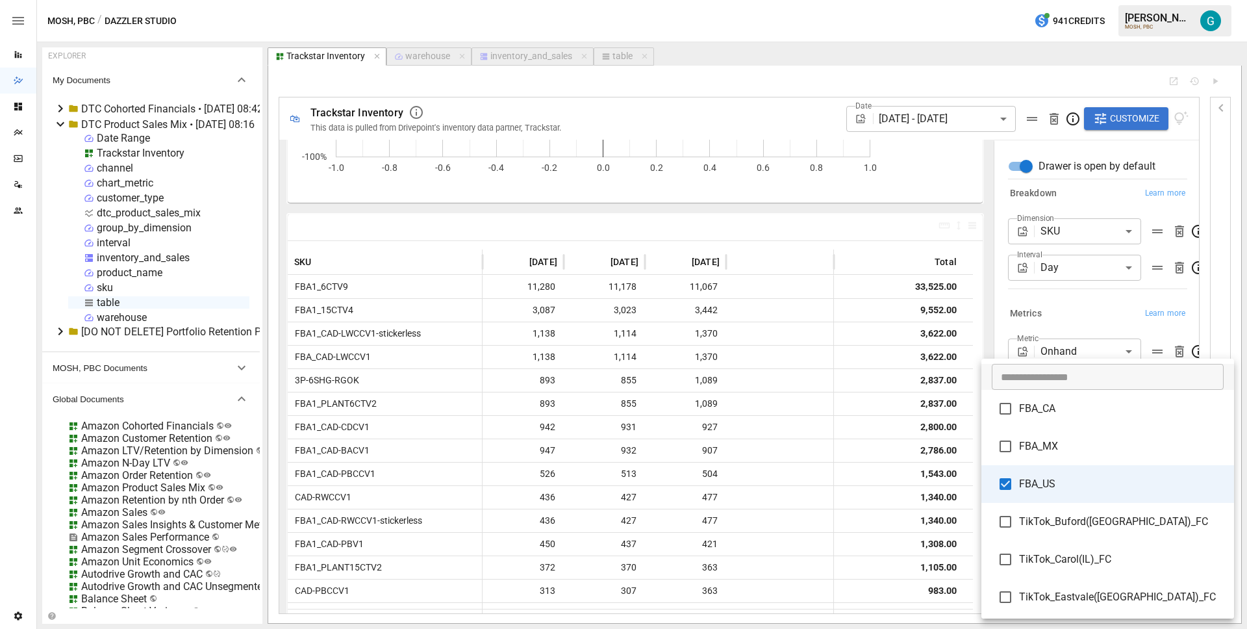
click at [1039, 488] on span "FBA_US" at bounding box center [1121, 484] width 205 height 16
click at [1045, 532] on li "TikTok_Buford([GEOGRAPHIC_DATA])_FC" at bounding box center [1108, 522] width 253 height 38
type input "**********"
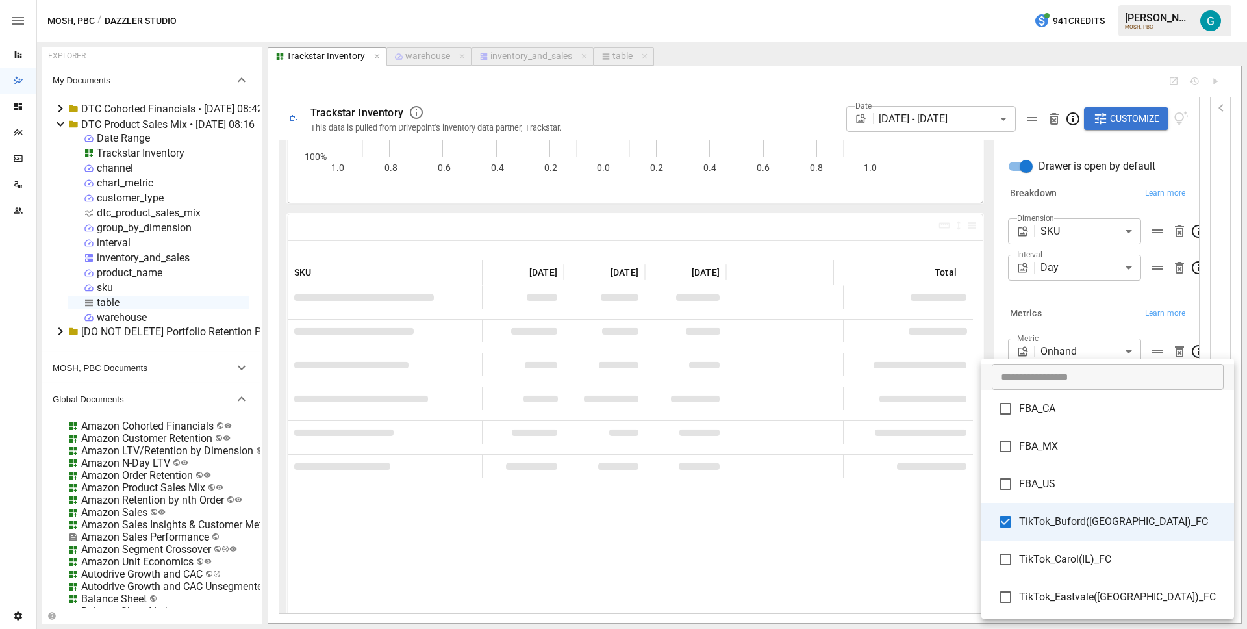
scroll to position [205, 0]
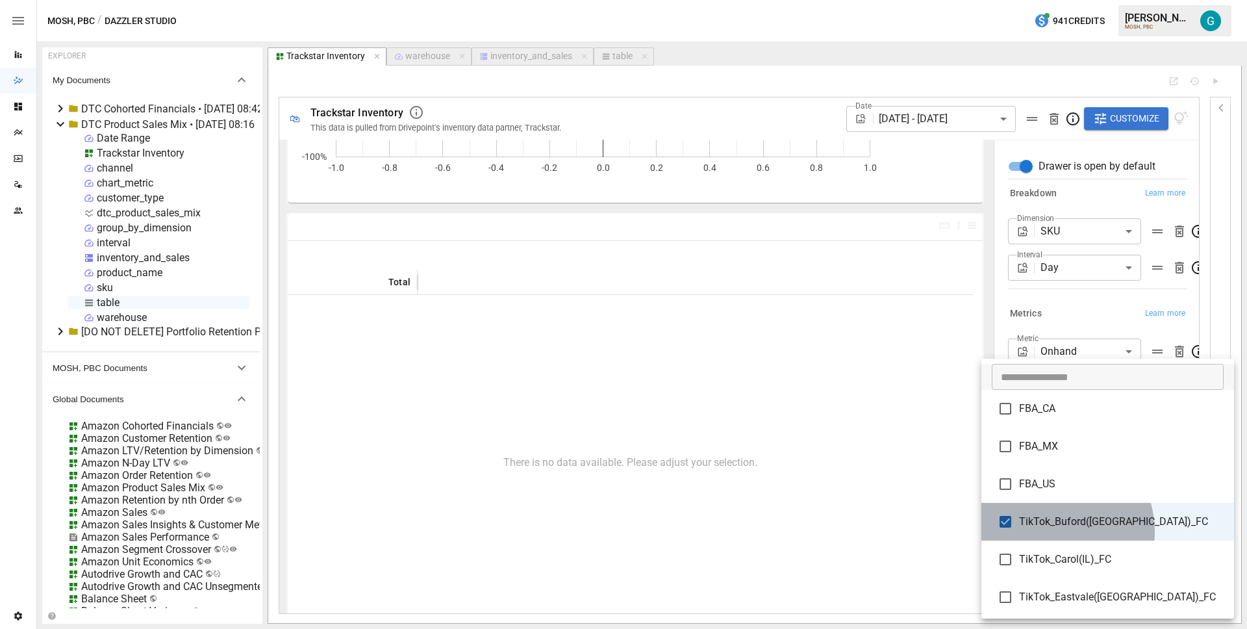
click at [1045, 532] on li "TikTok_Buford([GEOGRAPHIC_DATA])_FC" at bounding box center [1108, 522] width 253 height 38
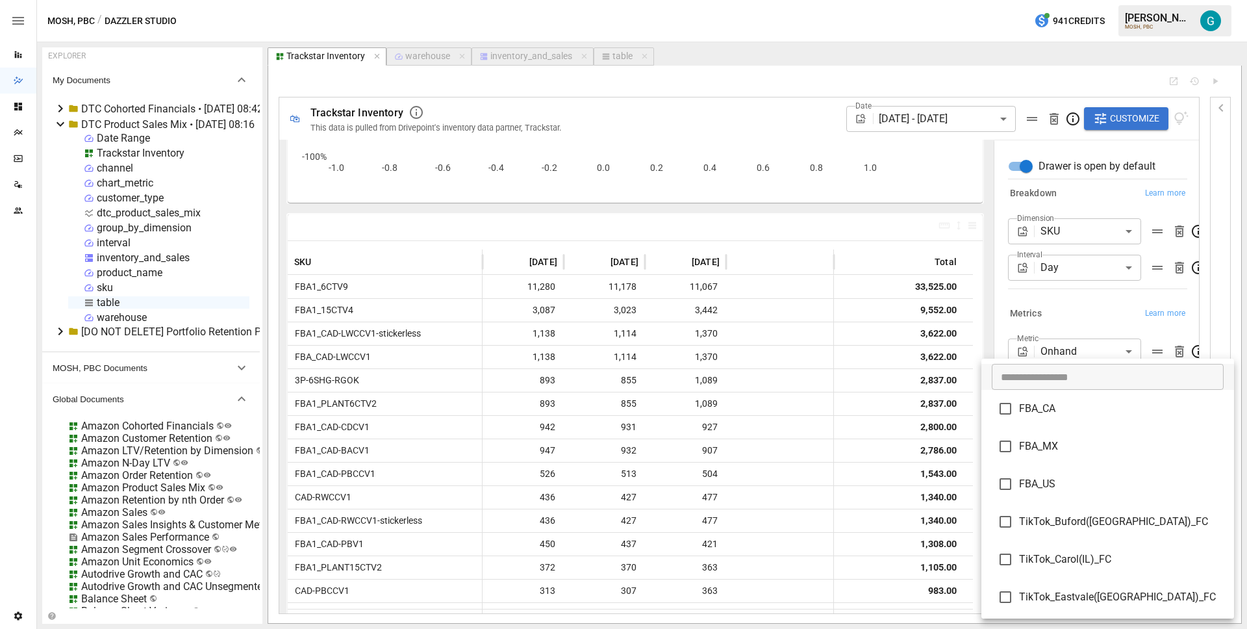
scroll to position [205, 0]
click at [1045, 488] on span "FBA_US" at bounding box center [1121, 484] width 205 height 16
type input "******"
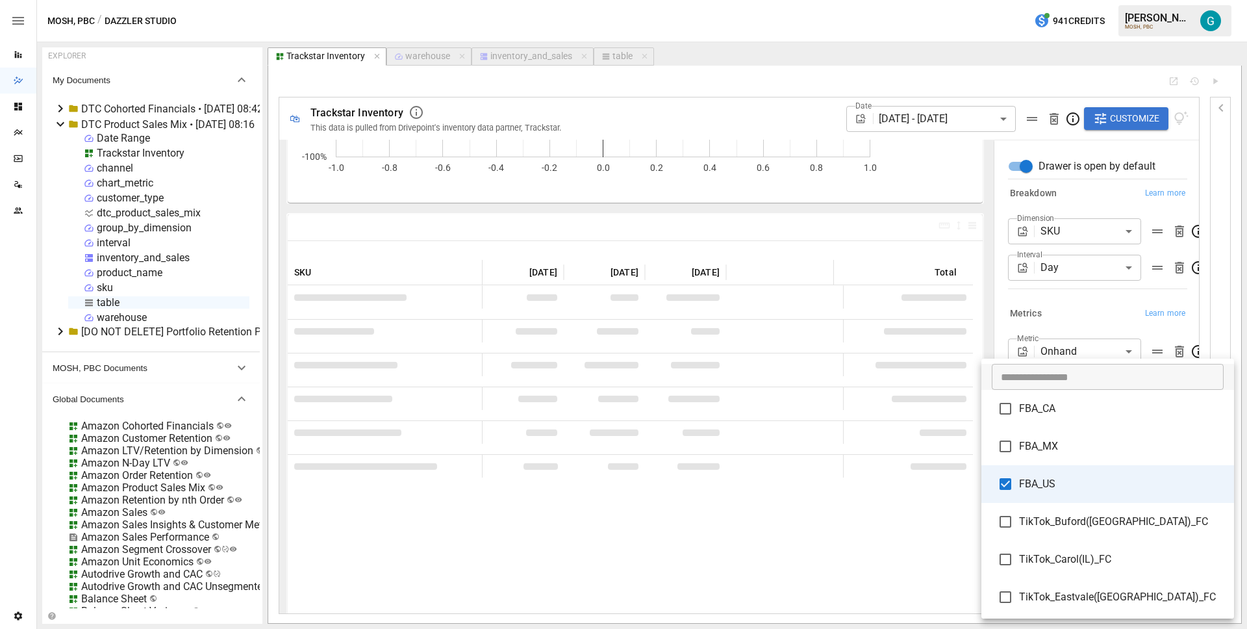
scroll to position [205, 0]
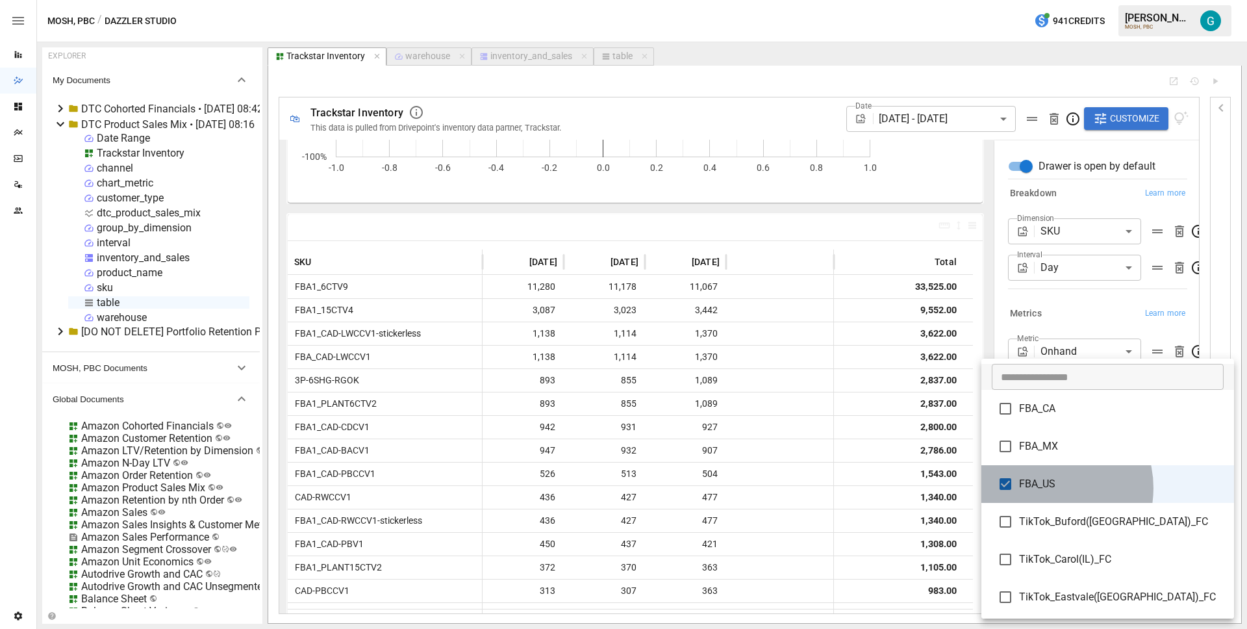
click at [1045, 488] on span "FBA_US" at bounding box center [1121, 484] width 205 height 16
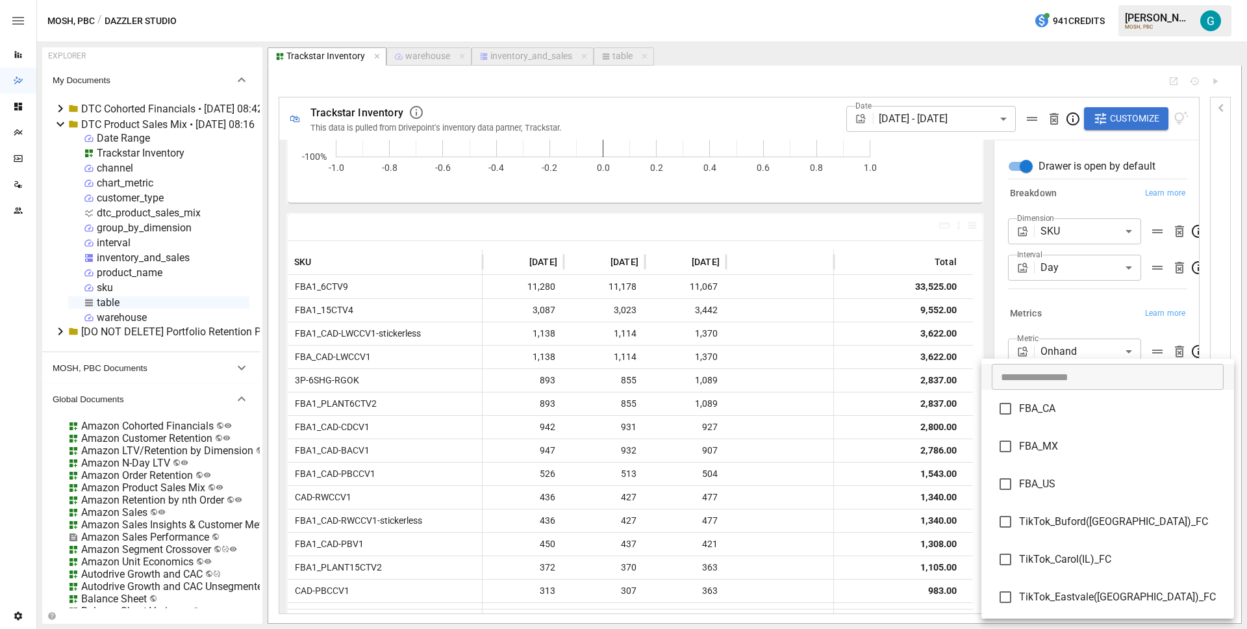
click at [1171, 389] on div at bounding box center [623, 314] width 1247 height 629
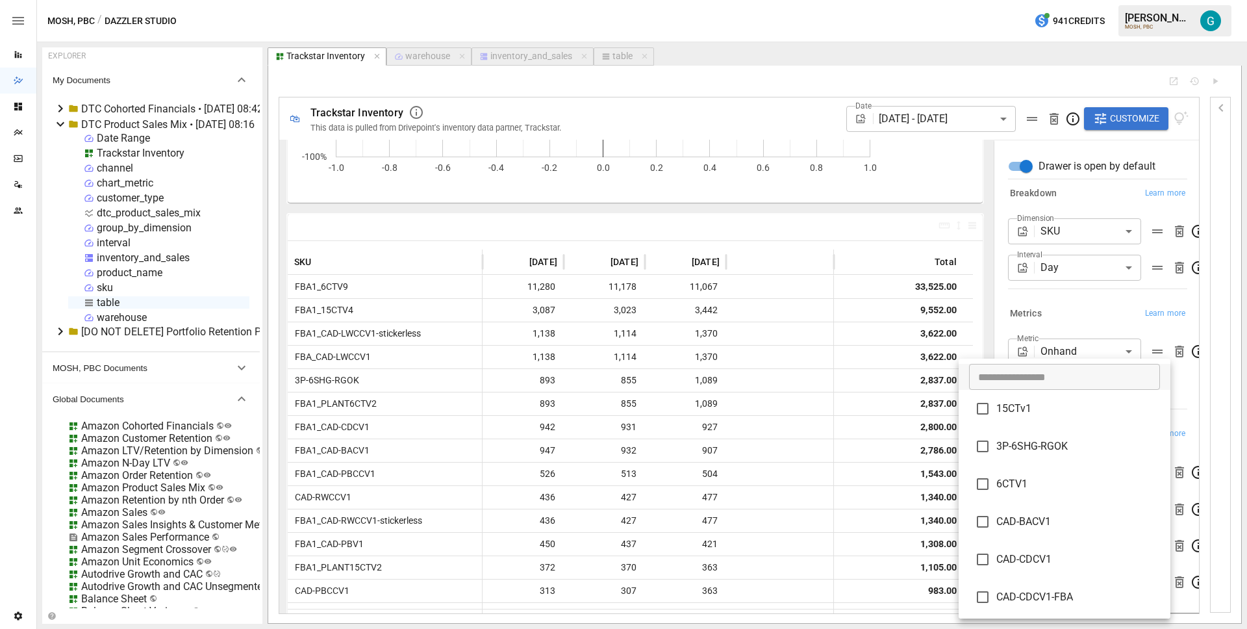
click at [1064, 0] on body "Reports Dazzler Studio Dashboards Plans SmartModel ™ Data Sources Team Settings…" at bounding box center [623, 0] width 1247 height 0
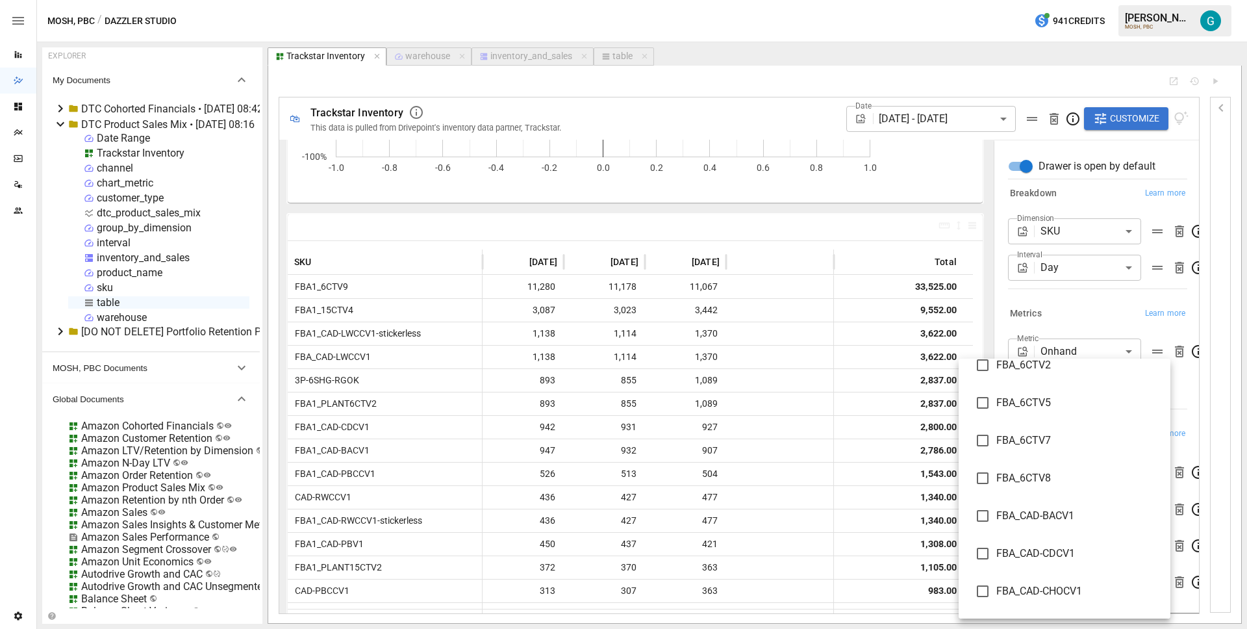
scroll to position [2654, 0]
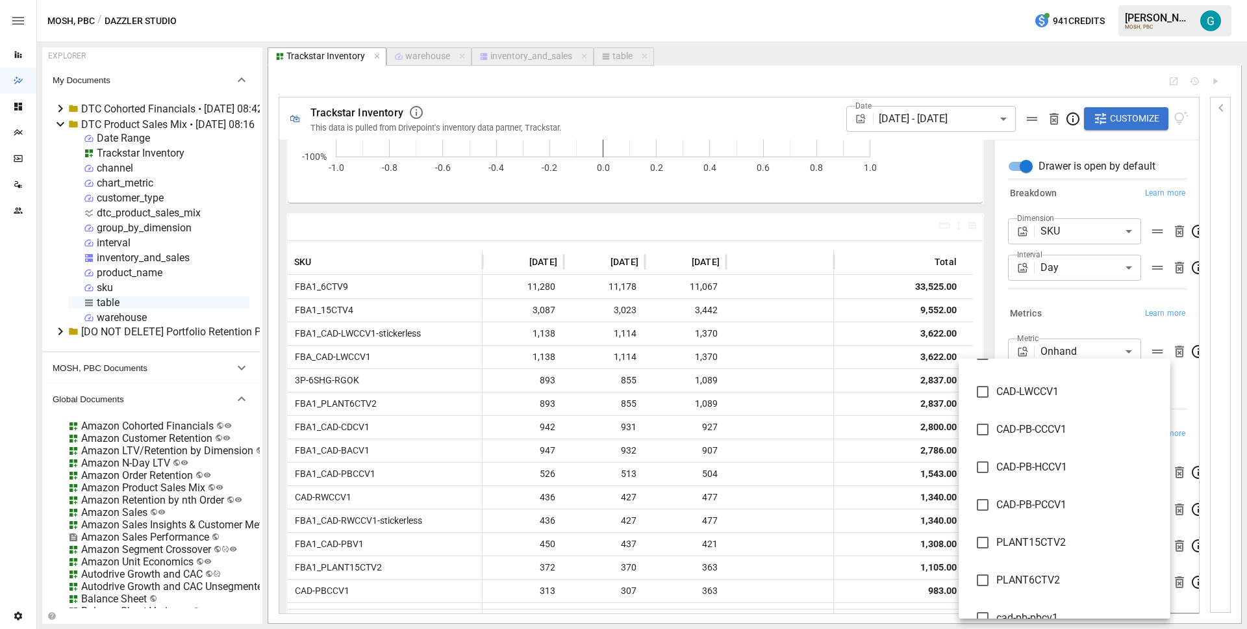
click at [1200, 420] on div at bounding box center [623, 314] width 1247 height 629
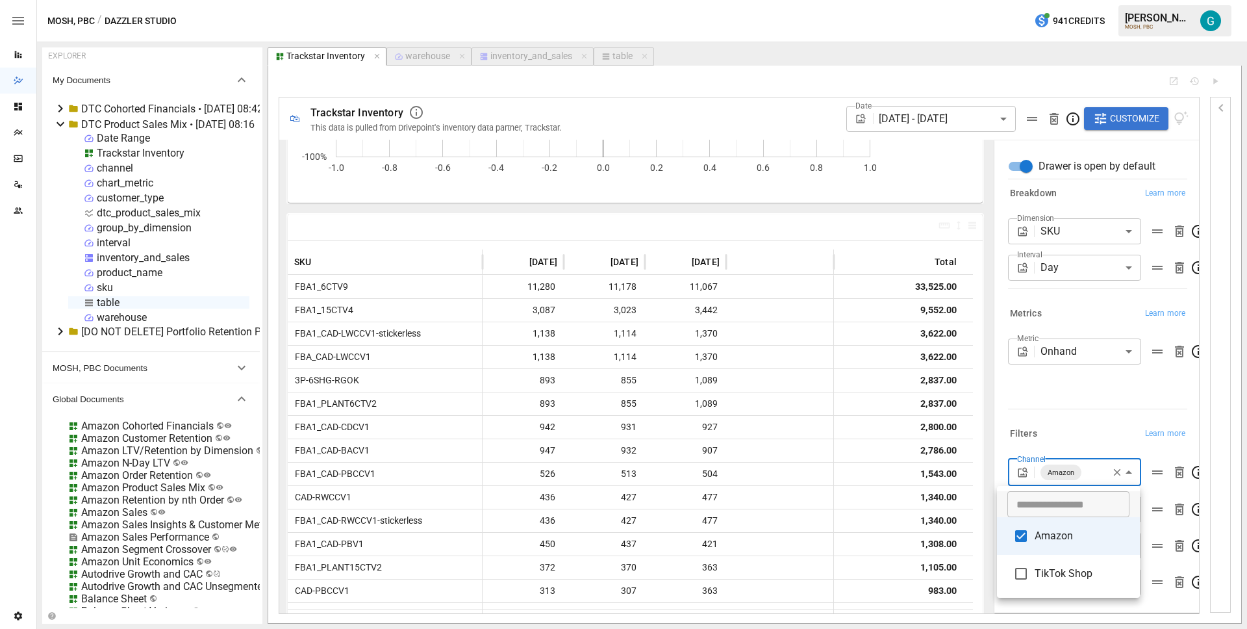
click at [1082, 0] on body "Reports Dazzler Studio Dashboards Plans SmartModel ™ Data Sources Team Settings…" at bounding box center [623, 0] width 1247 height 0
click at [1081, 420] on div at bounding box center [623, 314] width 1247 height 629
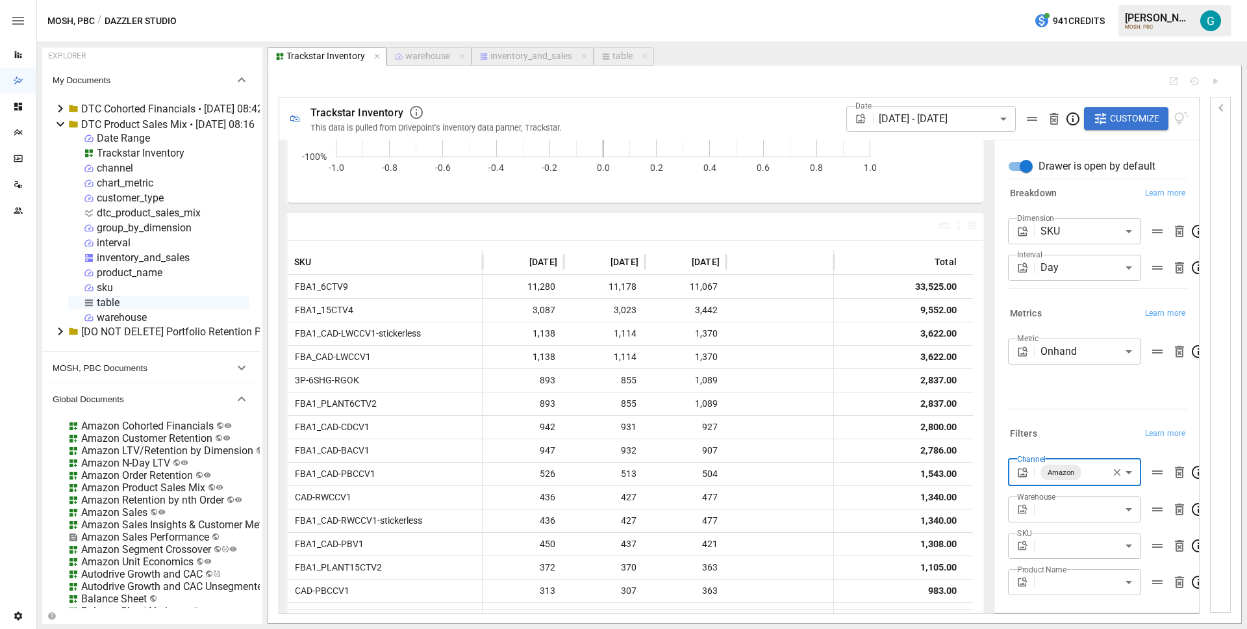
click at [1057, 0] on body "Reports Dazzler Studio Dashboards Plans SmartModel ™ Data Sources Team Settings…" at bounding box center [623, 0] width 1247 height 0
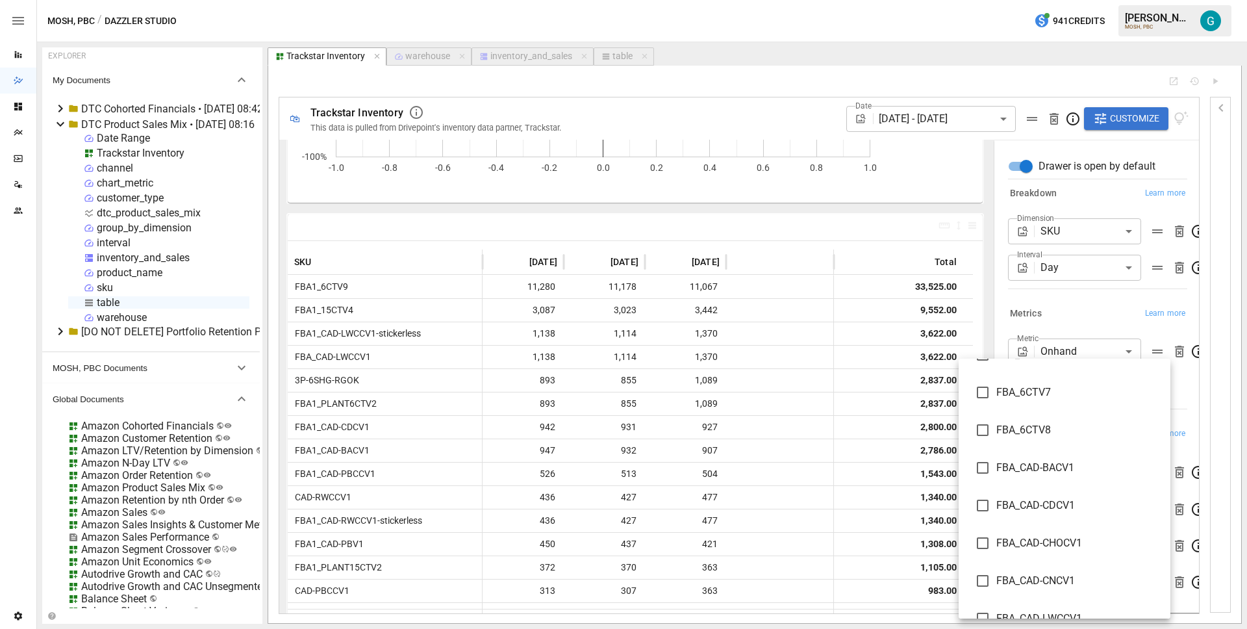
scroll to position [2364, 0]
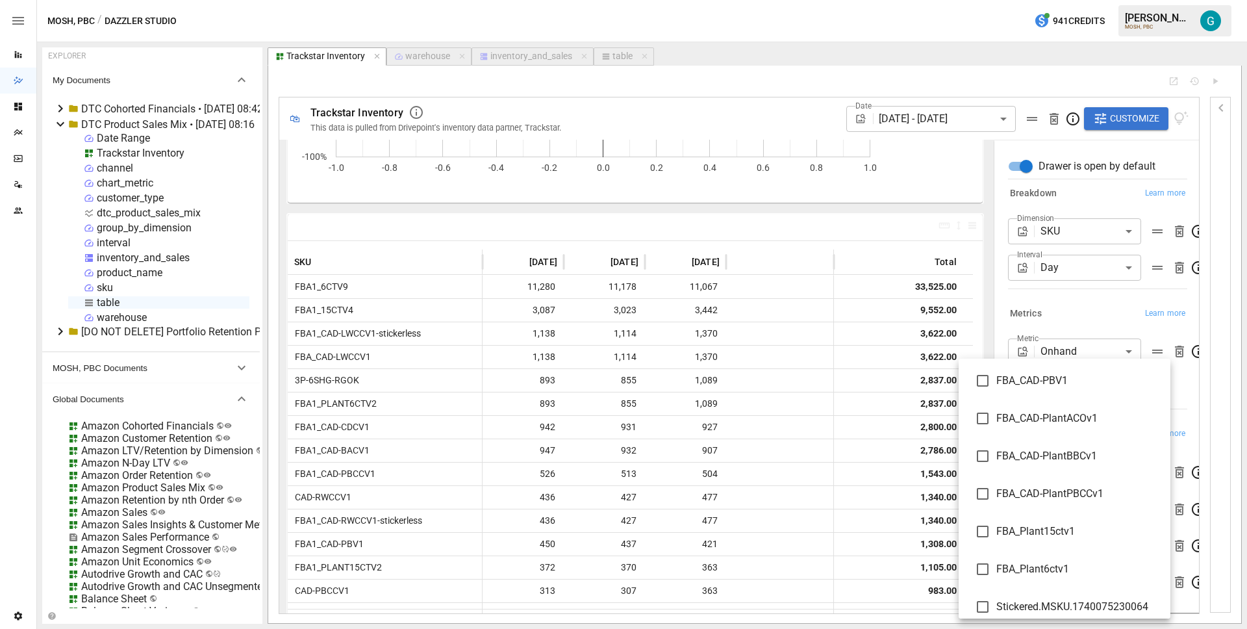
click at [1209, 472] on div at bounding box center [623, 314] width 1247 height 629
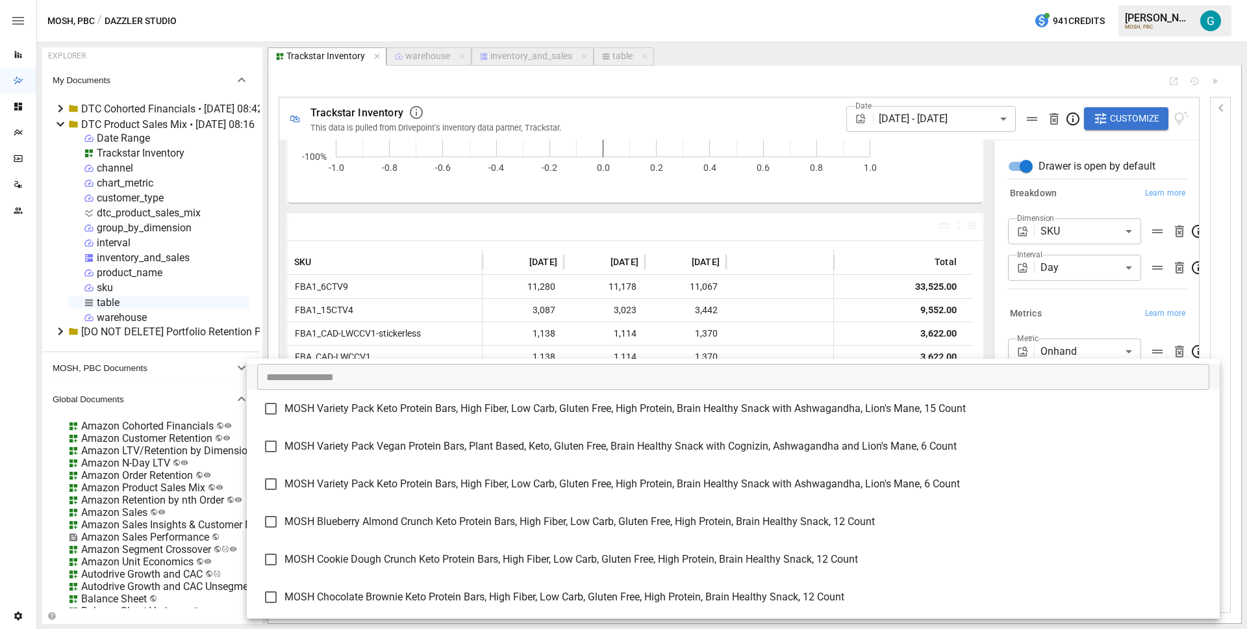
click at [1080, 0] on body "Reports Dazzler Studio Dashboards Plans SmartModel ™ Data Sources Team Settings…" at bounding box center [623, 0] width 1247 height 0
click at [1063, 325] on div at bounding box center [623, 314] width 1247 height 629
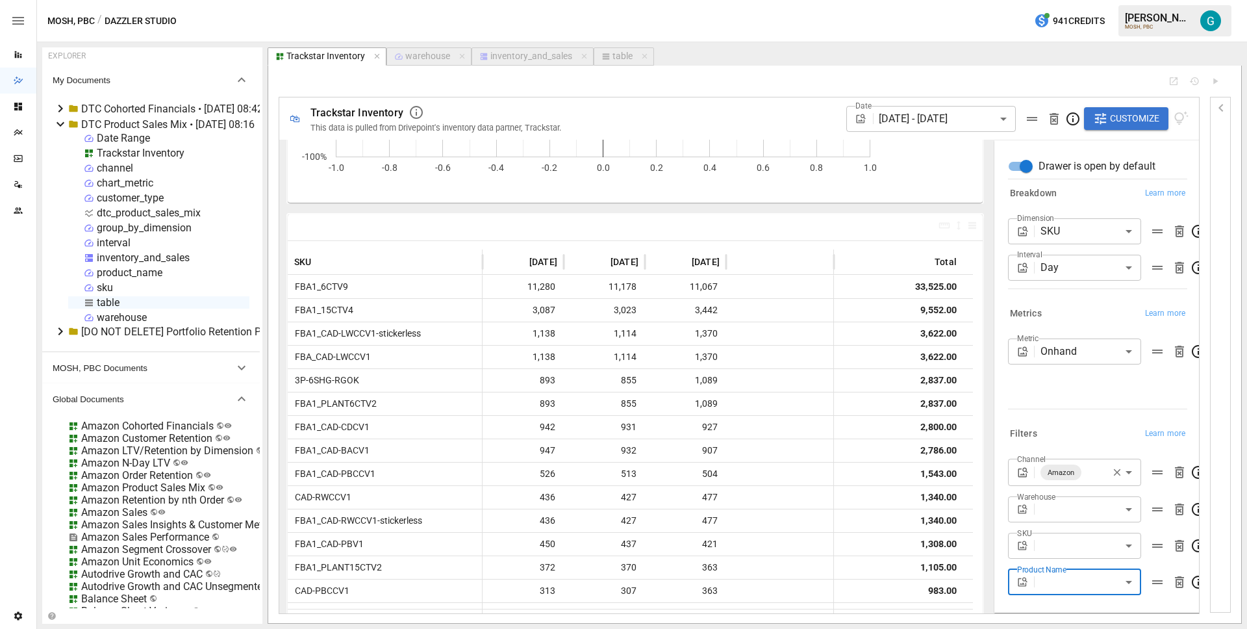
click at [436, 57] on div "warehouse" at bounding box center [427, 57] width 45 height 12
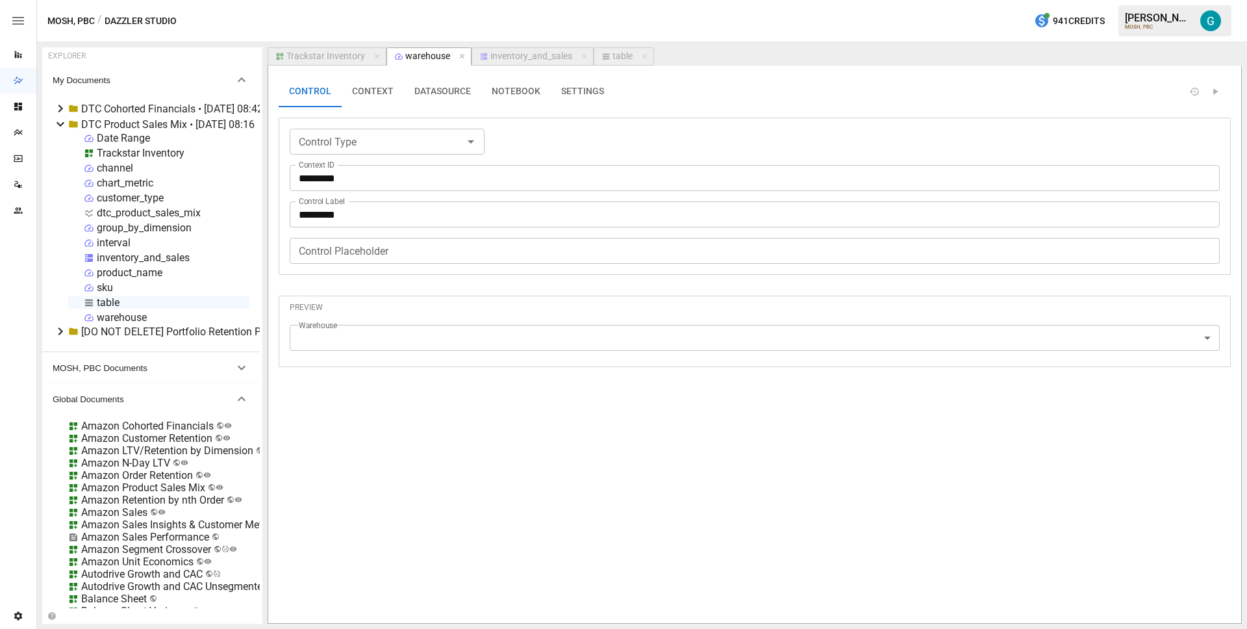
type input "**********"
click at [453, 83] on button "DATASOURCE" at bounding box center [442, 91] width 77 height 31
click at [558, 92] on button "SETTINGS" at bounding box center [583, 91] width 64 height 31
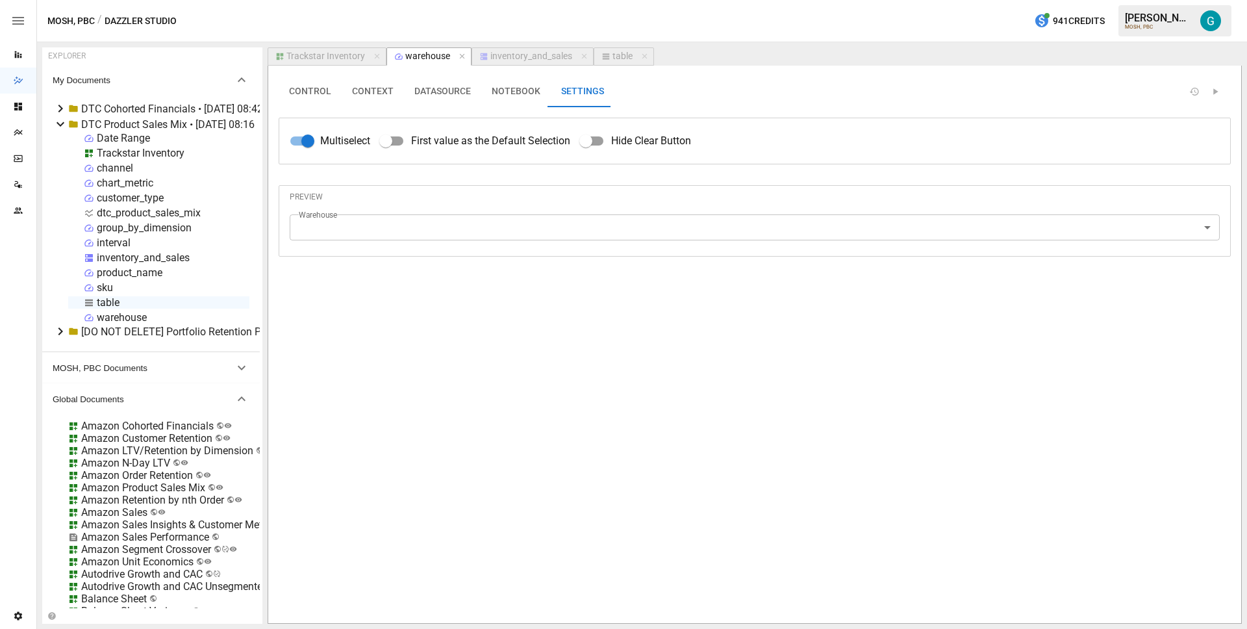
click at [507, 94] on button "NOTEBOOK" at bounding box center [516, 91] width 70 height 31
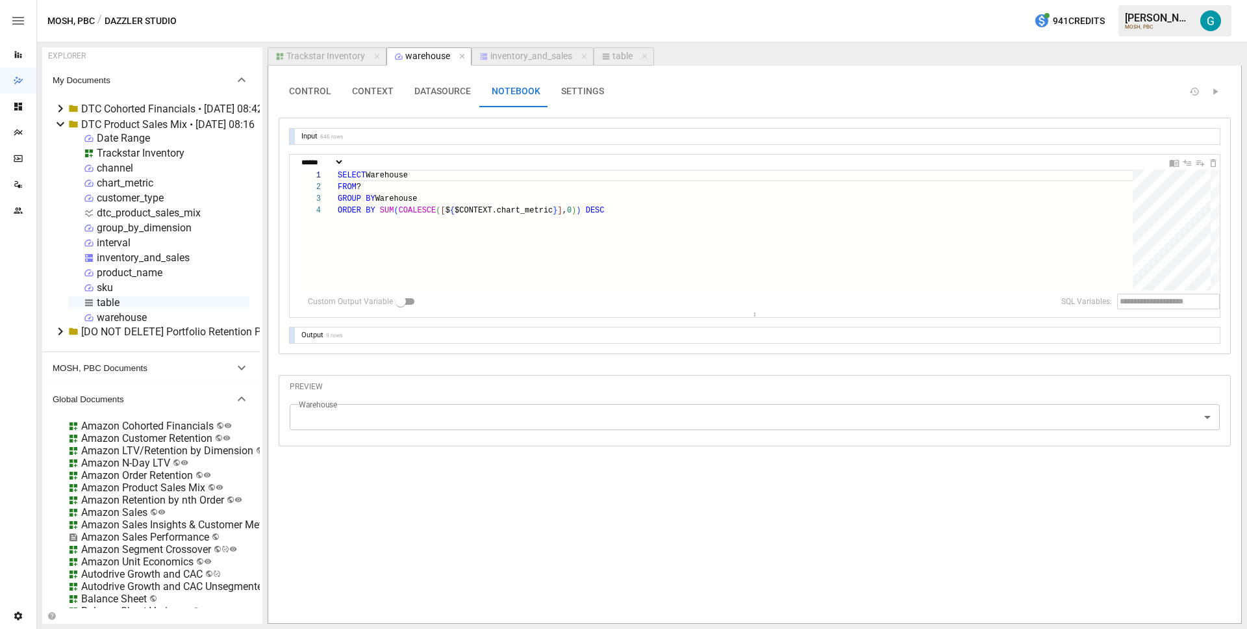
click at [292, 329] on div at bounding box center [292, 335] width 5 height 16
click at [672, 214] on div "SELECT Warehouse FROM ? GROUP BY Warehouse ORDER BY SUM ( COALESCE ( [ $ { $CON…" at bounding box center [740, 248] width 804 height 156
click at [534, 171] on div "SELECT Warehouse FROM ? GROUP BY Warehouse ORDER BY SUM ( COALESCE ( [ $ { $CON…" at bounding box center [740, 248] width 804 height 156
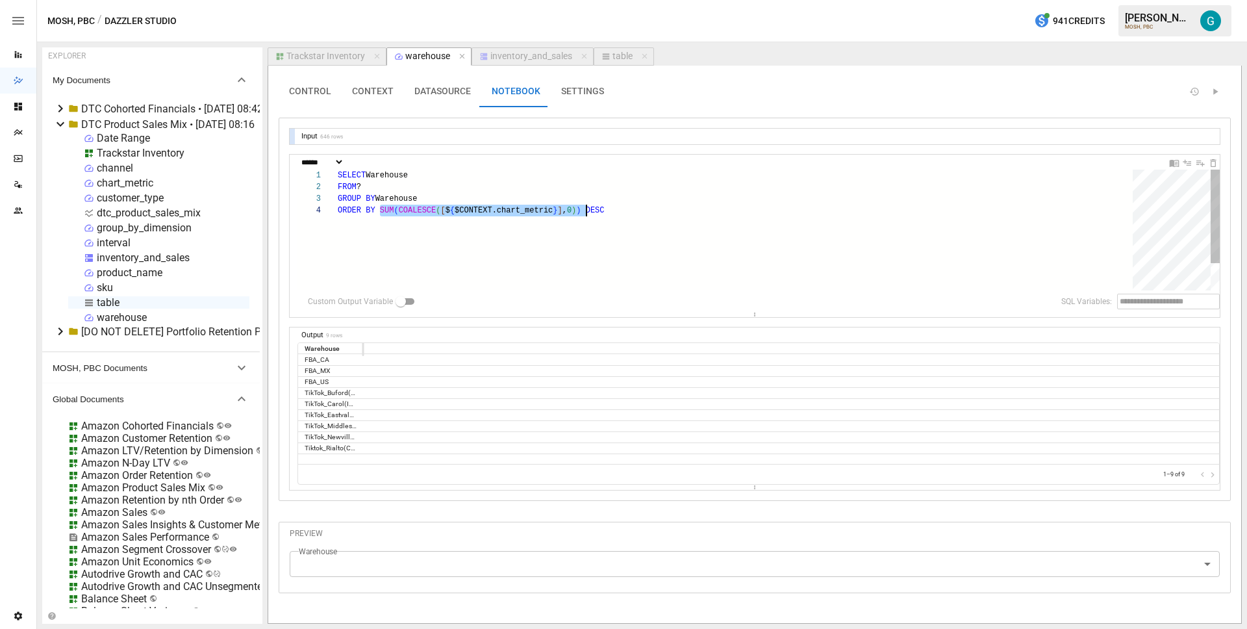
drag, startPoint x: 381, startPoint y: 210, endPoint x: 588, endPoint y: 207, distance: 207.2
click at [588, 207] on div "SELECT Warehouse FROM ? GROUP BY Warehouse ORDER BY SUM ( COALESCE ( [ $ { $CON…" at bounding box center [740, 248] width 804 height 156
click at [523, 183] on div "SELECT Warehouse FROM ? GROUP BY Warehouse ORDER BY SUM ( COALESCE ( [ $ { $CON…" at bounding box center [740, 248] width 804 height 156
click at [528, 0] on body "Reports Dazzler Studio Dashboards Plans SmartModel ™ Data Sources Team Settings…" at bounding box center [623, 0] width 1247 height 0
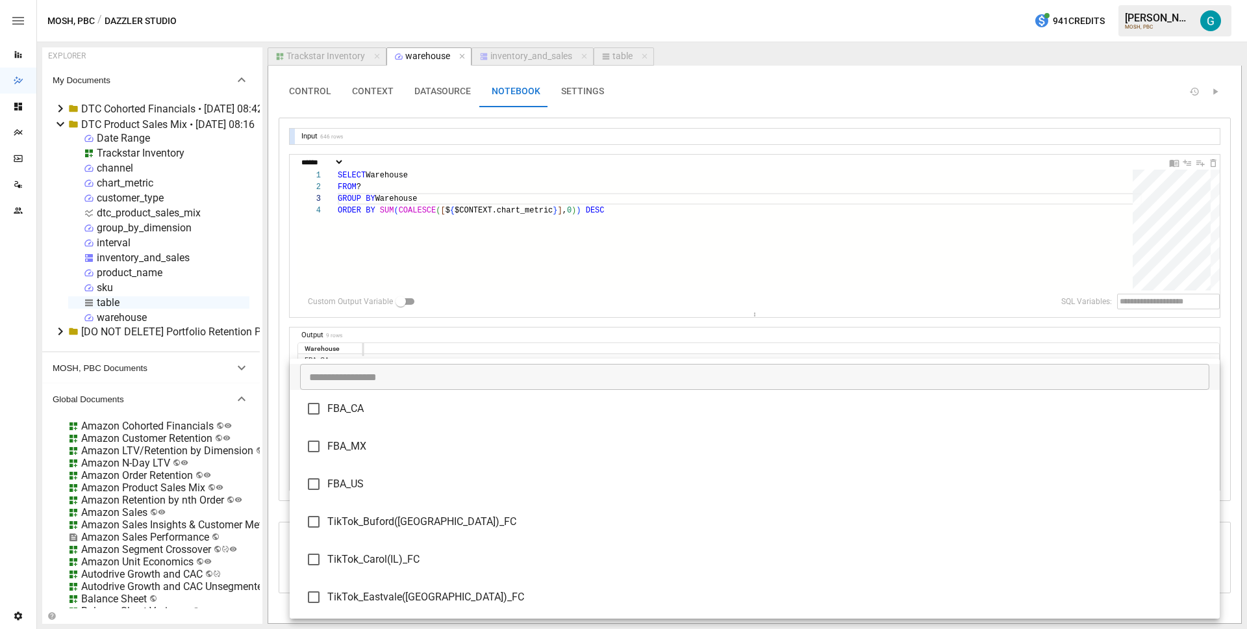
click at [458, 296] on div at bounding box center [623, 314] width 1247 height 629
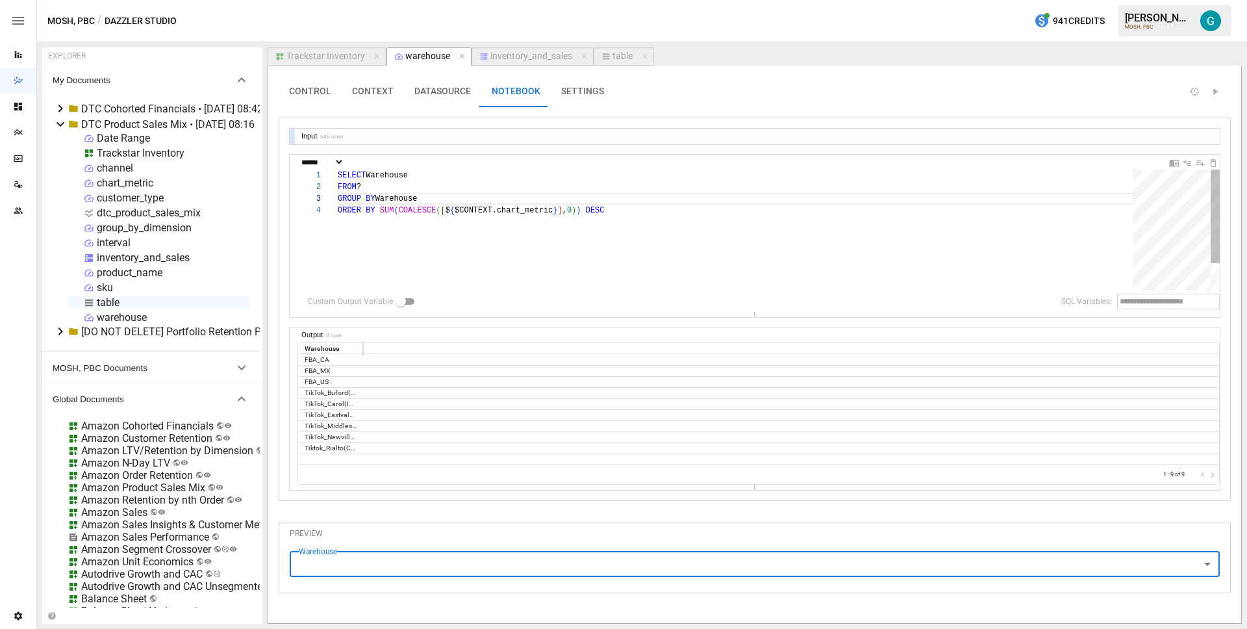
click at [464, 257] on div "SELECT Warehouse FROM ? GROUP BY Warehouse ORDER BY SUM ( COALESCE ( [ $ { $CON…" at bounding box center [740, 248] width 804 height 156
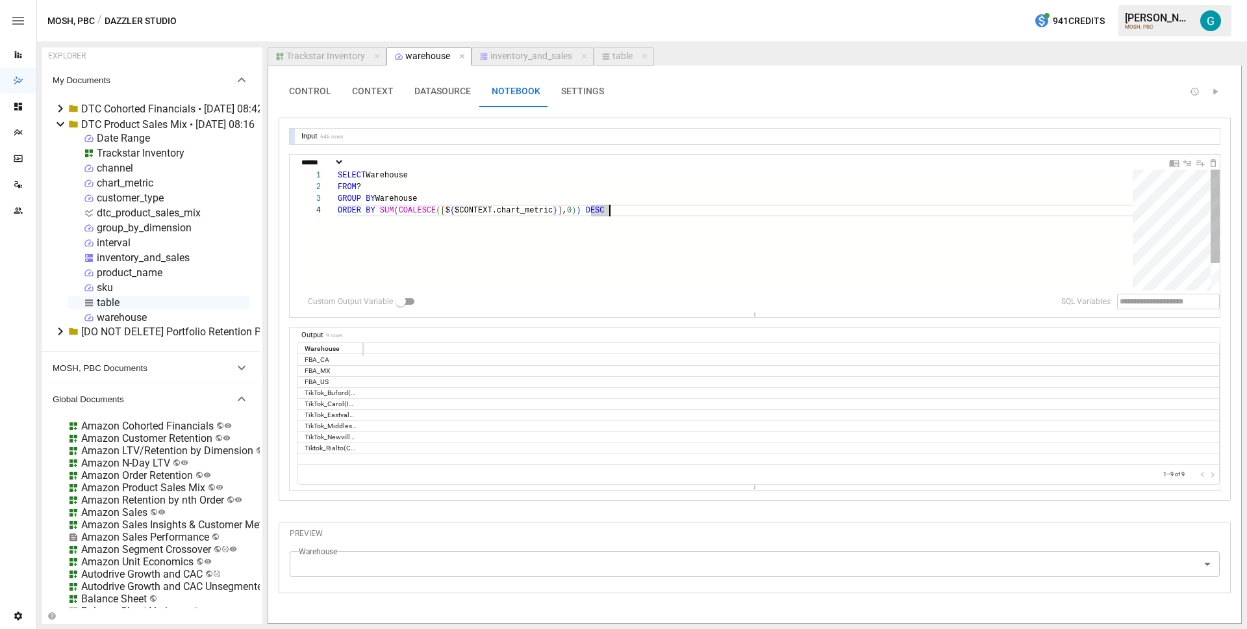
click at [458, 210] on div "SELECT Warehouse FROM ? GROUP BY Warehouse ORDER BY SUM ( COALESCE ( [ $ { $CON…" at bounding box center [740, 248] width 804 height 156
click at [461, 201] on div "SELECT Warehouse FROM ? GROUP BY Warehouse ORDER BY SUM ( COALESCE ( [ $ { $CON…" at bounding box center [740, 248] width 804 height 156
type textarea "**********"
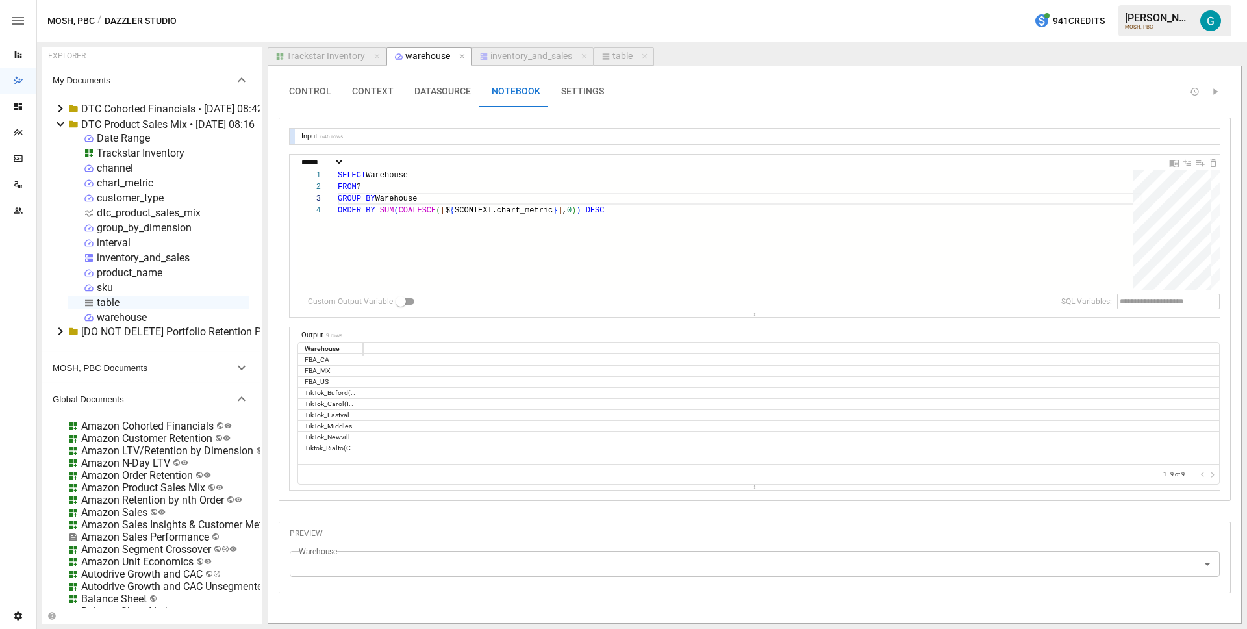
click at [533, 59] on div "inventory_and_sales" at bounding box center [531, 57] width 82 height 12
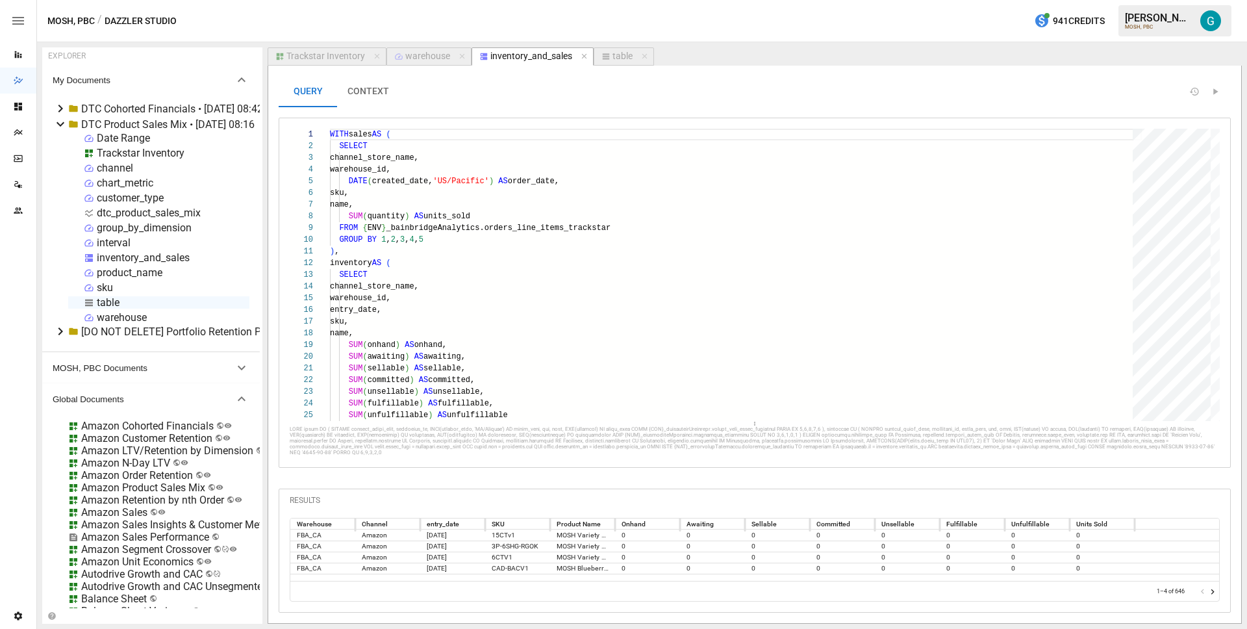
click at [381, 92] on button "CONTEXT" at bounding box center [368, 91] width 62 height 31
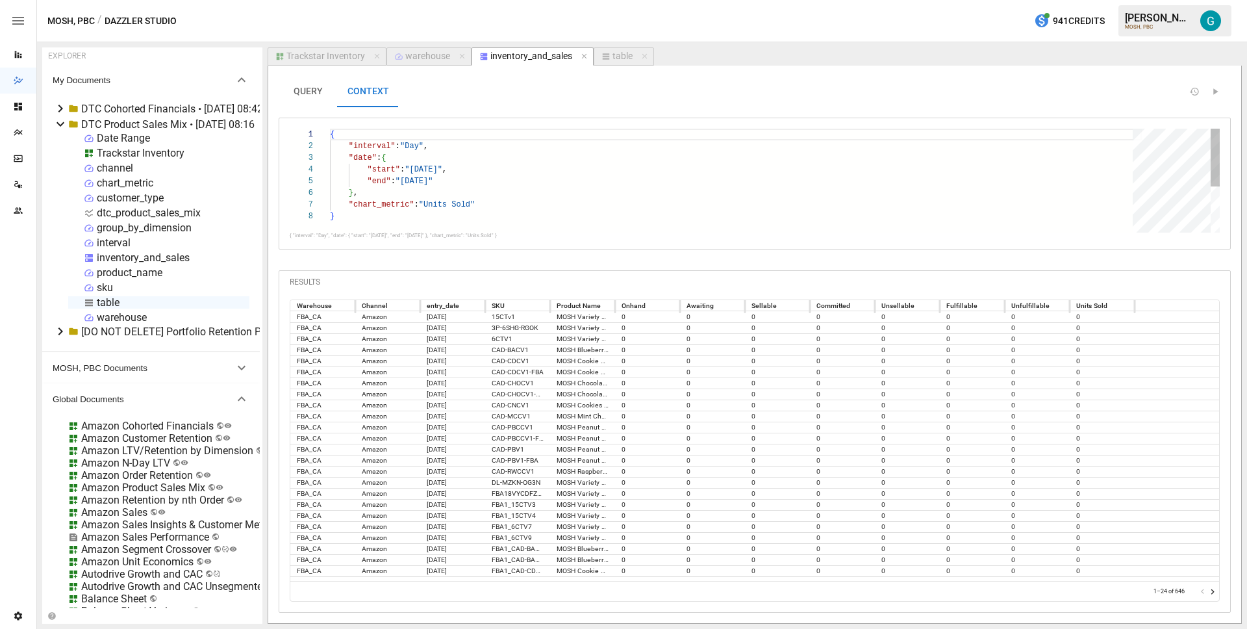
type textarea "**********"
click at [422, 181] on div "{ "interval" : "Day" , "date" : { "start" : "[DATE]" , "end" : "[DATE]" } , "ch…" at bounding box center [736, 222] width 812 height 186
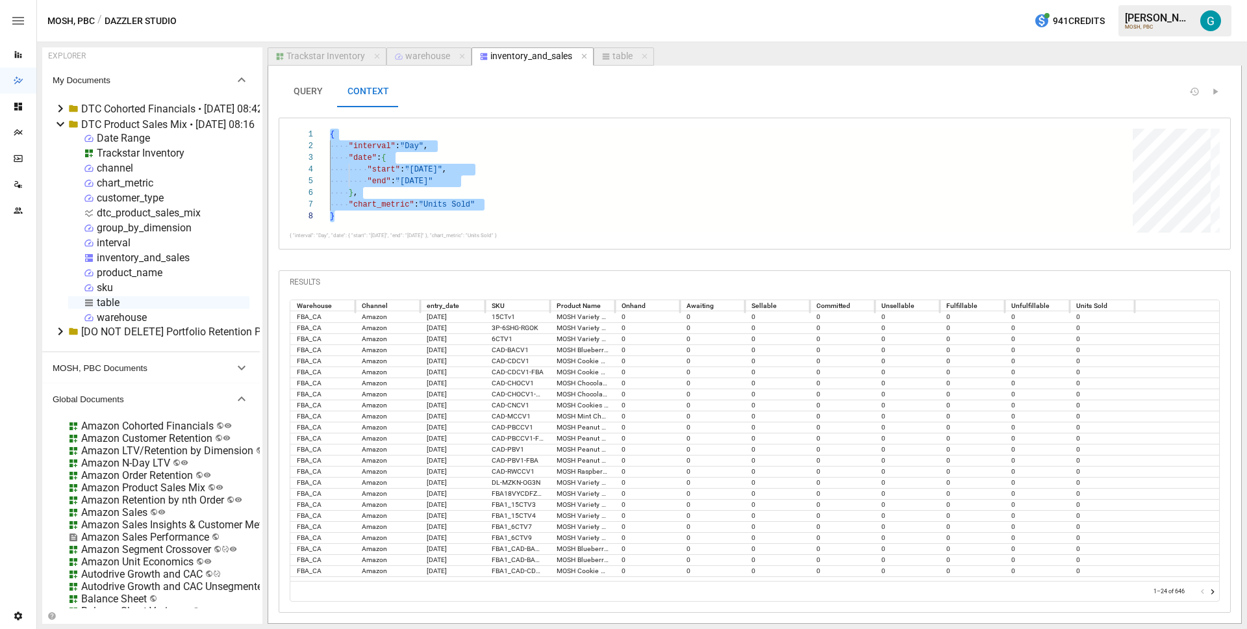
click at [414, 62] on button "warehouse" at bounding box center [429, 56] width 85 height 18
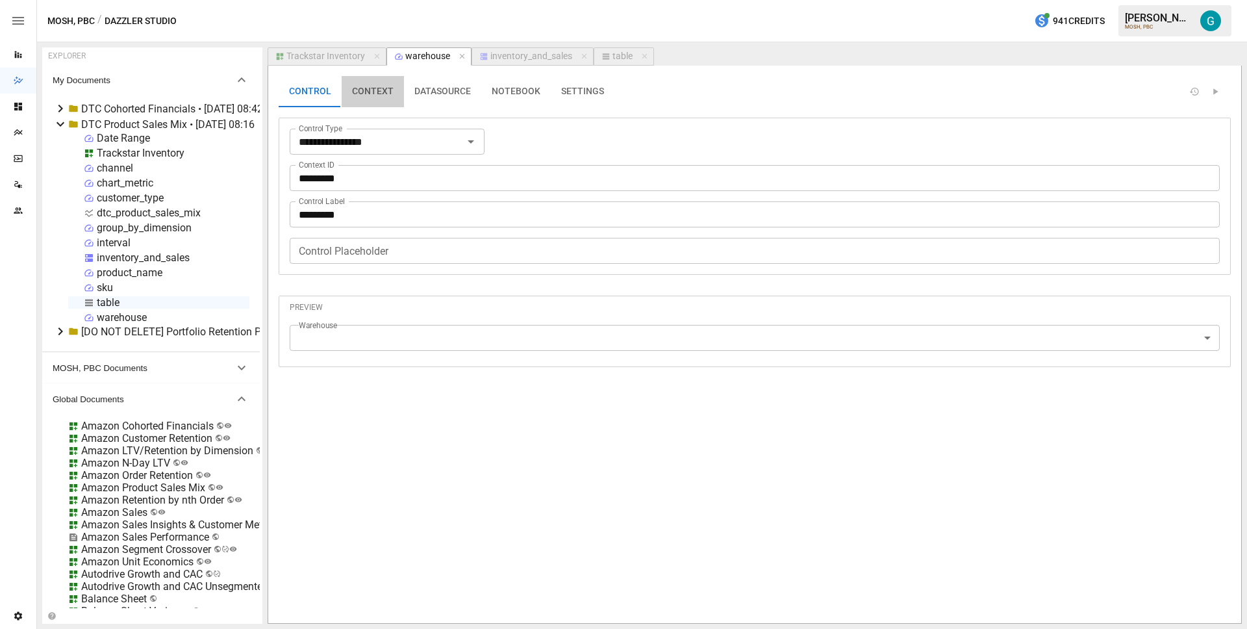
click at [390, 92] on button "CONTEXT" at bounding box center [373, 91] width 62 height 31
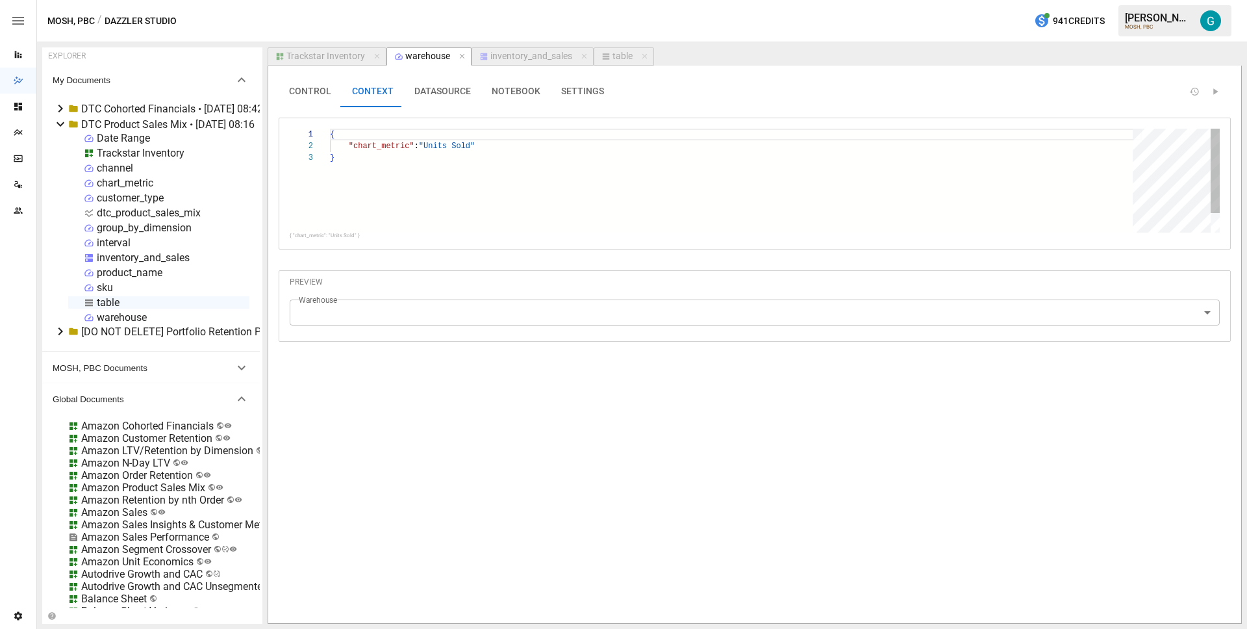
click at [381, 155] on div "{ "chart_metric" : "Units Sold" }" at bounding box center [736, 192] width 812 height 127
type textarea "**********"
click at [388, 326] on div at bounding box center [755, 327] width 930 height 5
click at [388, 0] on body "Reports Dazzler Studio Dashboards Plans SmartModel ™ Data Sources Team Settings…" at bounding box center [623, 0] width 1247 height 0
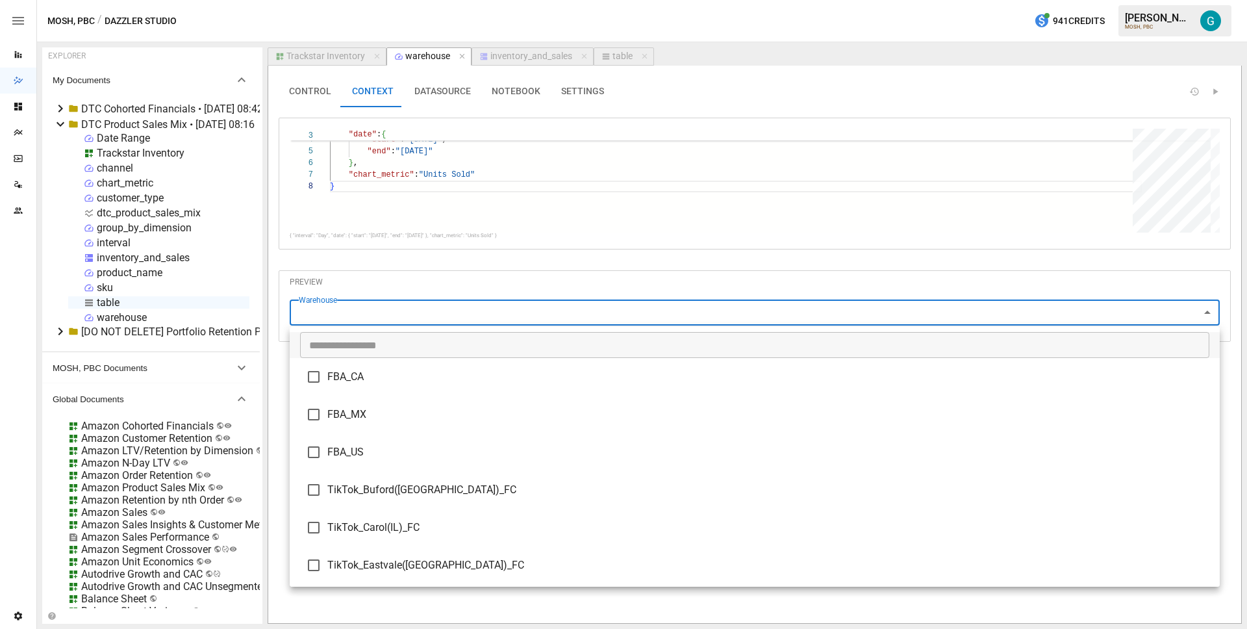
click at [389, 268] on div at bounding box center [623, 314] width 1247 height 629
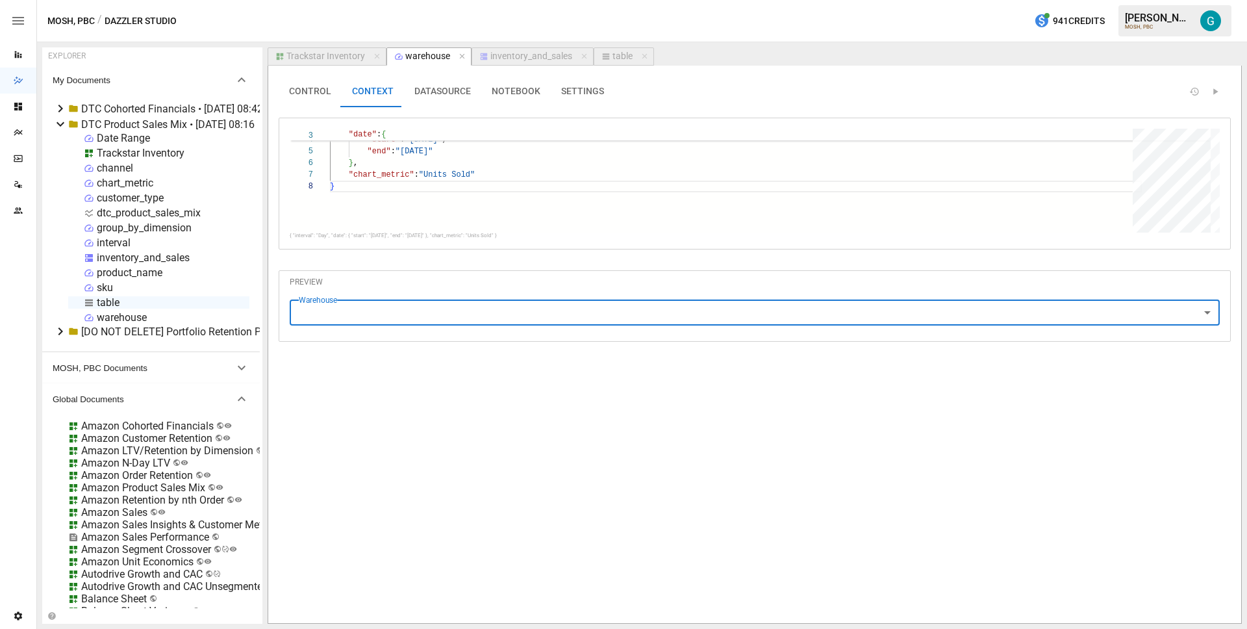
click at [447, 92] on button "DATASOURCE" at bounding box center [442, 91] width 77 height 31
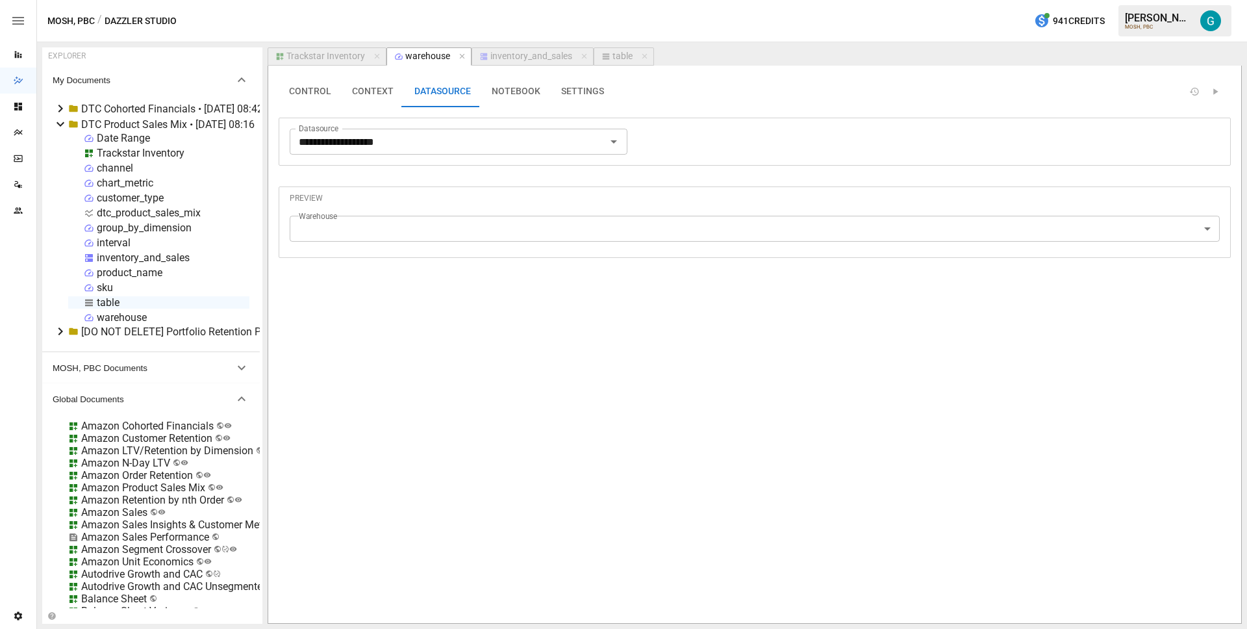
click at [522, 97] on button "NOTEBOOK" at bounding box center [516, 91] width 70 height 31
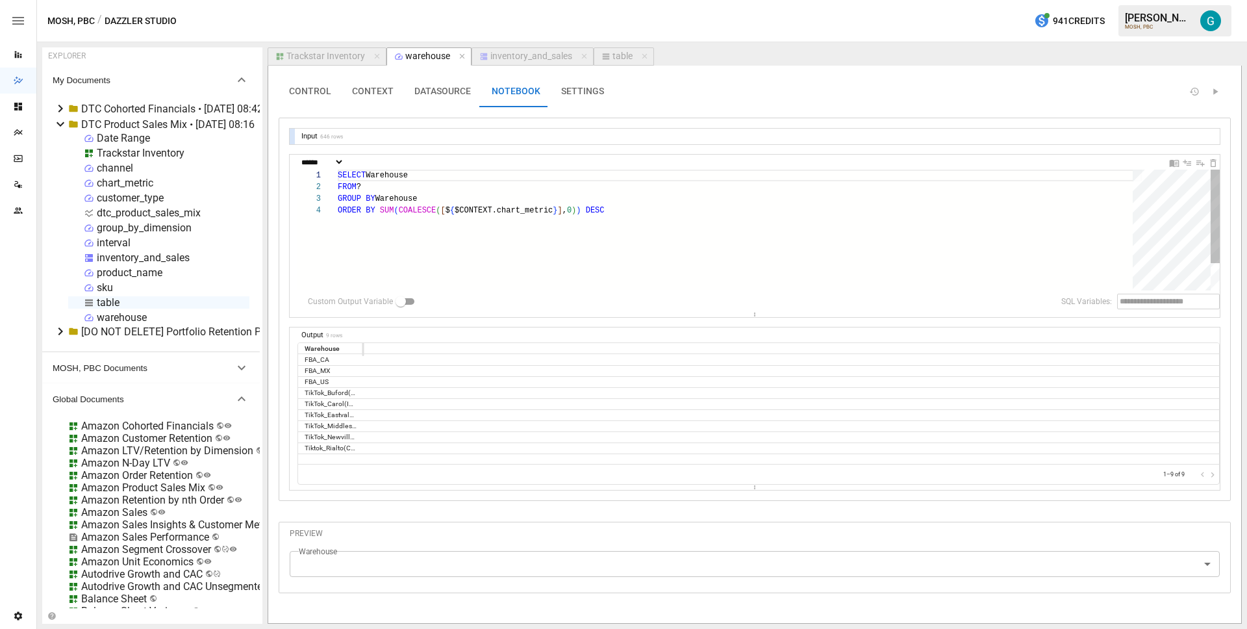
type textarea "**********"
click at [448, 222] on div "SELECT Warehouse FROM ? GROUP BY Warehouse ORDER BY SUM ( COALESCE ( [ $ { $CON…" at bounding box center [740, 248] width 804 height 156
click at [346, 62] on button "Trackstar Inventory" at bounding box center [327, 56] width 119 height 18
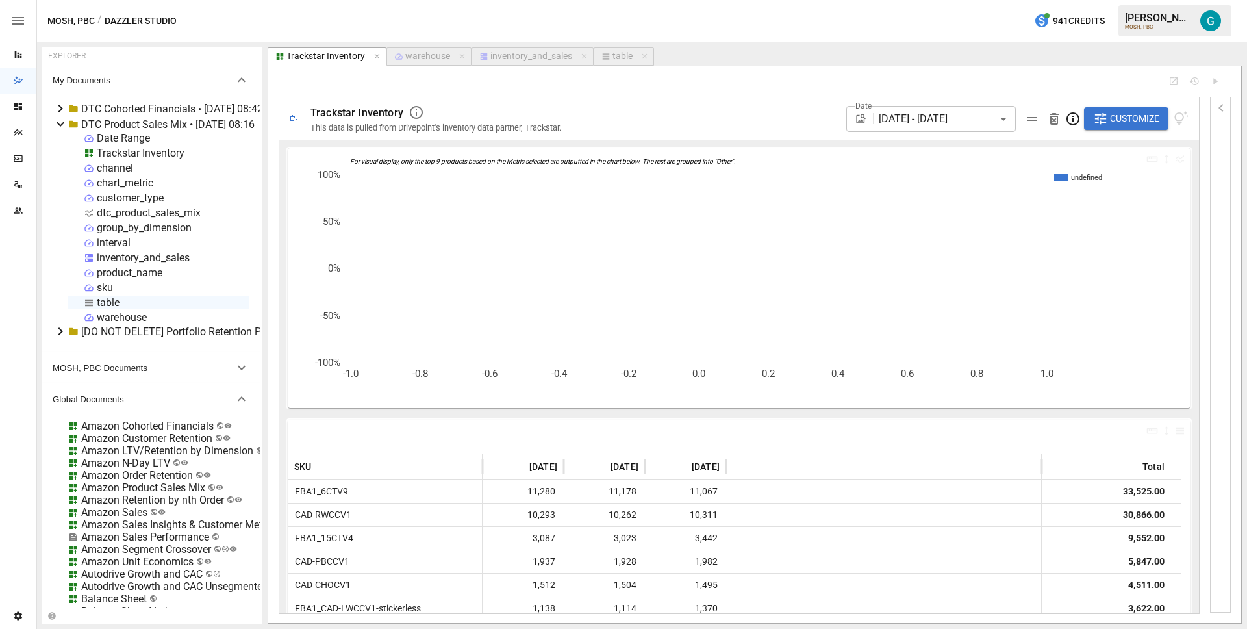
click at [126, 208] on div "dtc_product_sales_mix" at bounding box center [149, 213] width 104 height 12
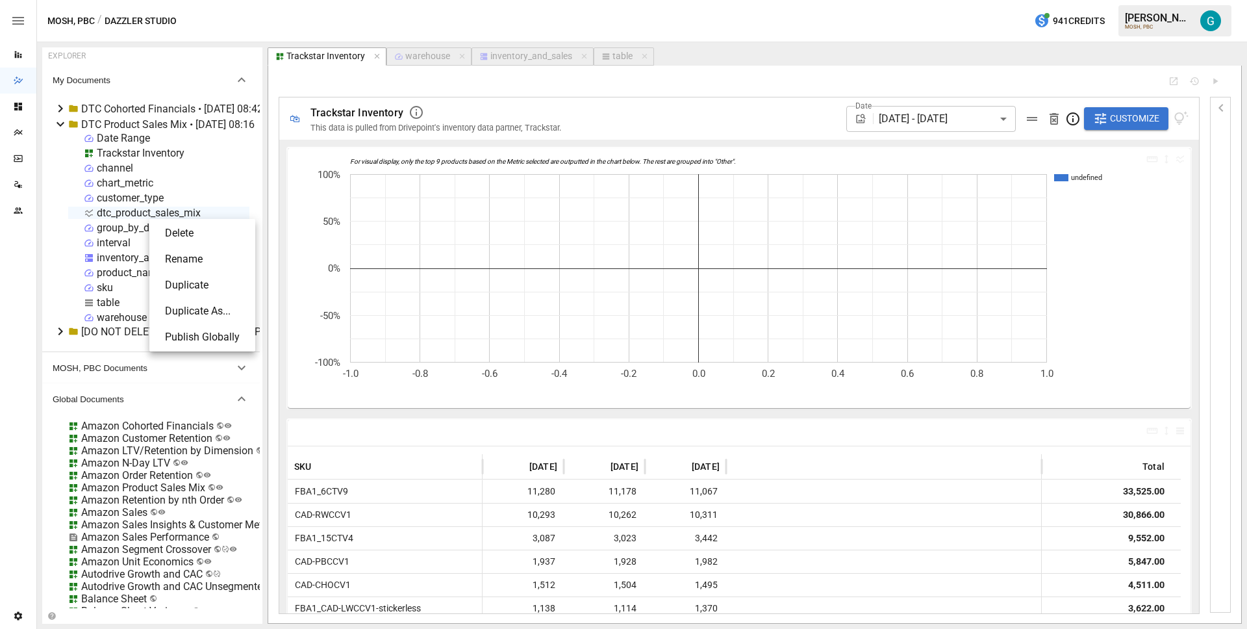
click at [199, 259] on li "Rename" at bounding box center [202, 259] width 95 height 26
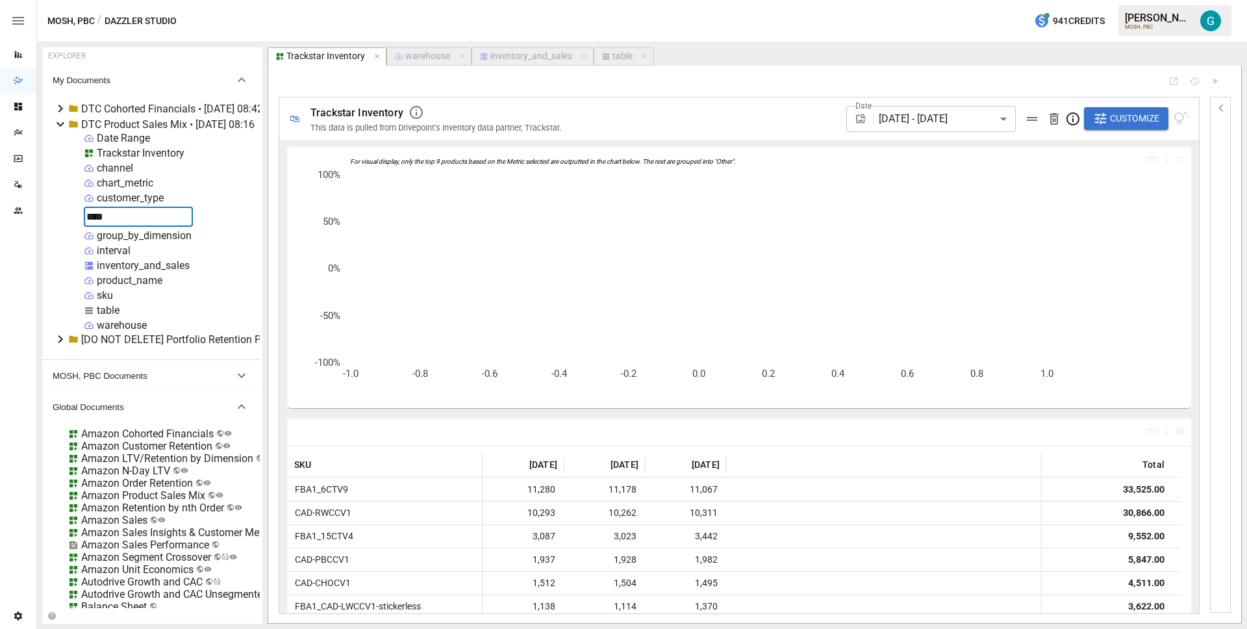
type input "*****"
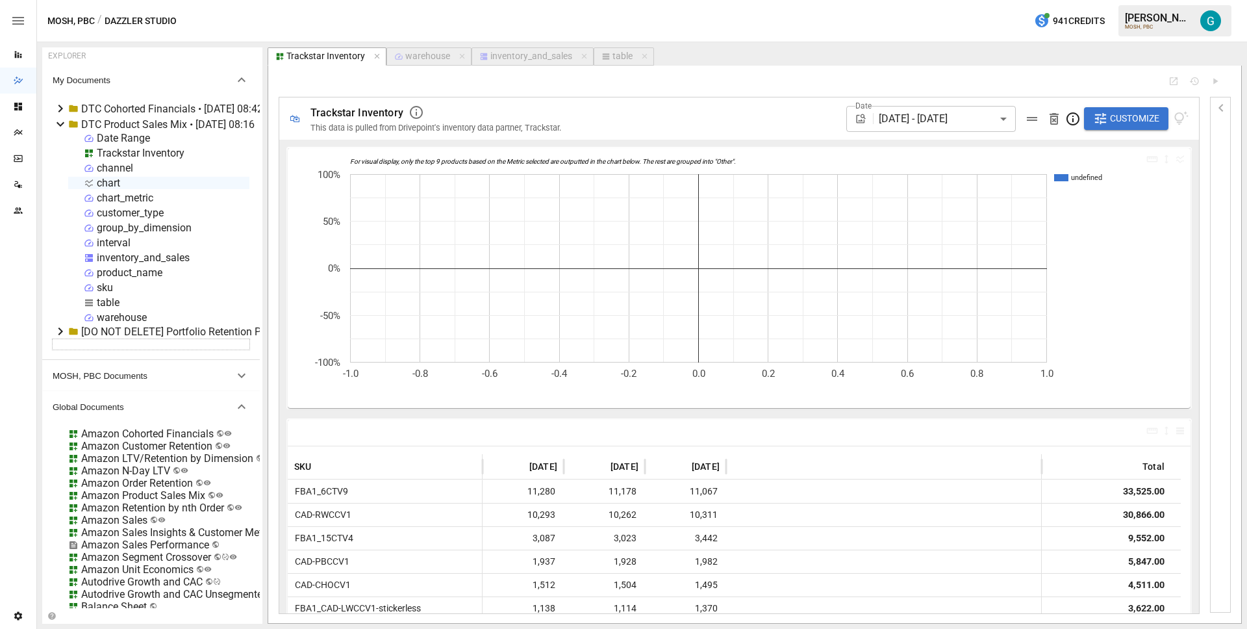
click at [104, 182] on div "chart" at bounding box center [108, 183] width 23 height 12
click at [118, 184] on div "chart" at bounding box center [108, 183] width 23 height 12
select select "**********"
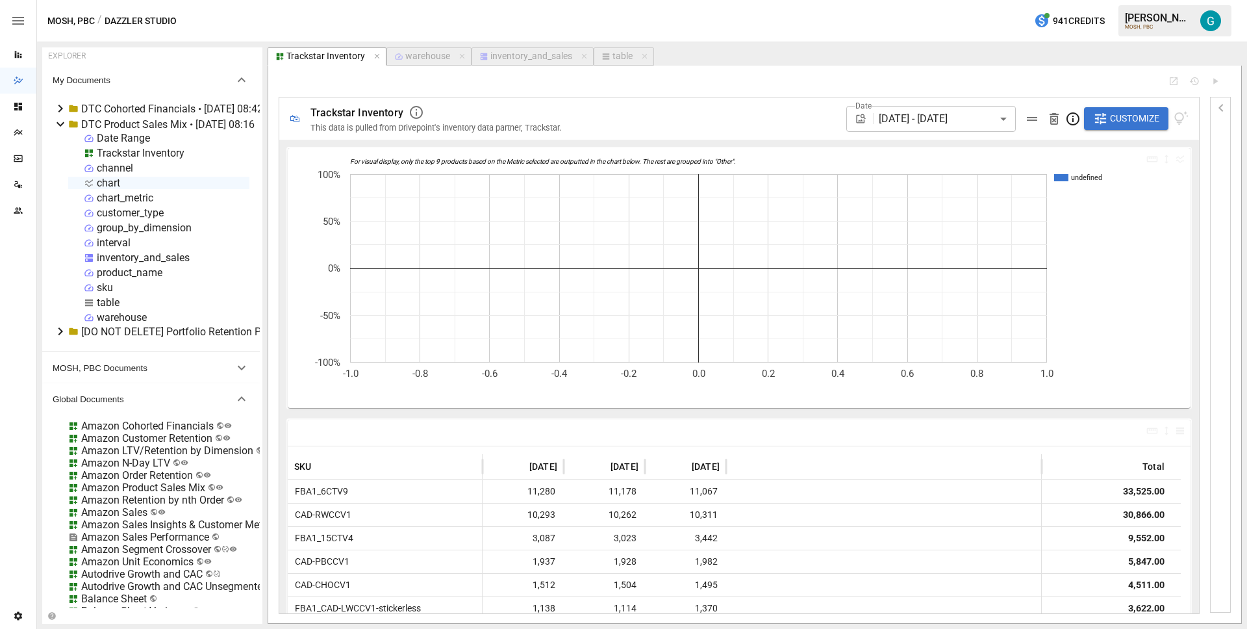
select select "**********"
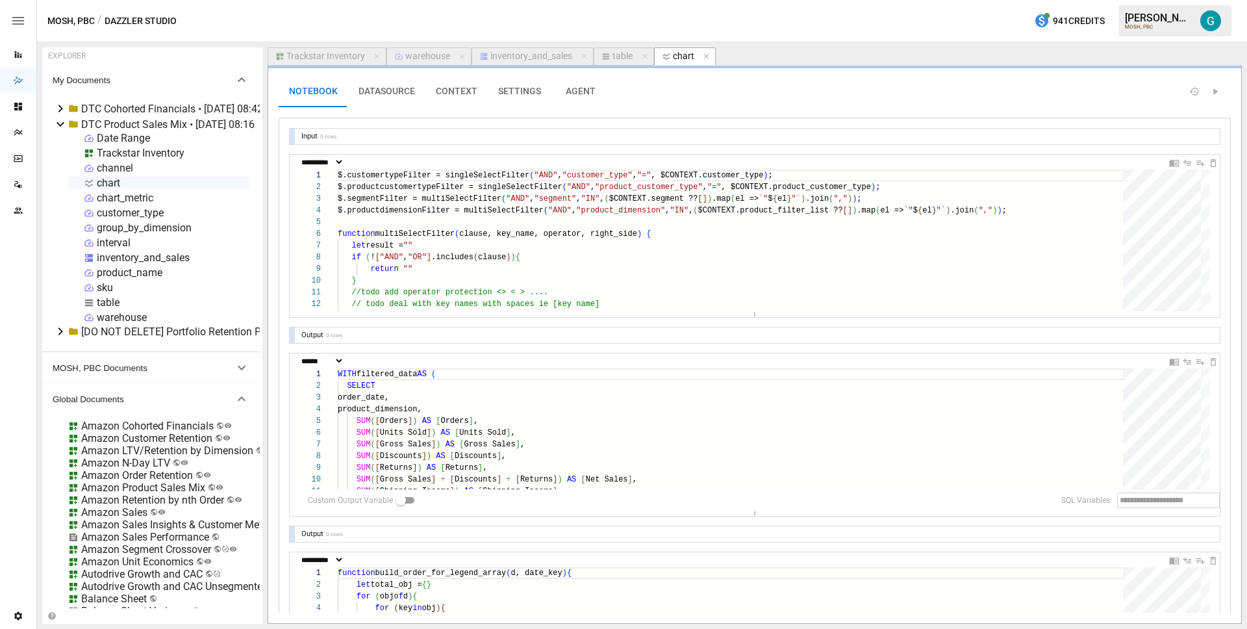
click at [613, 60] on div "table" at bounding box center [623, 57] width 20 height 12
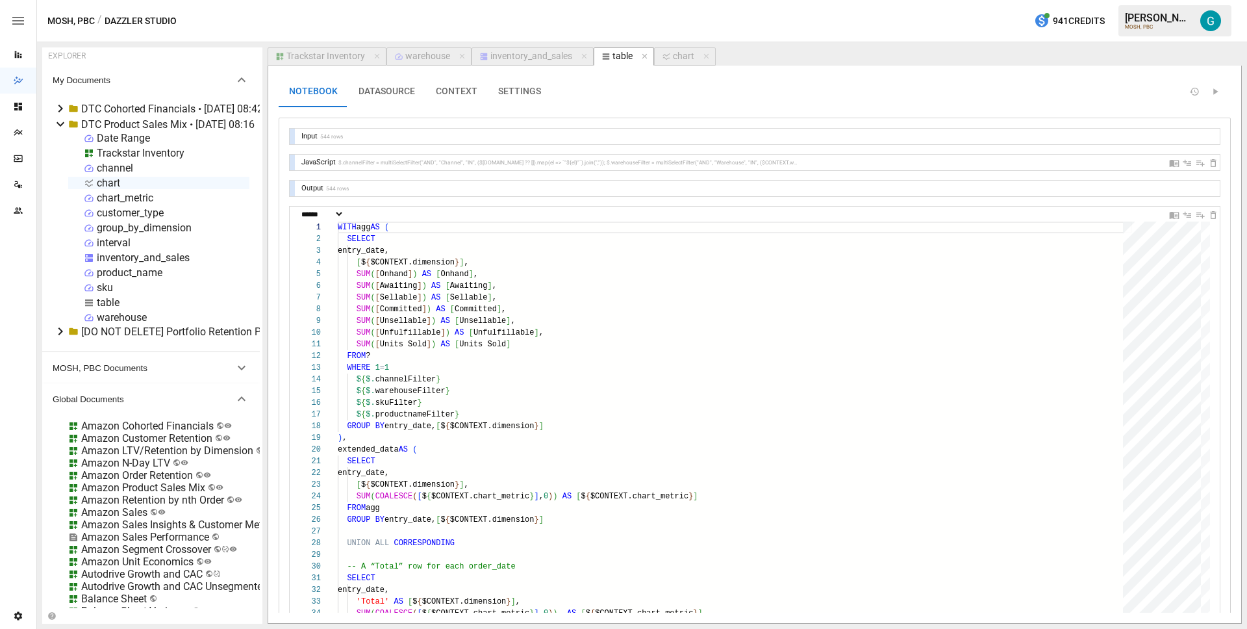
click at [481, 166] on div "JavaScript" at bounding box center [548, 162] width 499 height 8
click at [295, 160] on div "JavaScript" at bounding box center [755, 163] width 930 height 16
click at [293, 162] on div at bounding box center [292, 163] width 5 height 16
select select "**********"
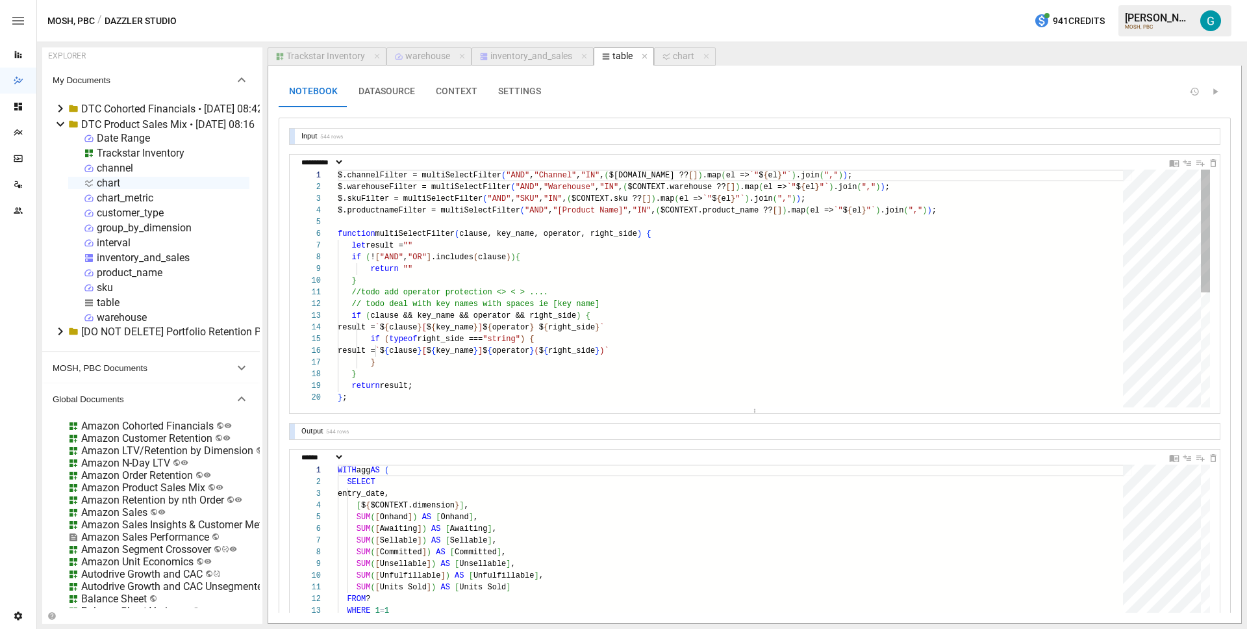
scroll to position [35, 94]
click at [433, 206] on div "$.channelFilter = multiSelectFilter ( "AND" , "Channel" , "IN" , ( $[DOMAIN_NAM…" at bounding box center [735, 400] width 794 height 460
type textarea "**********"
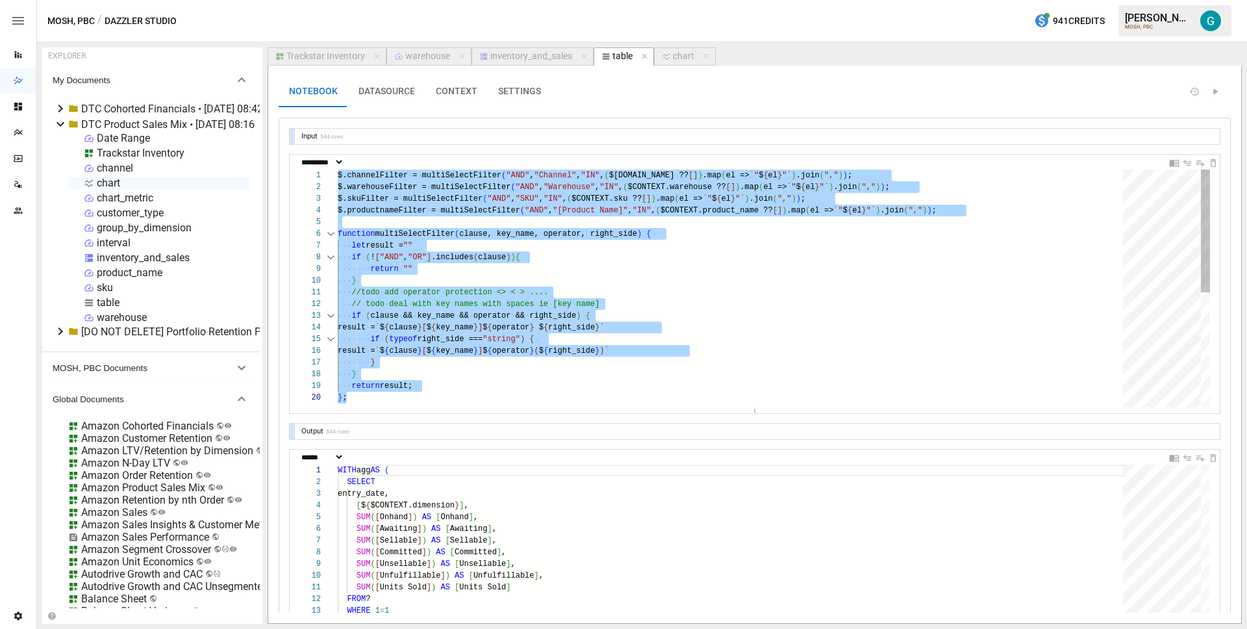
click at [669, 61] on div "chart" at bounding box center [679, 57] width 35 height 12
select select "**********"
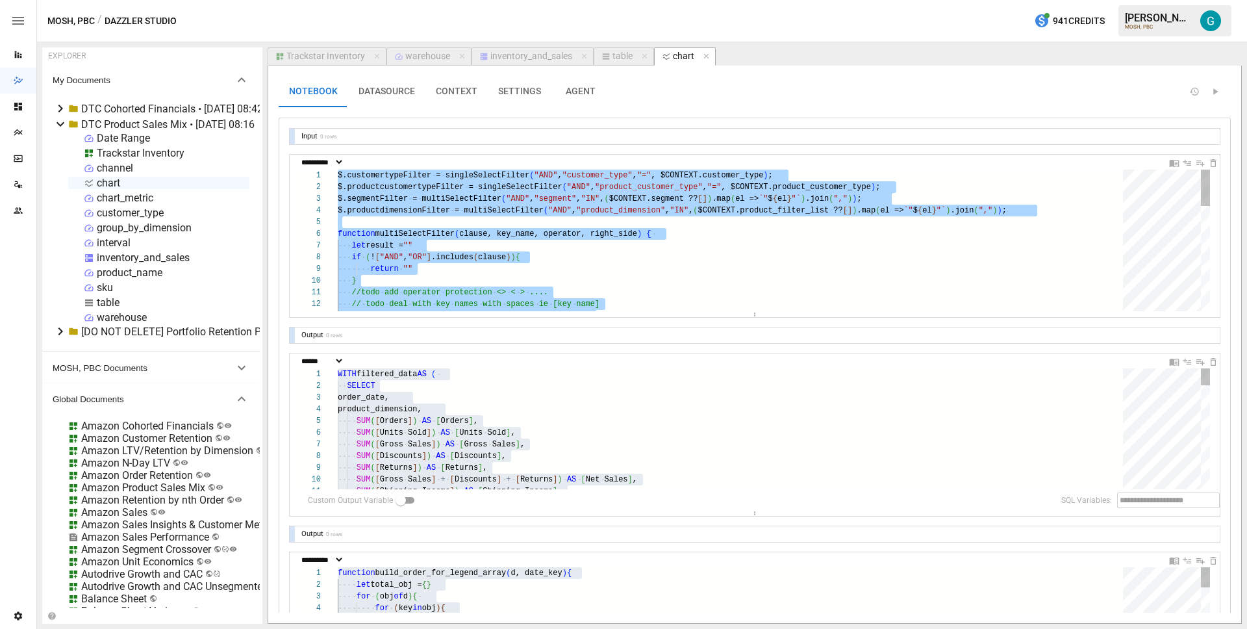
click at [513, 209] on div "$.customertypeFilter = singleSelectFilter ( "AND" , "customer_type" , "=" , $CO…" at bounding box center [735, 445] width 794 height 551
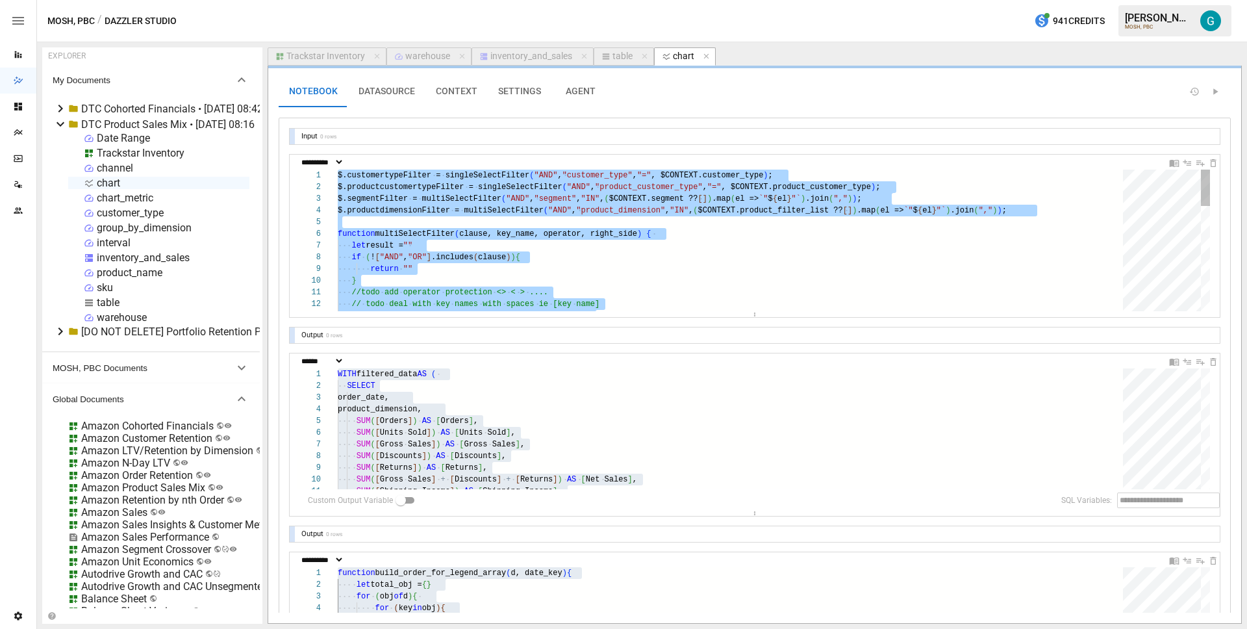
type textarea "**********"
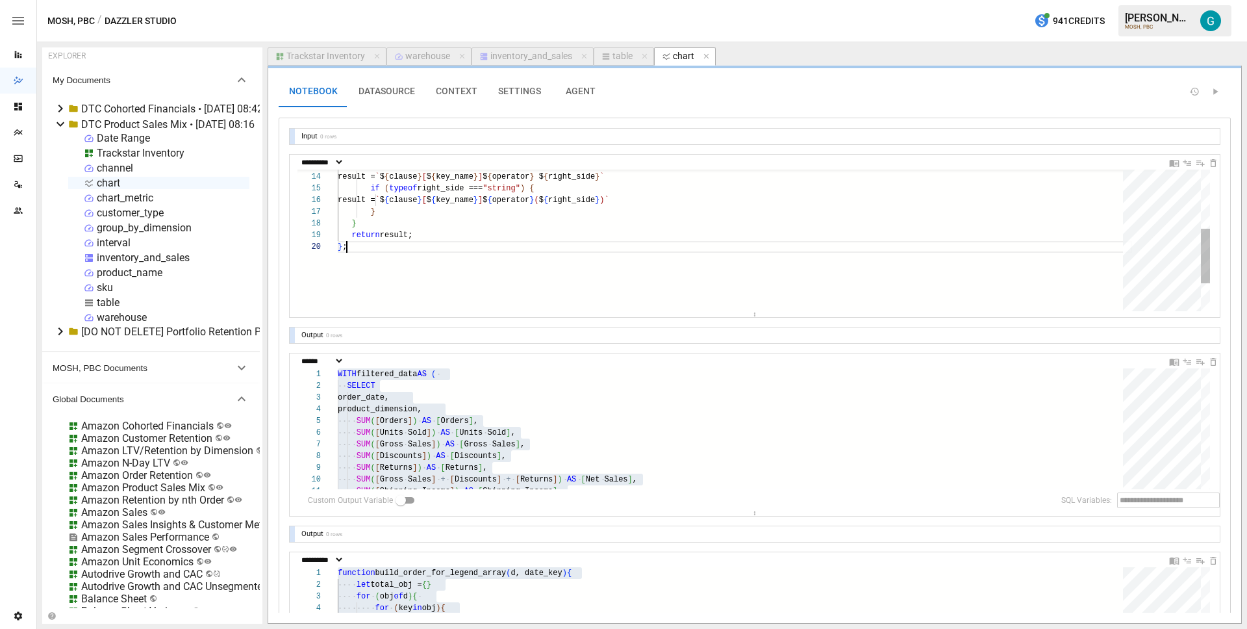
scroll to position [105, 9]
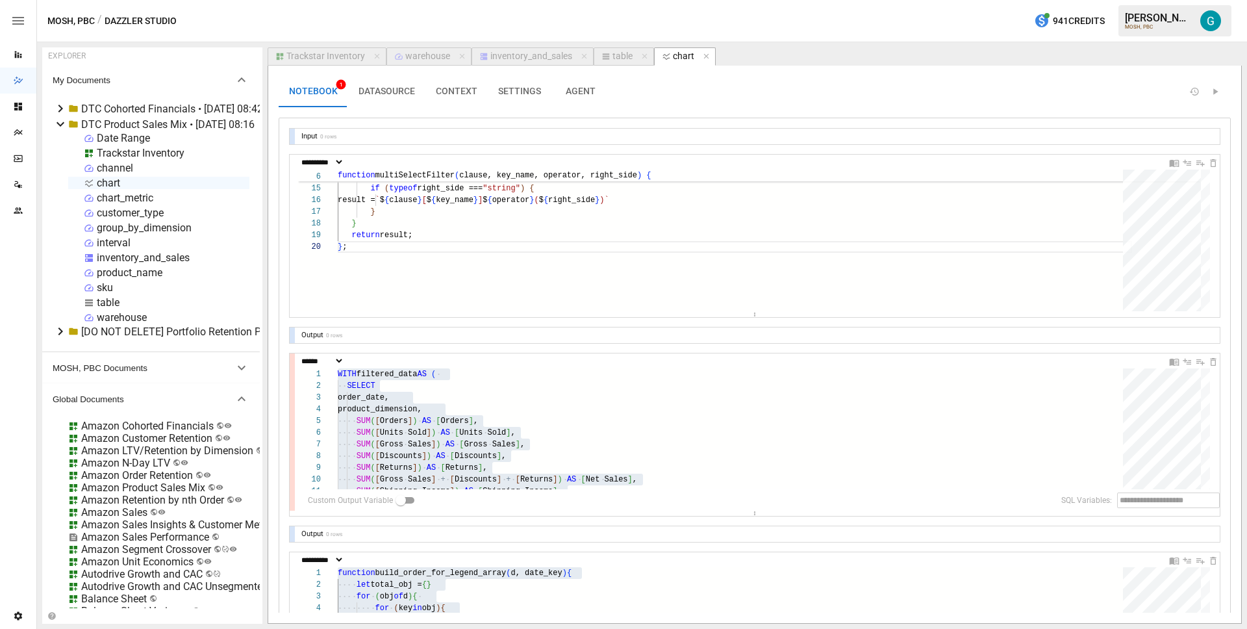
click at [613, 58] on div "table" at bounding box center [623, 57] width 20 height 12
select select "**********"
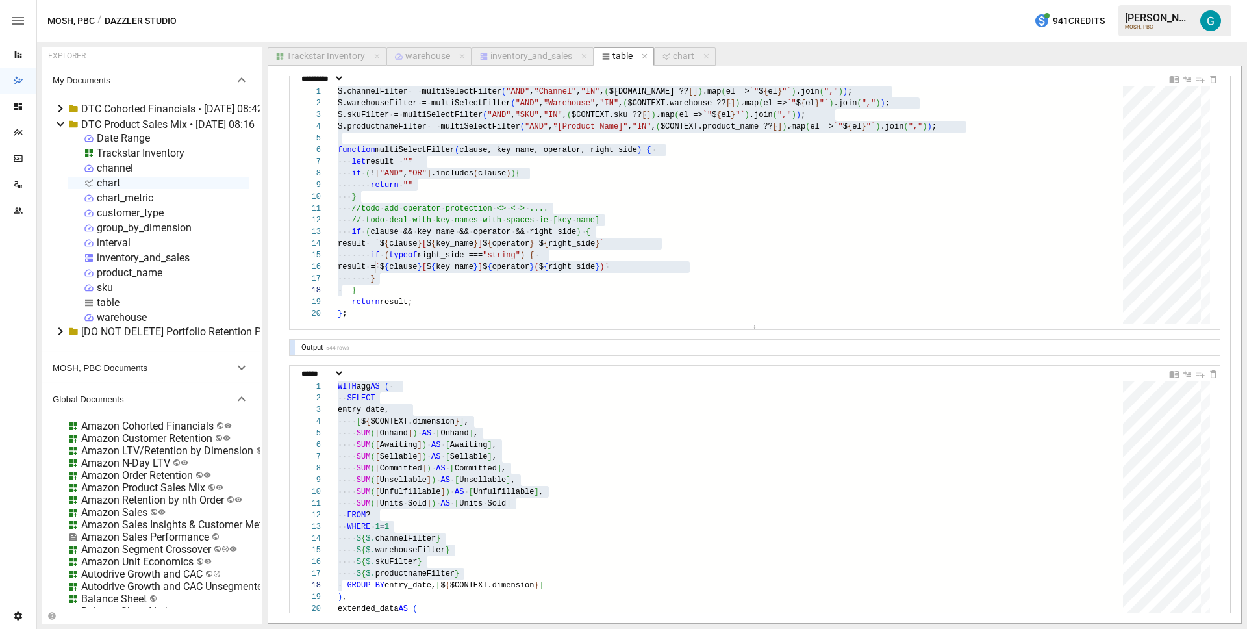
scroll to position [97, 0]
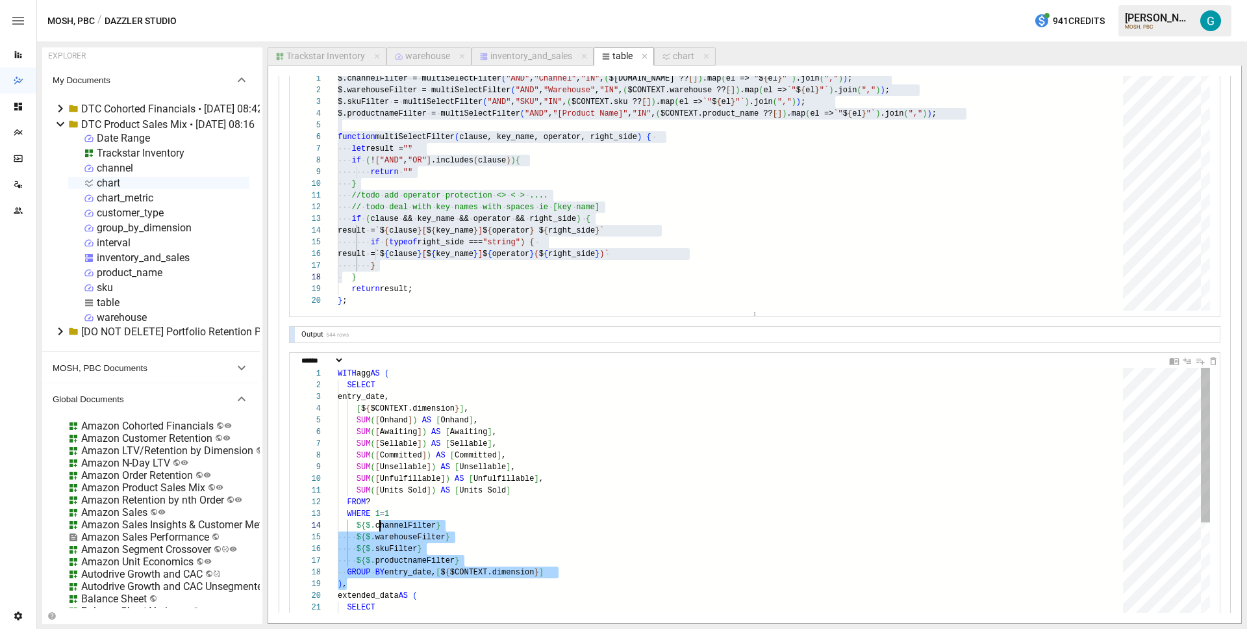
type textarea "**********"
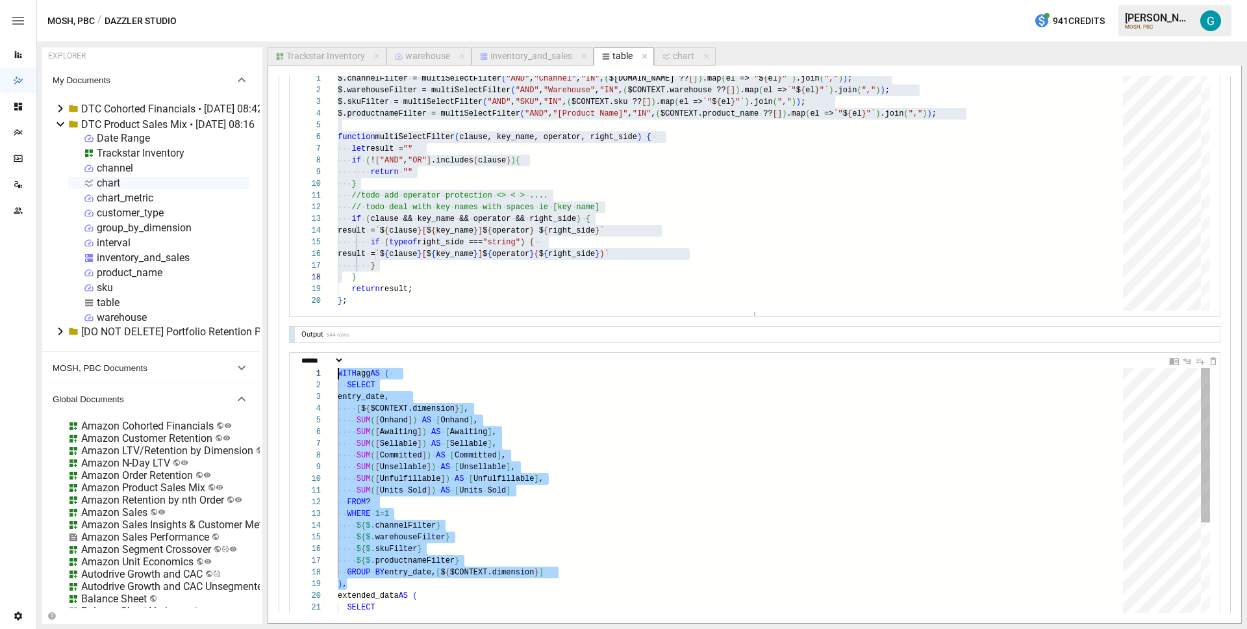
drag, startPoint x: 409, startPoint y: 583, endPoint x: 293, endPoint y: 348, distance: 262.0
click at [677, 60] on div "chart" at bounding box center [683, 57] width 21 height 12
select select "**********"
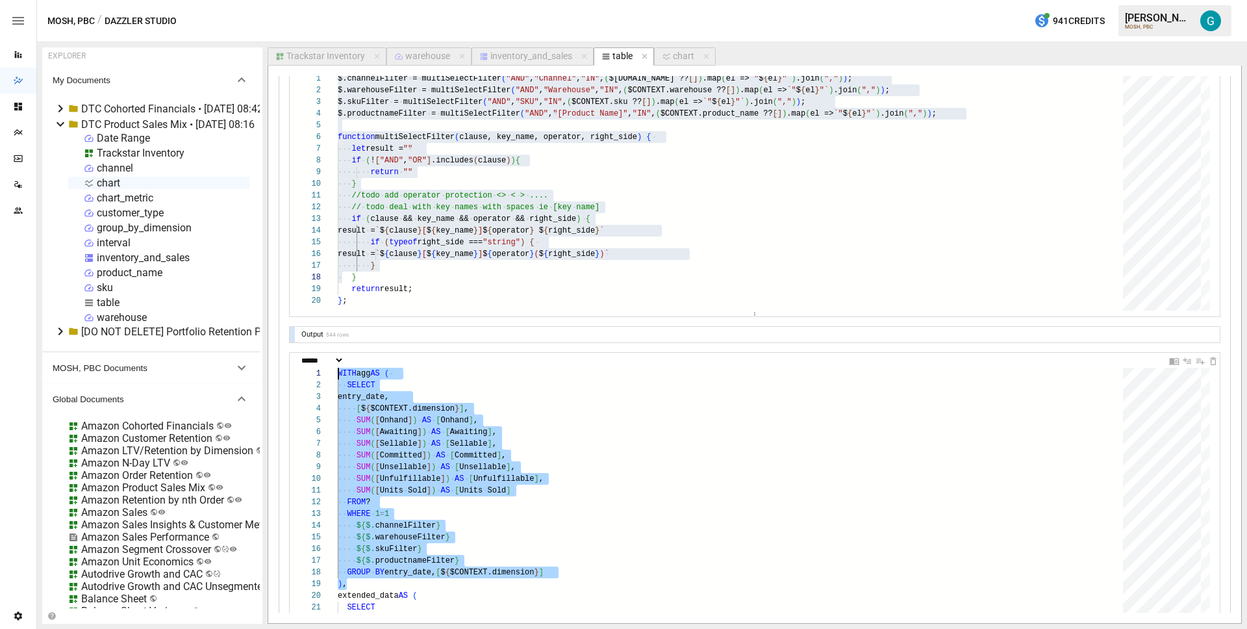
select select "**********"
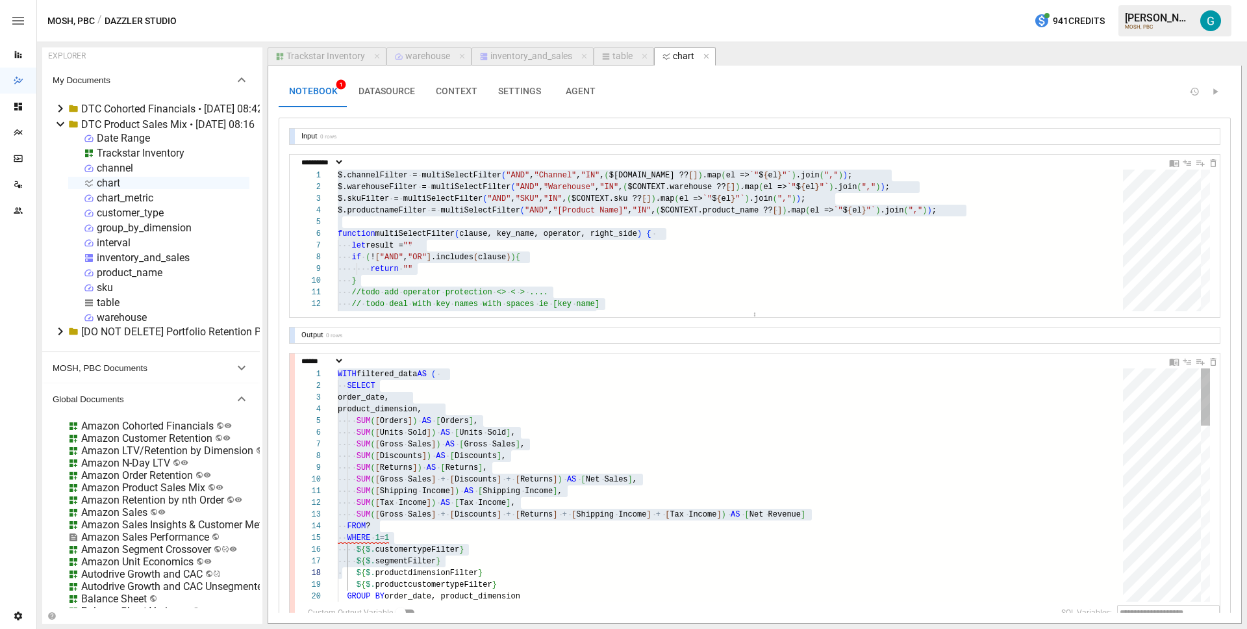
scroll to position [234, 5]
drag, startPoint x: 744, startPoint y: 513, endPoint x: 741, endPoint y: 628, distance: 115.7
click at [741, 628] on article "EXPLORER My Documents DTC Cohorted Financials • [DATE] 08:42 DTC Product Sales …" at bounding box center [642, 335] width 1210 height 587
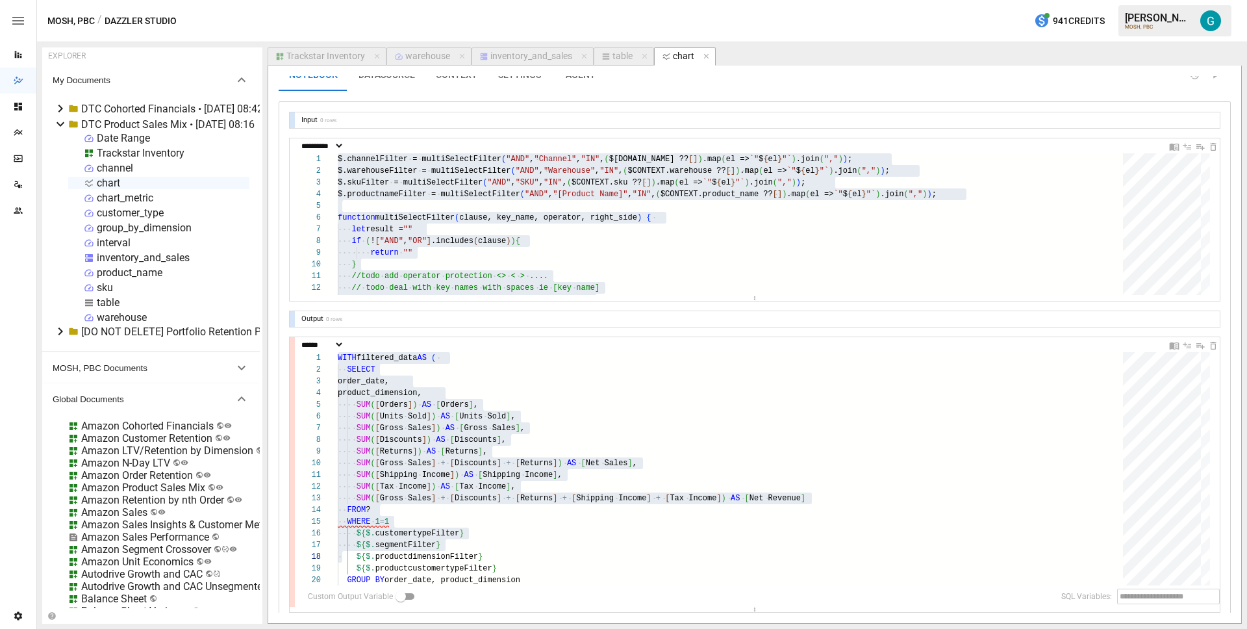
scroll to position [94, 0]
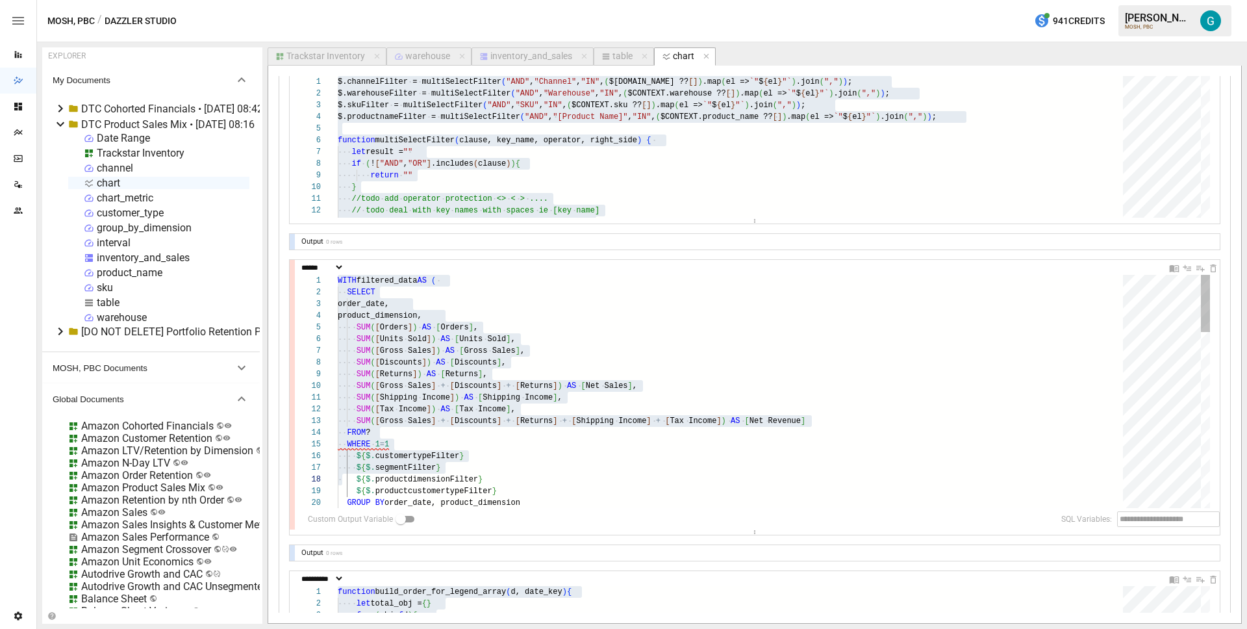
type textarea "**********"
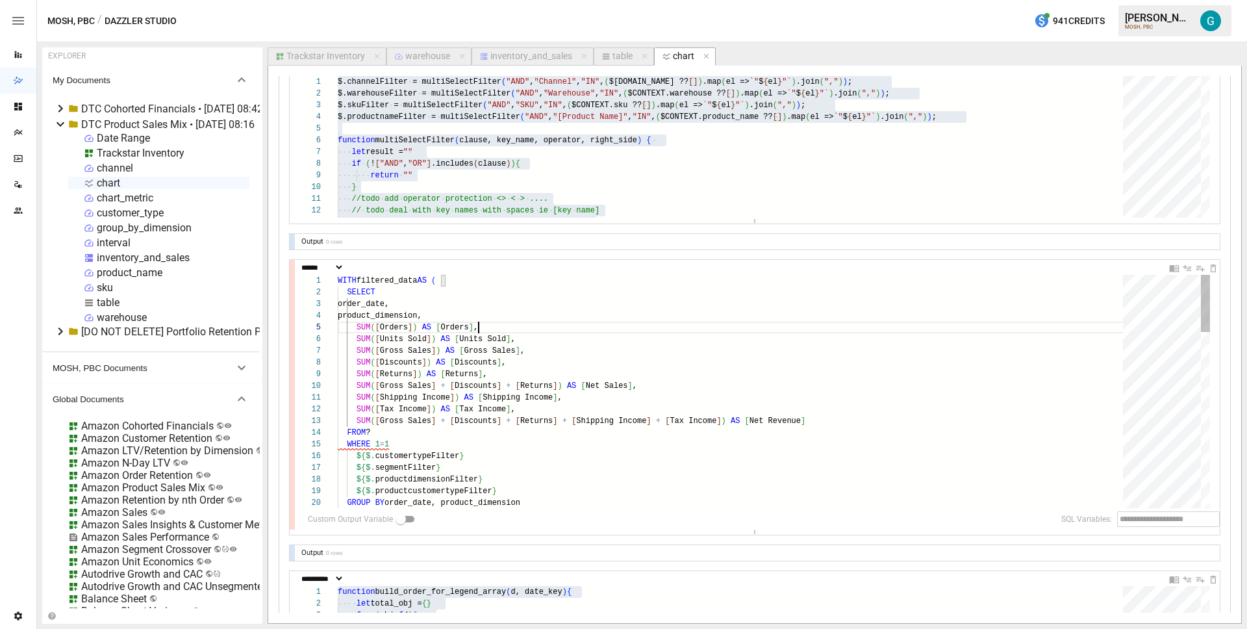
scroll to position [47, 141]
